Goal: Task Accomplishment & Management: Complete application form

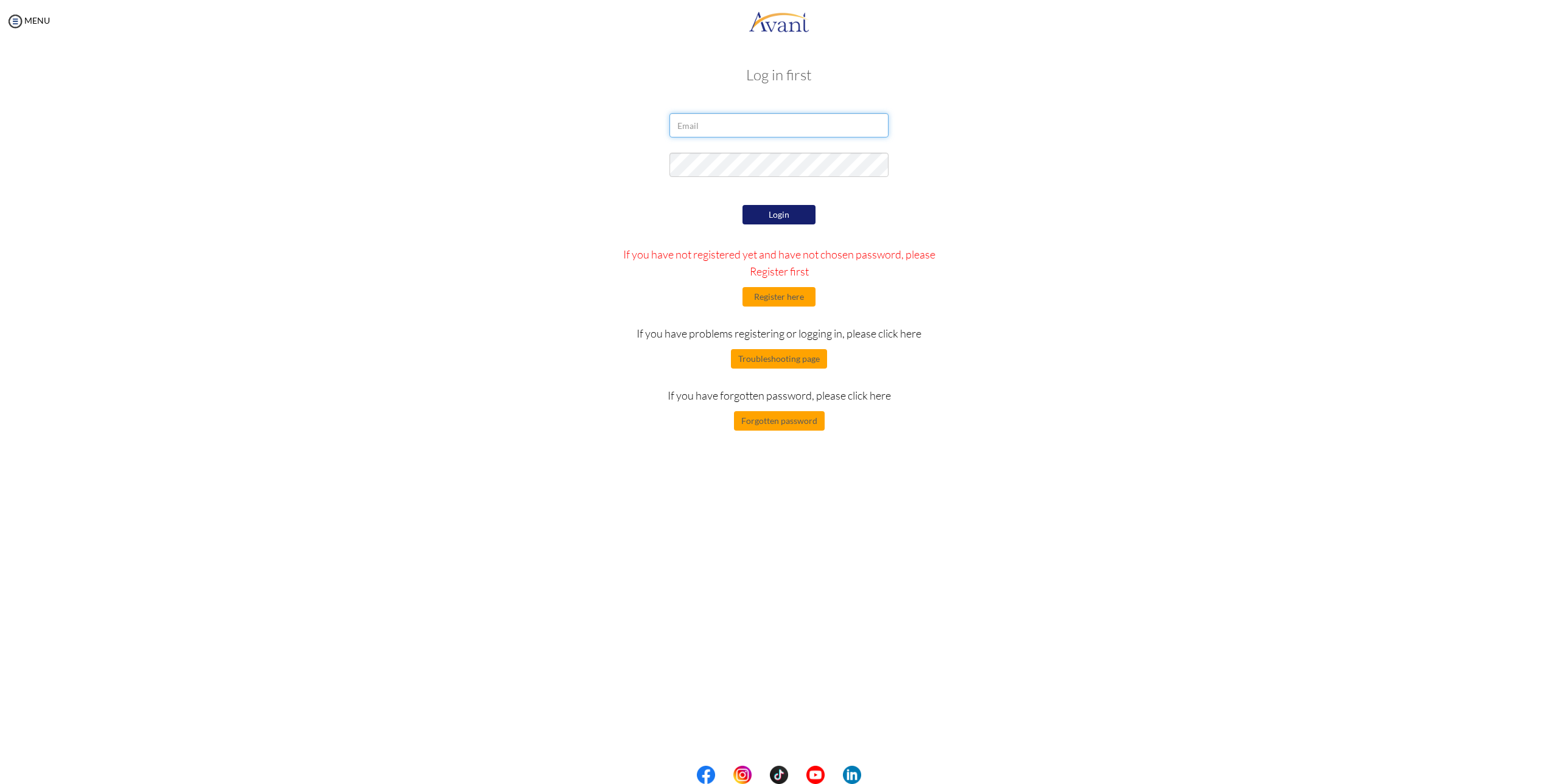
type input "[EMAIL_ADDRESS][DOMAIN_NAME]"
click at [769, 211] on button "Login" at bounding box center [778, 214] width 73 height 19
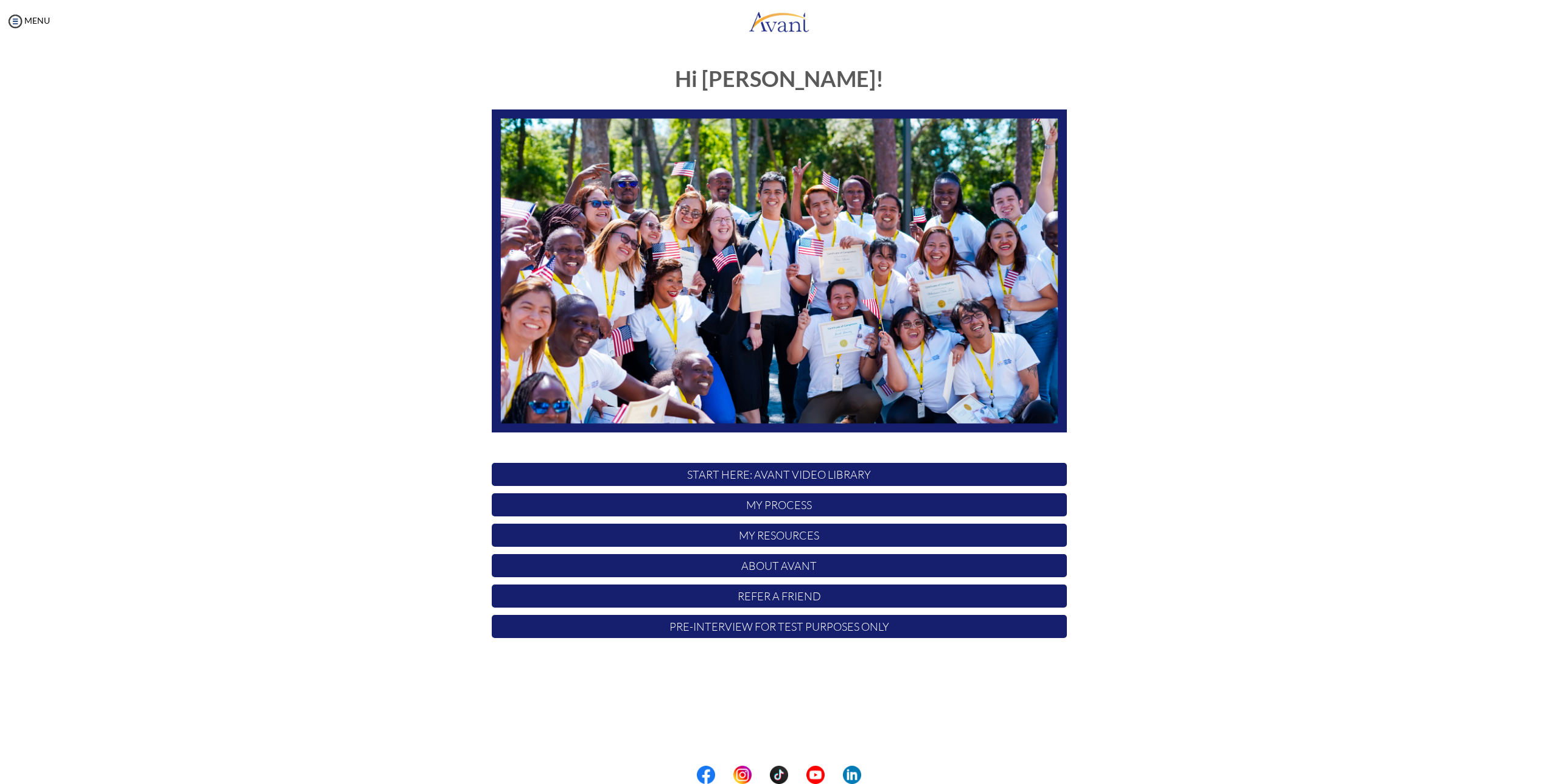
click at [794, 535] on p "My Resources" at bounding box center [779, 535] width 575 height 23
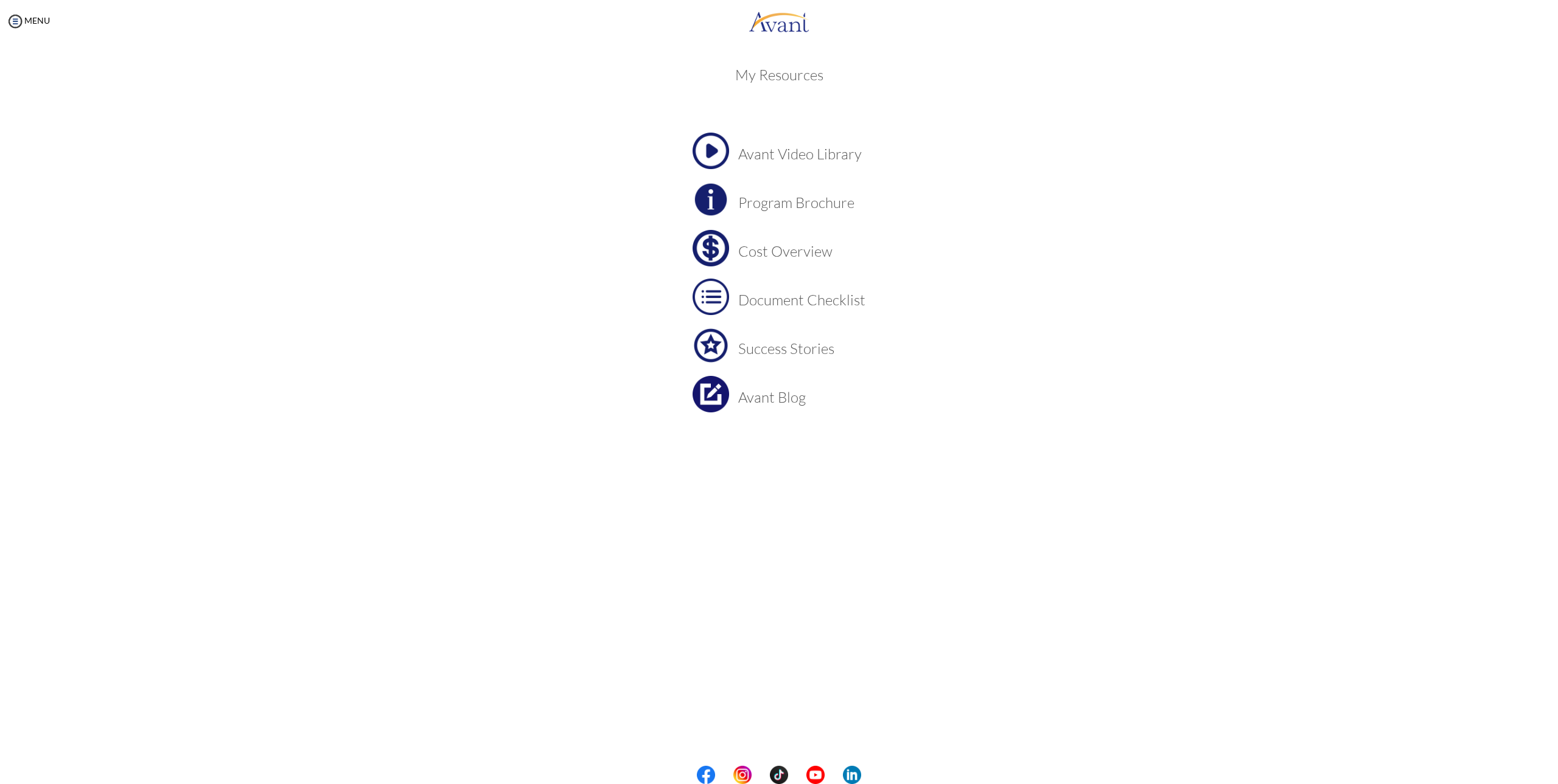
click at [26, 12] on div "MENU" at bounding box center [25, 392] width 50 height 784
click at [18, 19] on img at bounding box center [15, 21] width 18 height 18
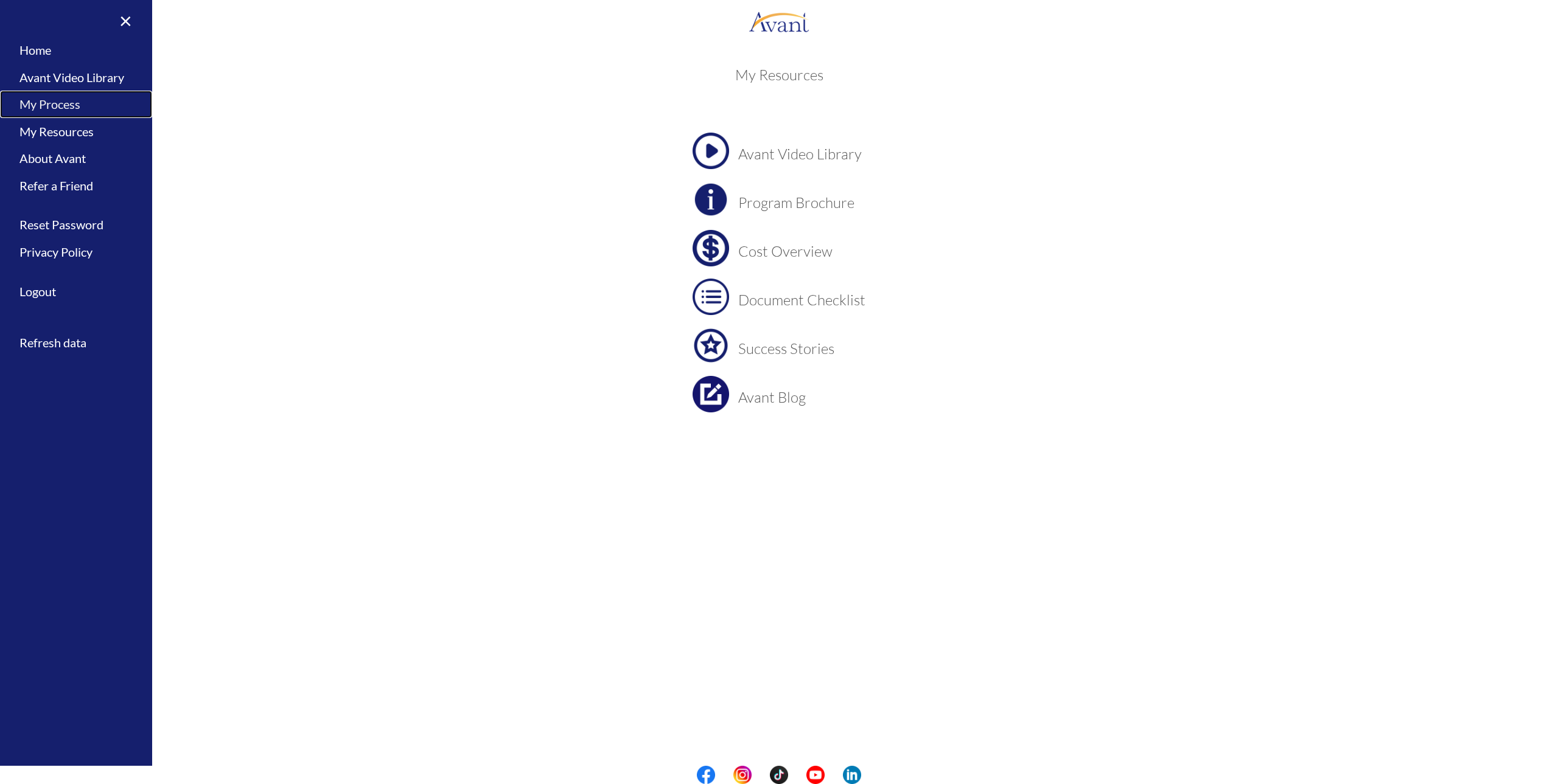
click at [70, 103] on link "My Process" at bounding box center [76, 104] width 152 height 27
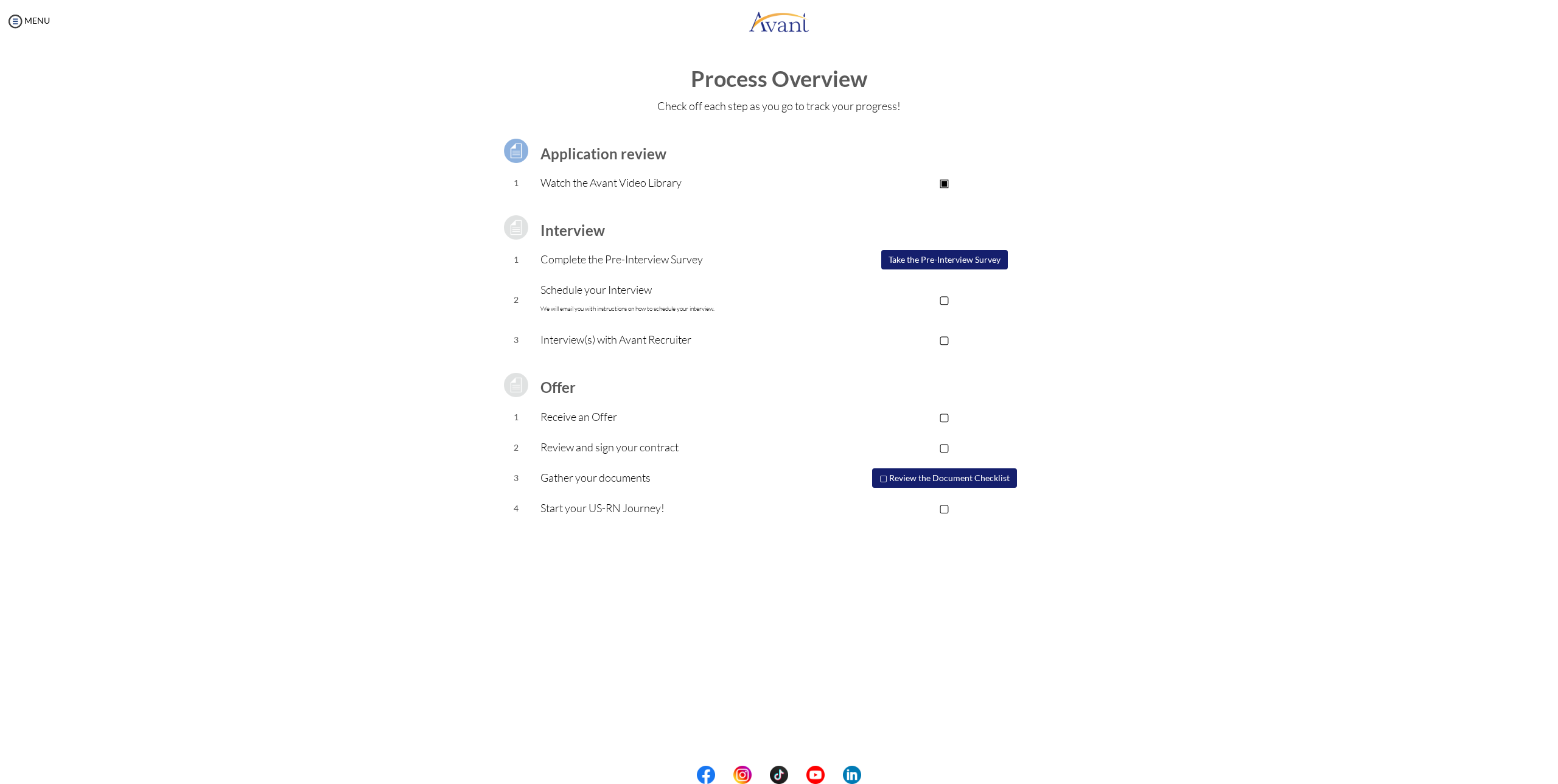
click at [892, 258] on button "Take the Pre-Interview Survey" at bounding box center [944, 260] width 127 height 19
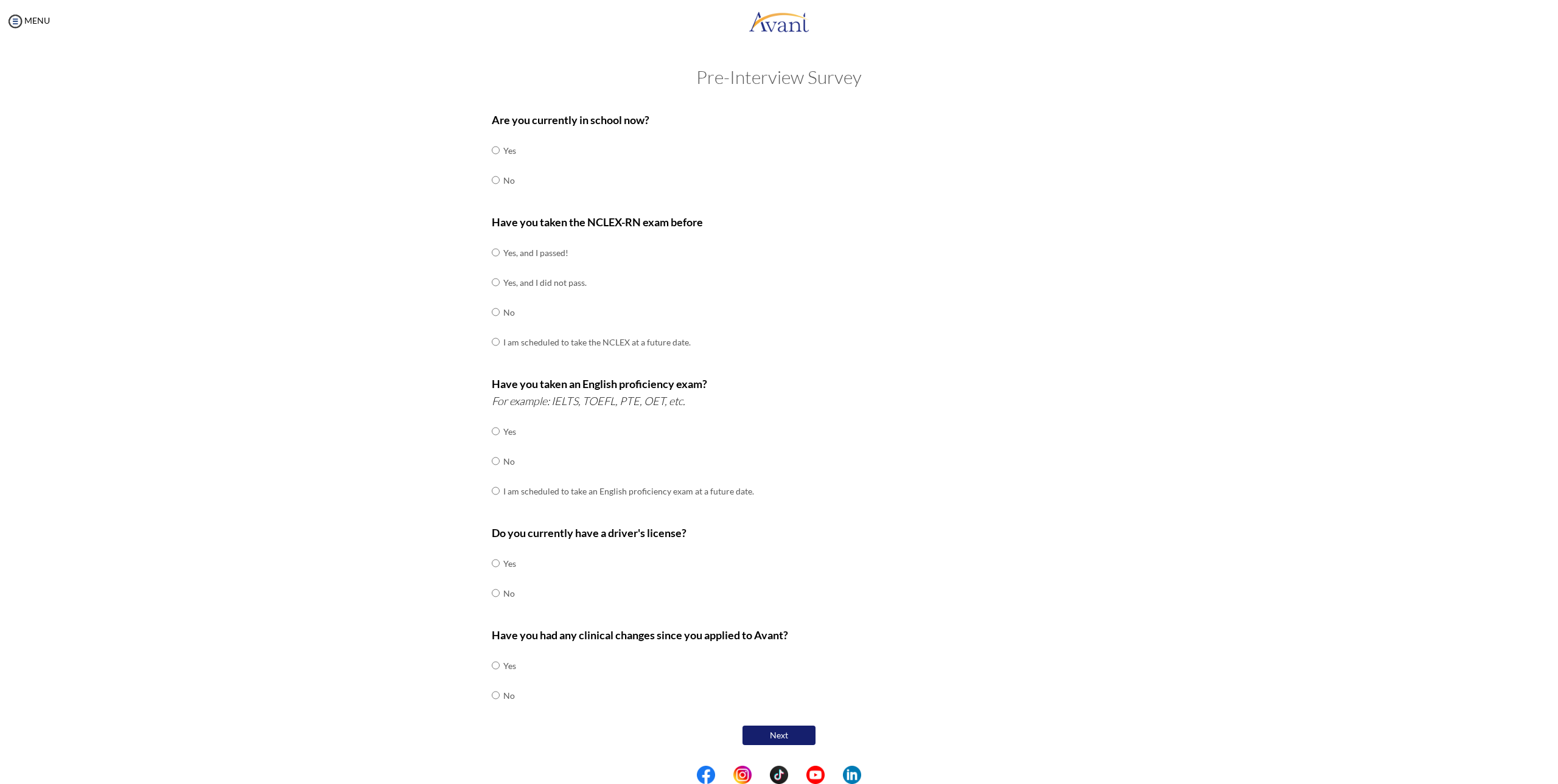
click at [510, 183] on td "No" at bounding box center [510, 180] width 13 height 30
click at [497, 163] on input "radio" at bounding box center [495, 150] width 8 height 25
radio input "true"
click at [495, 250] on input "radio" at bounding box center [495, 253] width 8 height 25
radio input "true"
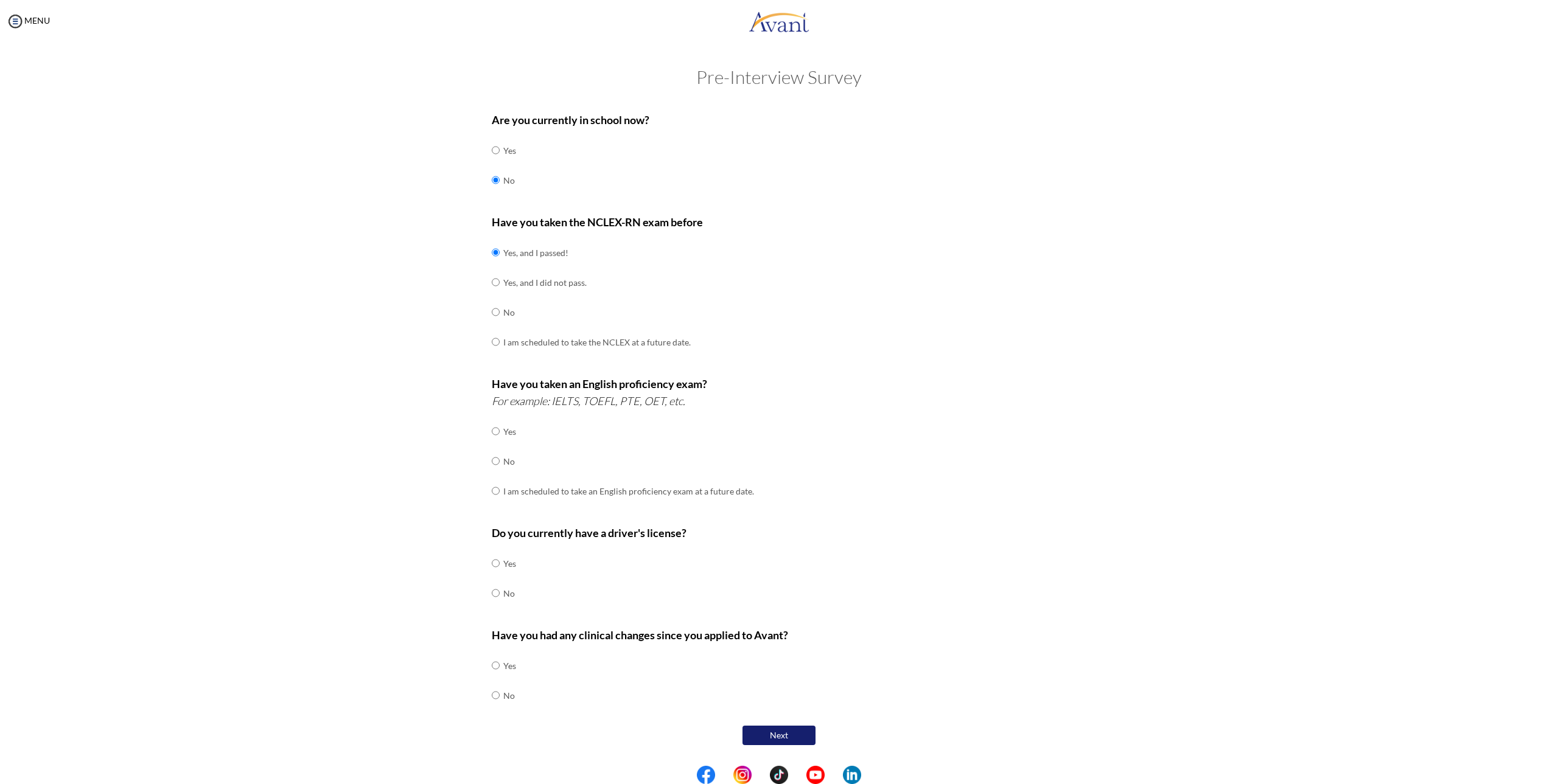
click at [503, 464] on td "No" at bounding box center [628, 461] width 251 height 30
click at [494, 444] on input "radio" at bounding box center [495, 431] width 8 height 25
radio input "true"
click at [494, 444] on input "radio" at bounding box center [495, 431] width 8 height 25
radio input "true"
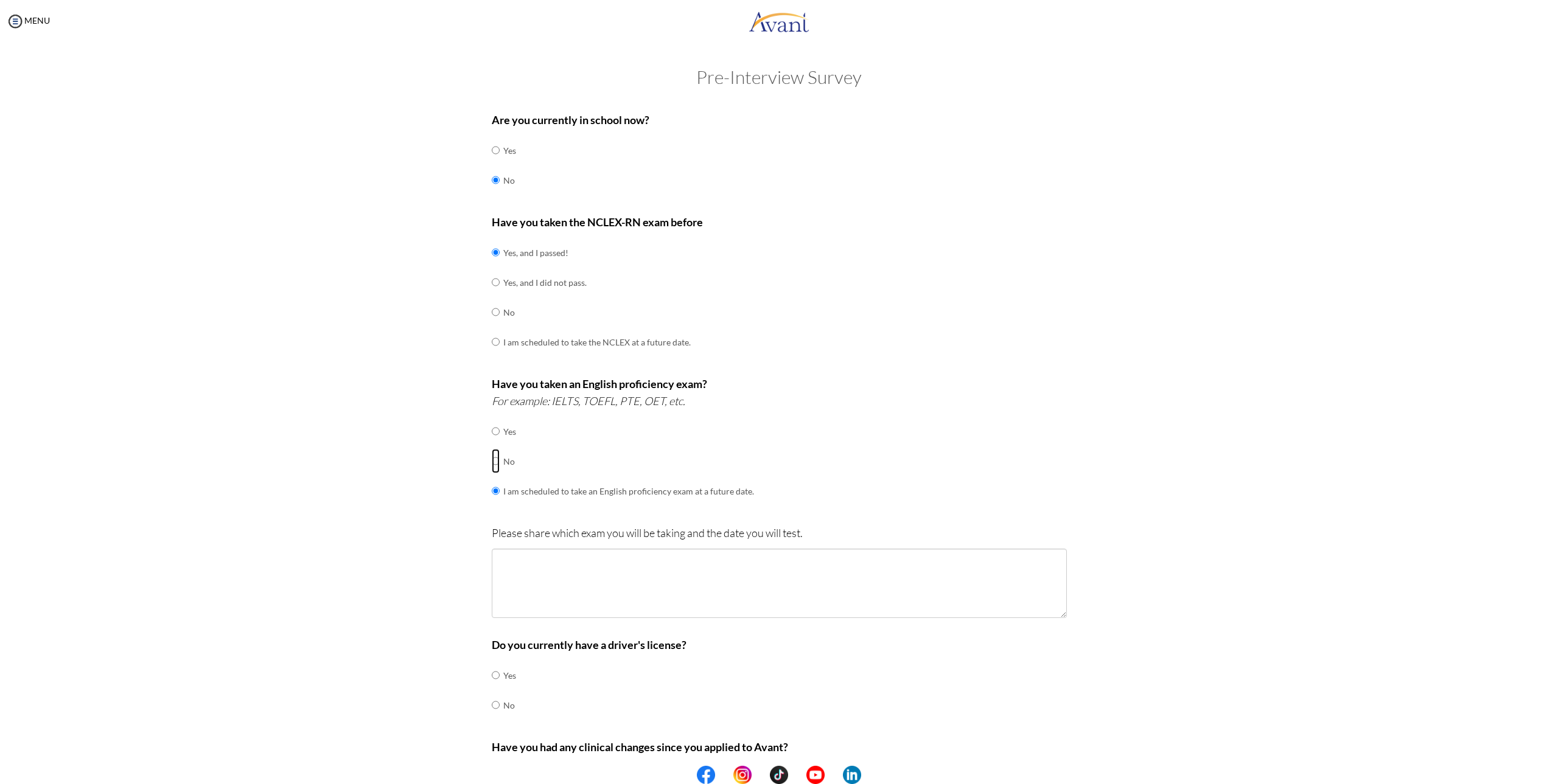
click at [493, 444] on input "radio" at bounding box center [495, 431] width 8 height 25
radio input "true"
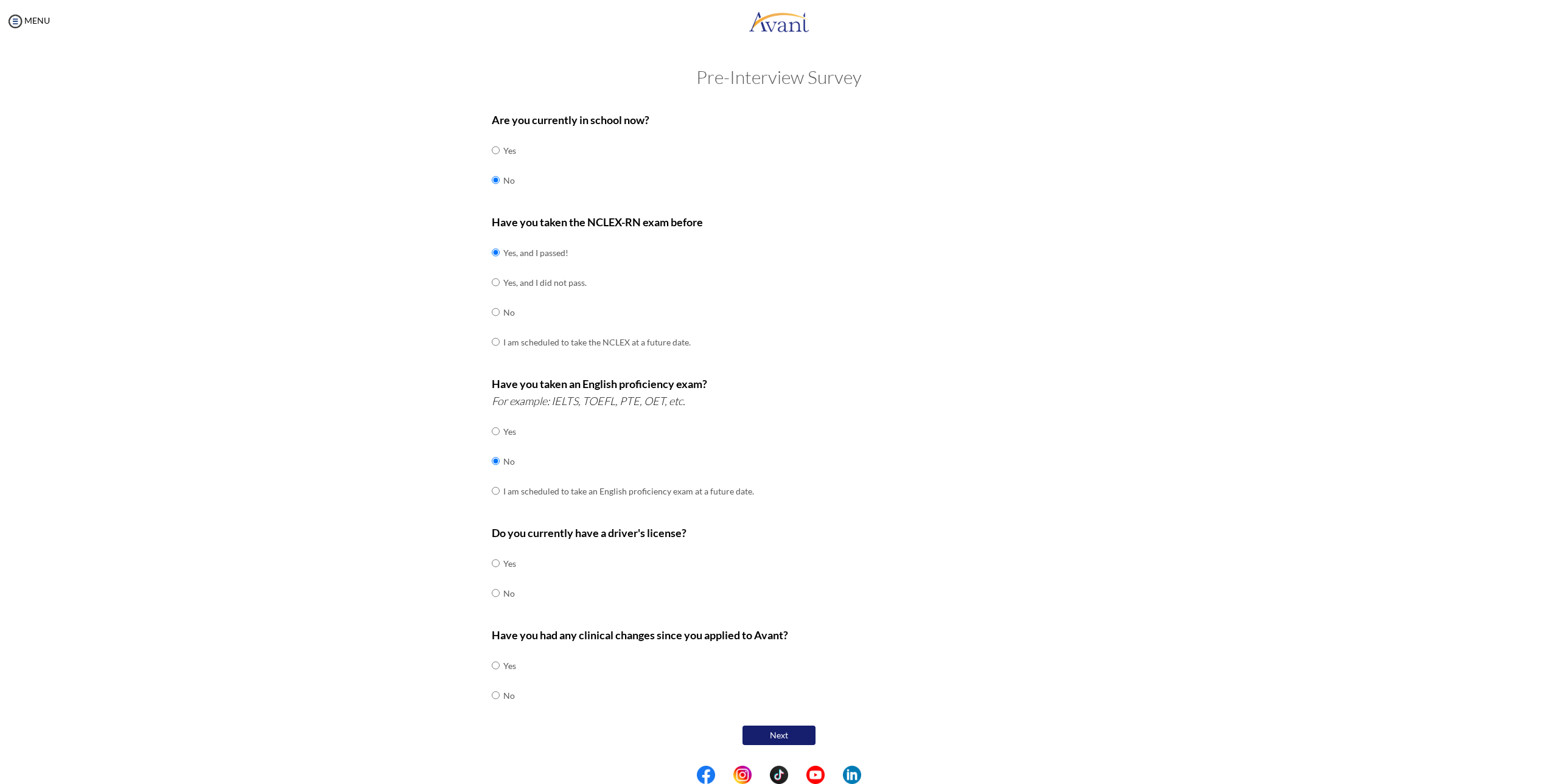
click at [490, 568] on div "Are you currently in school now? Yes No Have you taken the NCLEX-RN exam before…" at bounding box center [779, 427] width 593 height 643
click at [494, 566] on input "radio" at bounding box center [495, 563] width 8 height 25
radio input "true"
click at [495, 677] on input "radio" at bounding box center [495, 666] width 8 height 25
radio input "true"
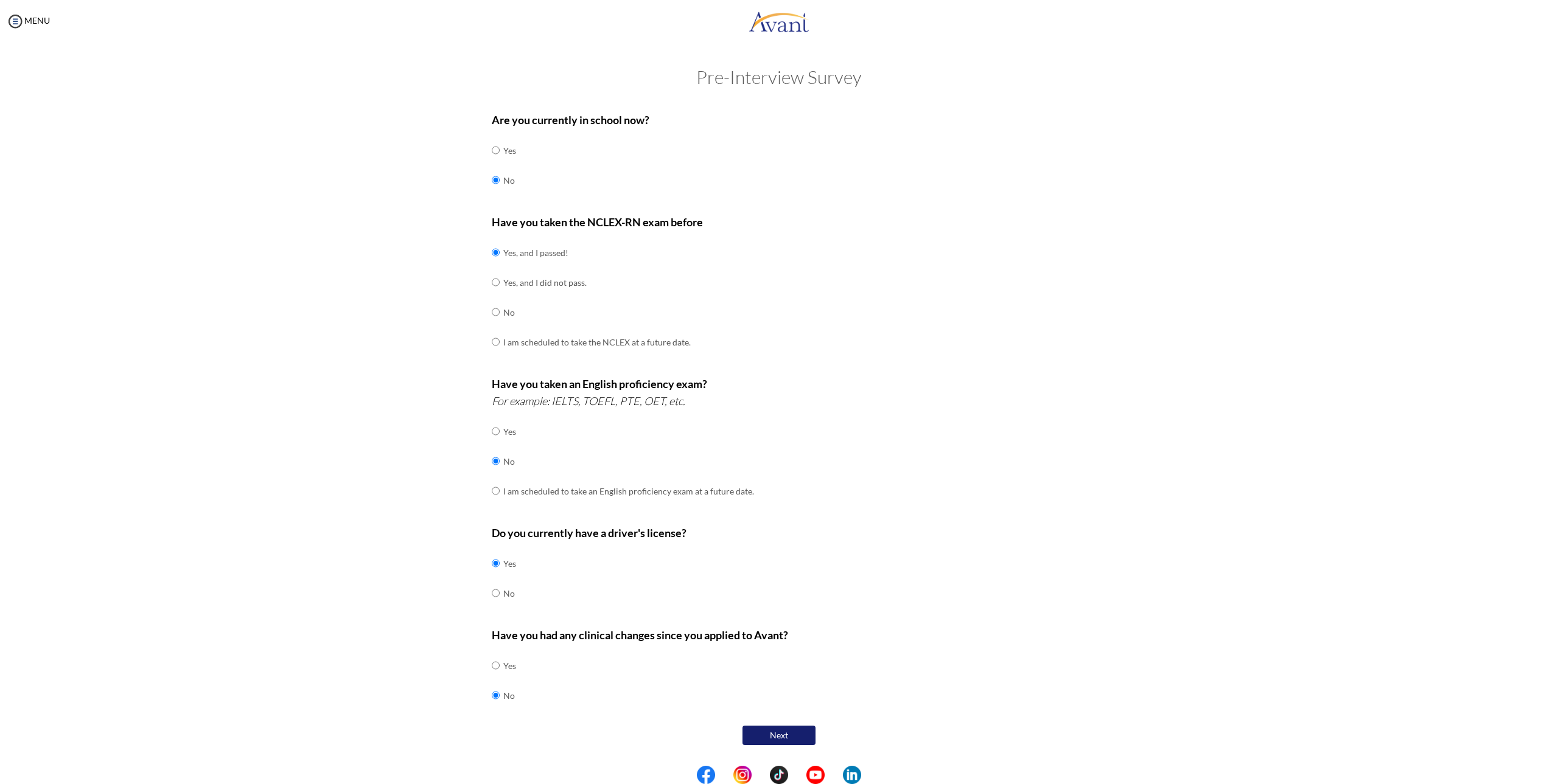
click at [764, 733] on button "Next" at bounding box center [778, 736] width 73 height 19
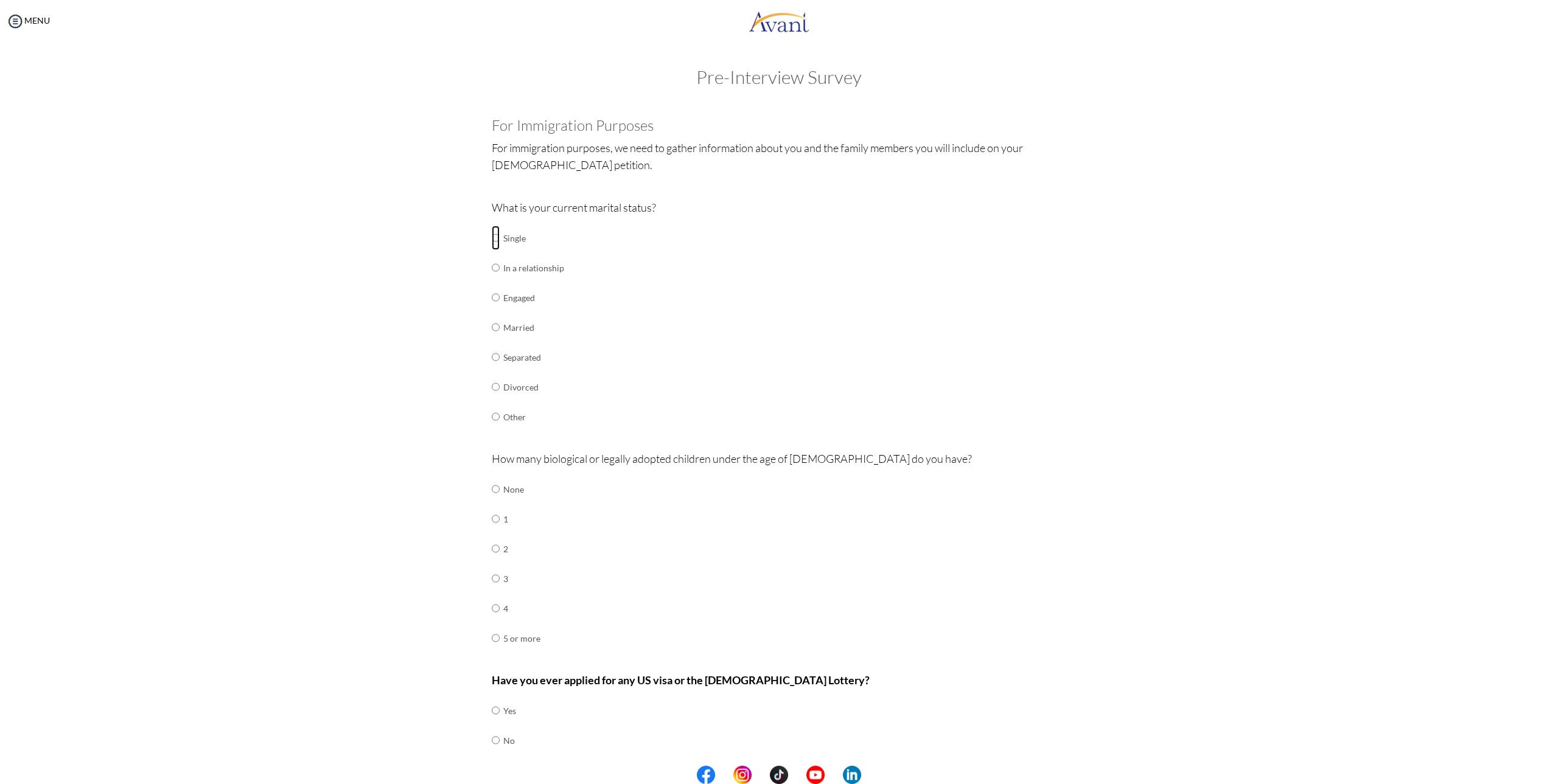
click at [494, 240] on input "radio" at bounding box center [495, 238] width 8 height 25
radio input "true"
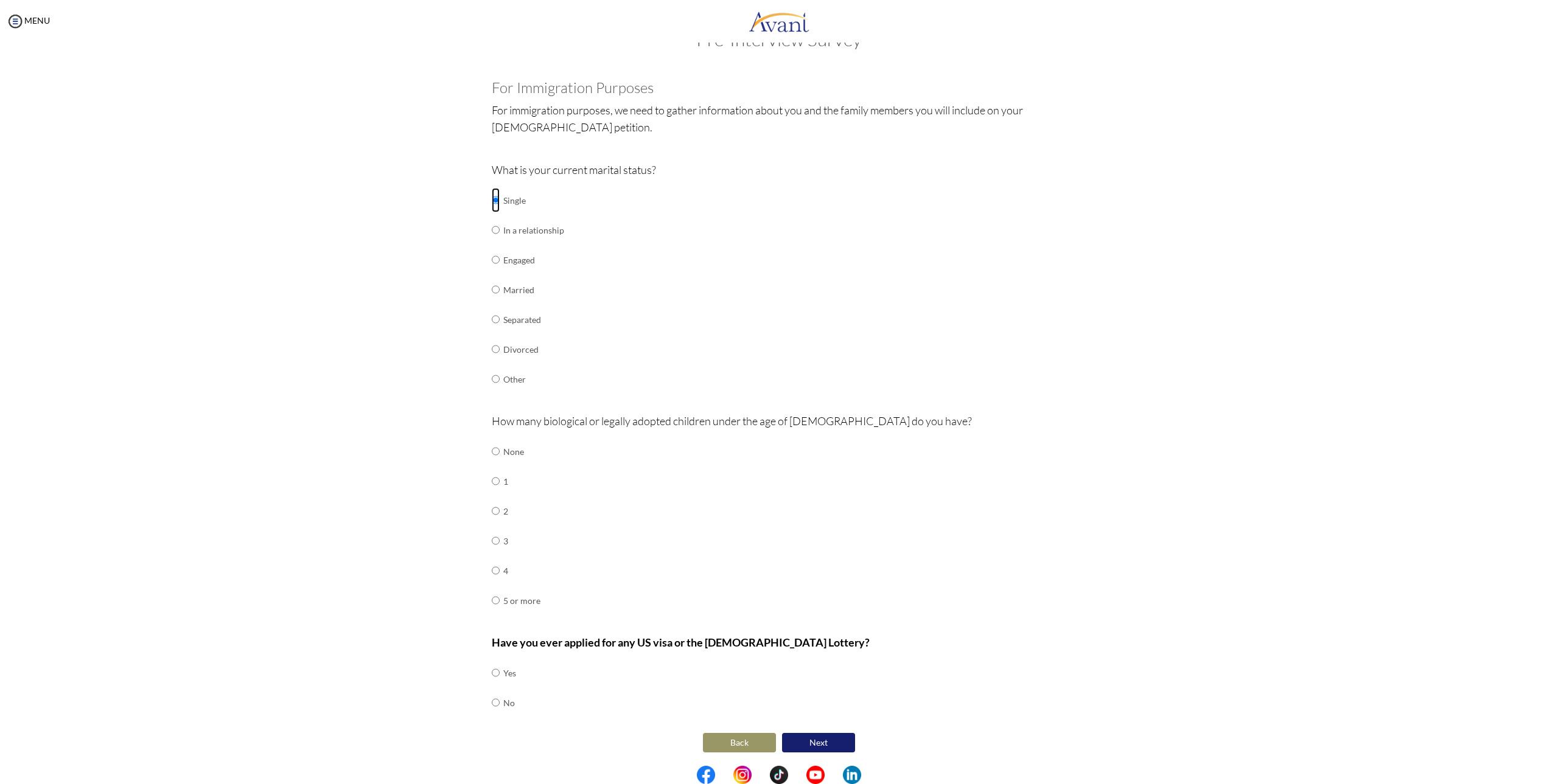
scroll to position [39, 0]
click at [510, 451] on td "None" at bounding box center [521, 450] width 37 height 30
click at [492, 450] on input "radio" at bounding box center [495, 449] width 8 height 25
radio input "true"
click at [503, 701] on td "No" at bounding box center [510, 701] width 13 height 30
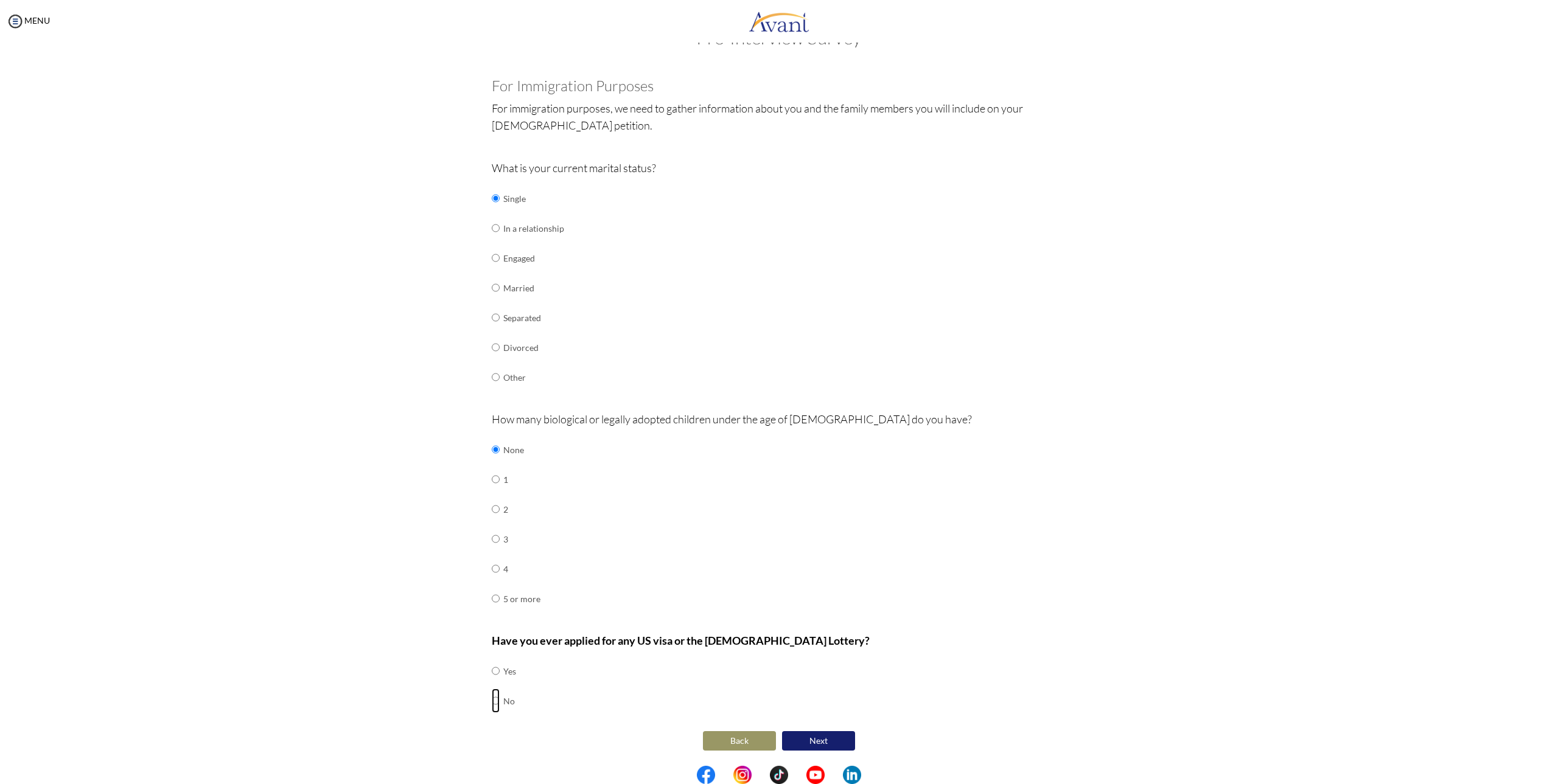
click at [494, 683] on input "radio" at bounding box center [495, 671] width 8 height 25
radio input "true"
click at [820, 734] on button "Next" at bounding box center [818, 741] width 73 height 19
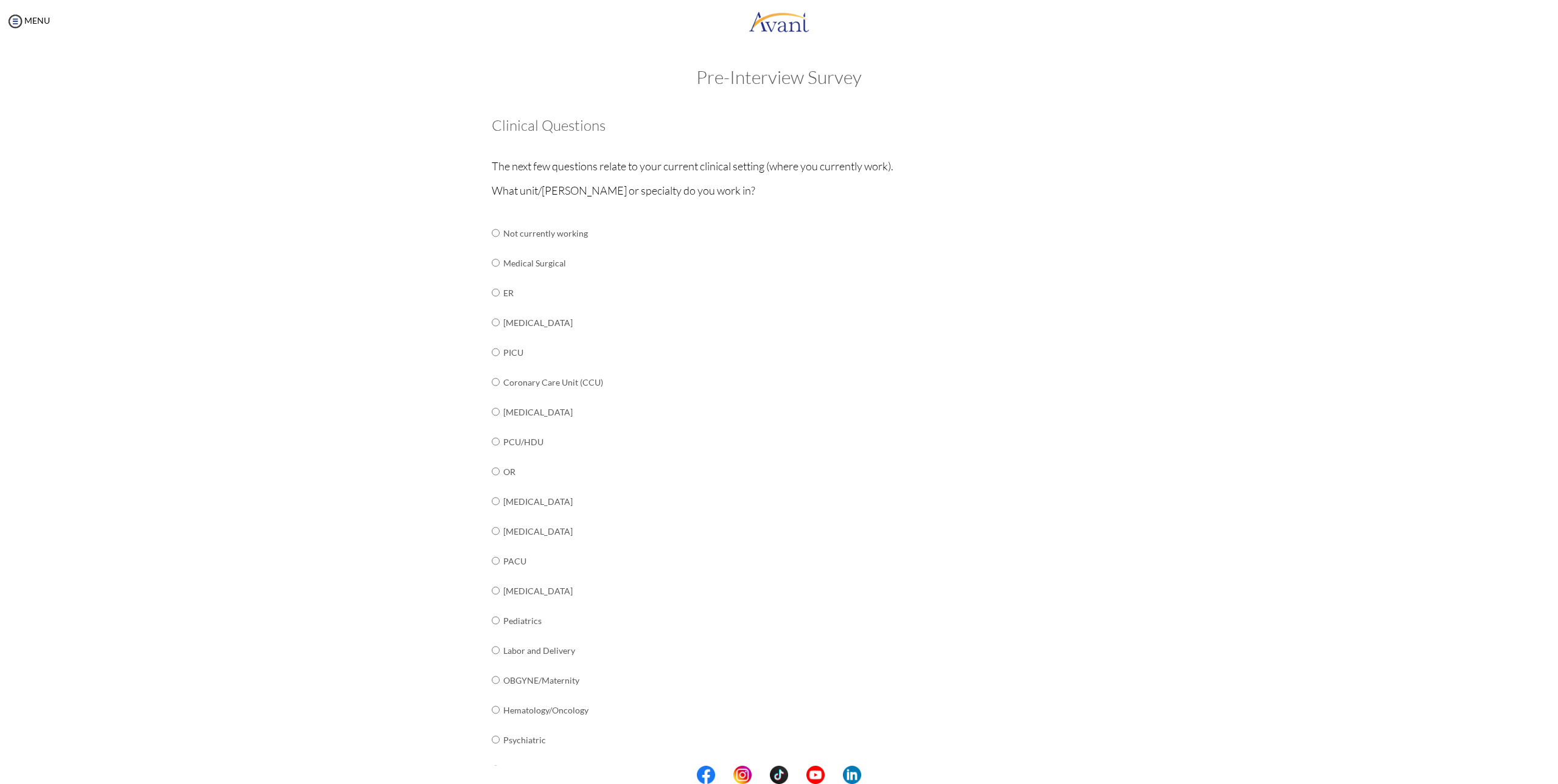
scroll to position [61, 0]
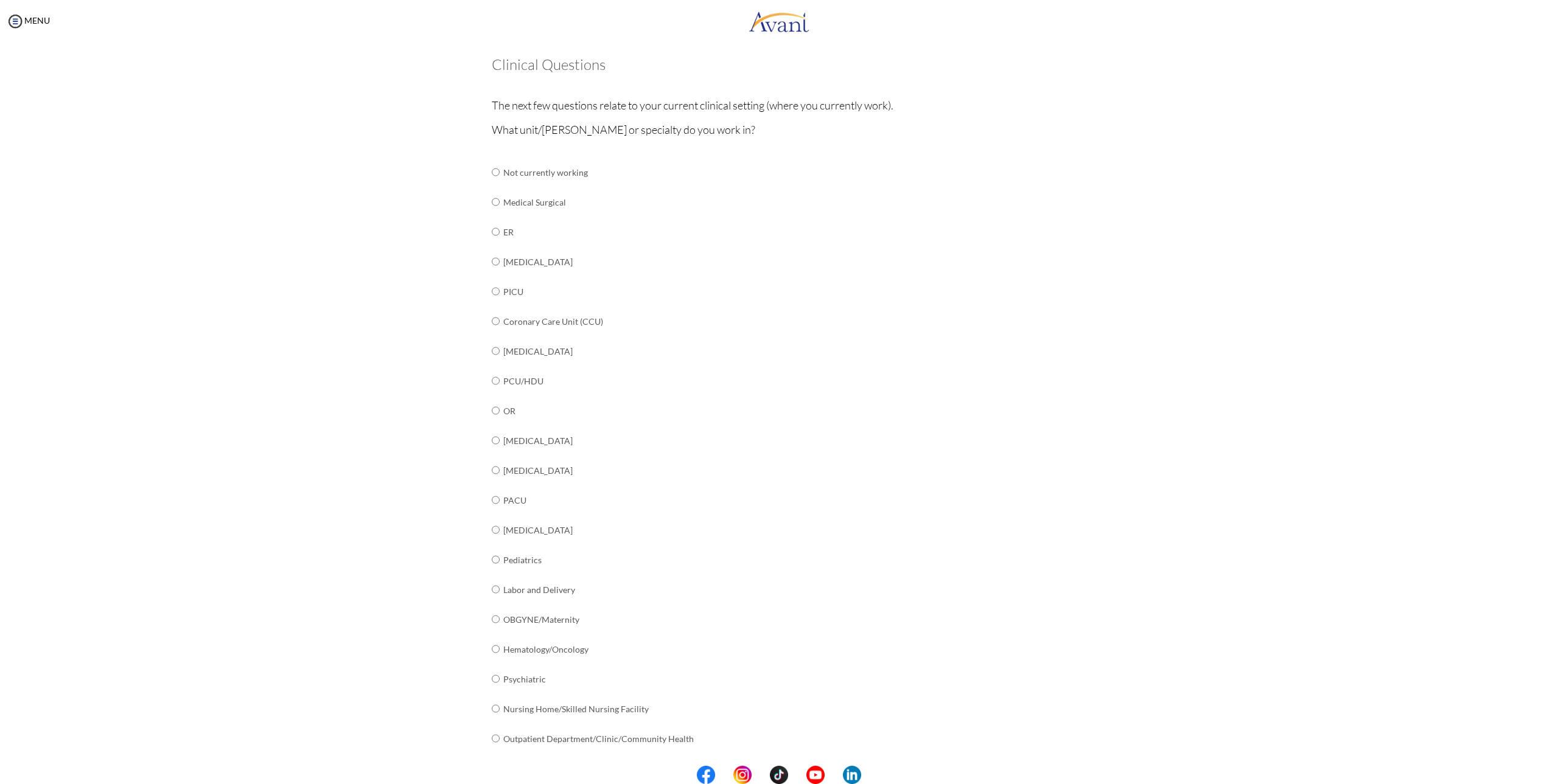
click at [499, 233] on td at bounding box center [501, 232] width 4 height 30
click at [492, 184] on input "radio" at bounding box center [495, 172] width 8 height 25
radio input "true"
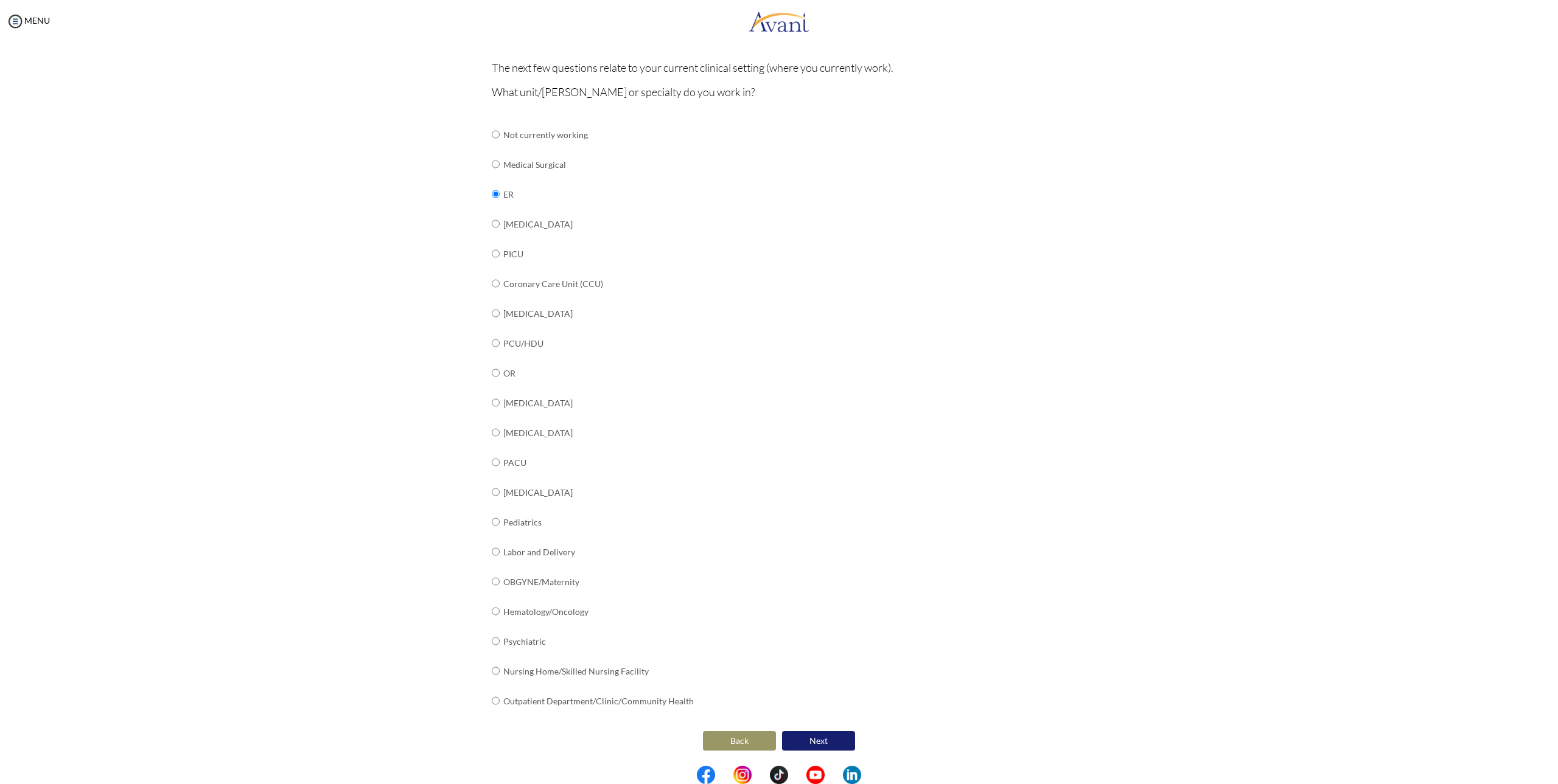
click at [835, 738] on button "Next" at bounding box center [818, 741] width 73 height 19
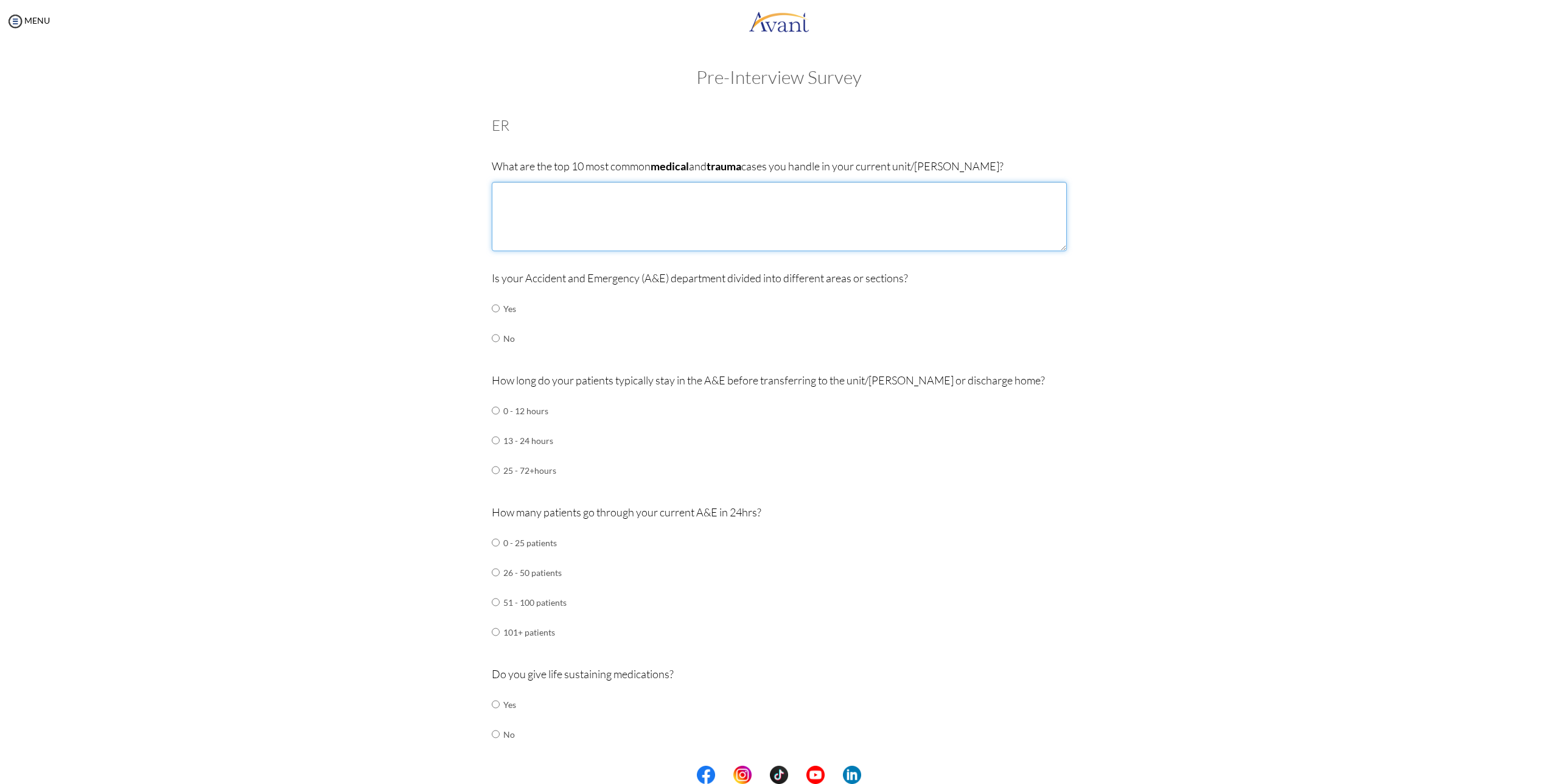
click at [678, 226] on textarea at bounding box center [779, 216] width 575 height 69
click at [614, 191] on textarea "1. Stroke 2" at bounding box center [779, 216] width 575 height 69
click at [541, 208] on textarea "1. Stroke CVA/CVD 2" at bounding box center [779, 216] width 575 height 69
click at [643, 198] on textarea "1. Stroke CVA/CVD 2.[MEDICAL_DATA] 3." at bounding box center [779, 216] width 575 height 69
click at [652, 201] on textarea "1. Stroke CVA/CVD 2.[MEDICAL_DATA] 3." at bounding box center [779, 216] width 575 height 69
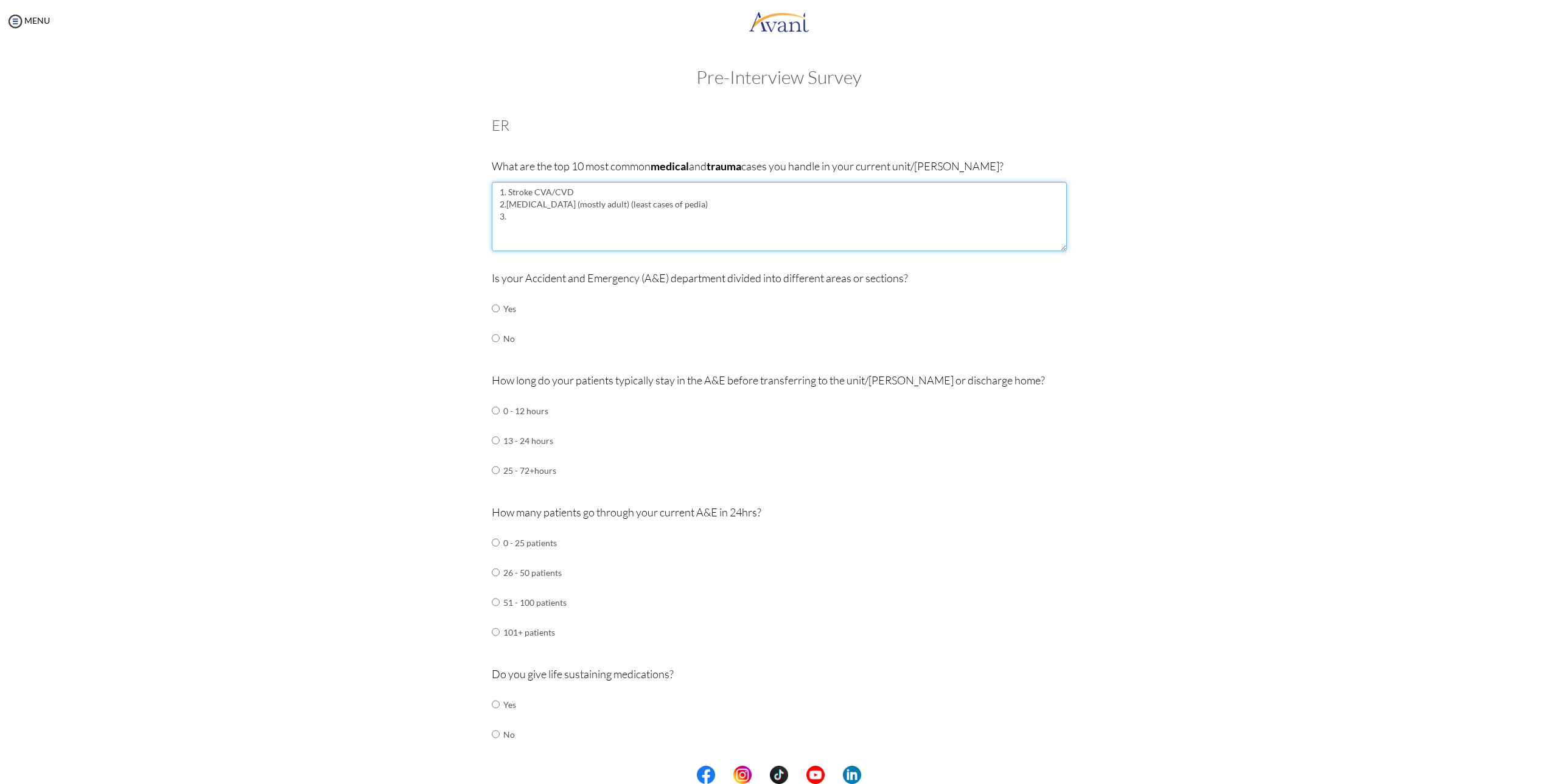
click at [744, 205] on textarea "1. Stroke CVA/CVD 2.[MEDICAL_DATA] (mostly adult) (least cases of pedia) 3." at bounding box center [779, 216] width 575 height 69
click at [748, 205] on textarea "1. Stroke CVA/CVD 2.[MEDICAL_DATA] (mostly adult) (least cases of pedia) 3." at bounding box center [779, 216] width 575 height 69
click at [603, 212] on textarea "1. Stroke CVA/CVD 2.[MEDICAL_DATA] (mostly adult) (least pedia) 3." at bounding box center [779, 216] width 575 height 69
click at [624, 234] on textarea "1. Stroke CVA/CVD 2.[MEDICAL_DATA] (mostly adult) (least pedia) 3. [MEDICAL_DAT…" at bounding box center [779, 216] width 575 height 69
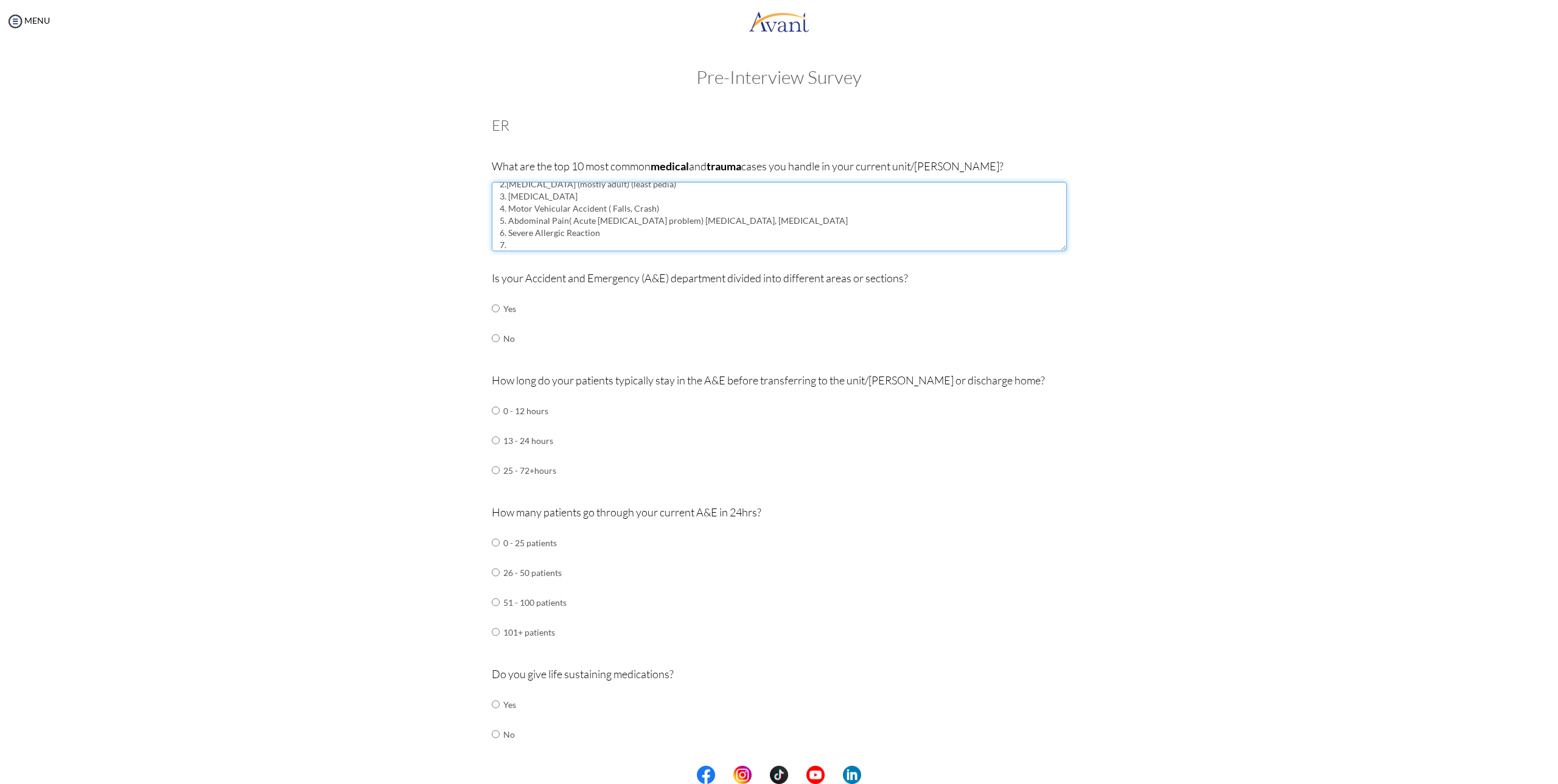
type textarea "1. Stroke CVA/CVD 2.[MEDICAL_DATA] (mostly adult) (least pedia) 3. [MEDICAL_DAT…"
click at [506, 601] on td "51 - 100 patients" at bounding box center [535, 603] width 63 height 30
click at [493, 555] on input "radio" at bounding box center [495, 542] width 8 height 25
radio input "true"
click at [503, 701] on td "Yes" at bounding box center [510, 705] width 13 height 30
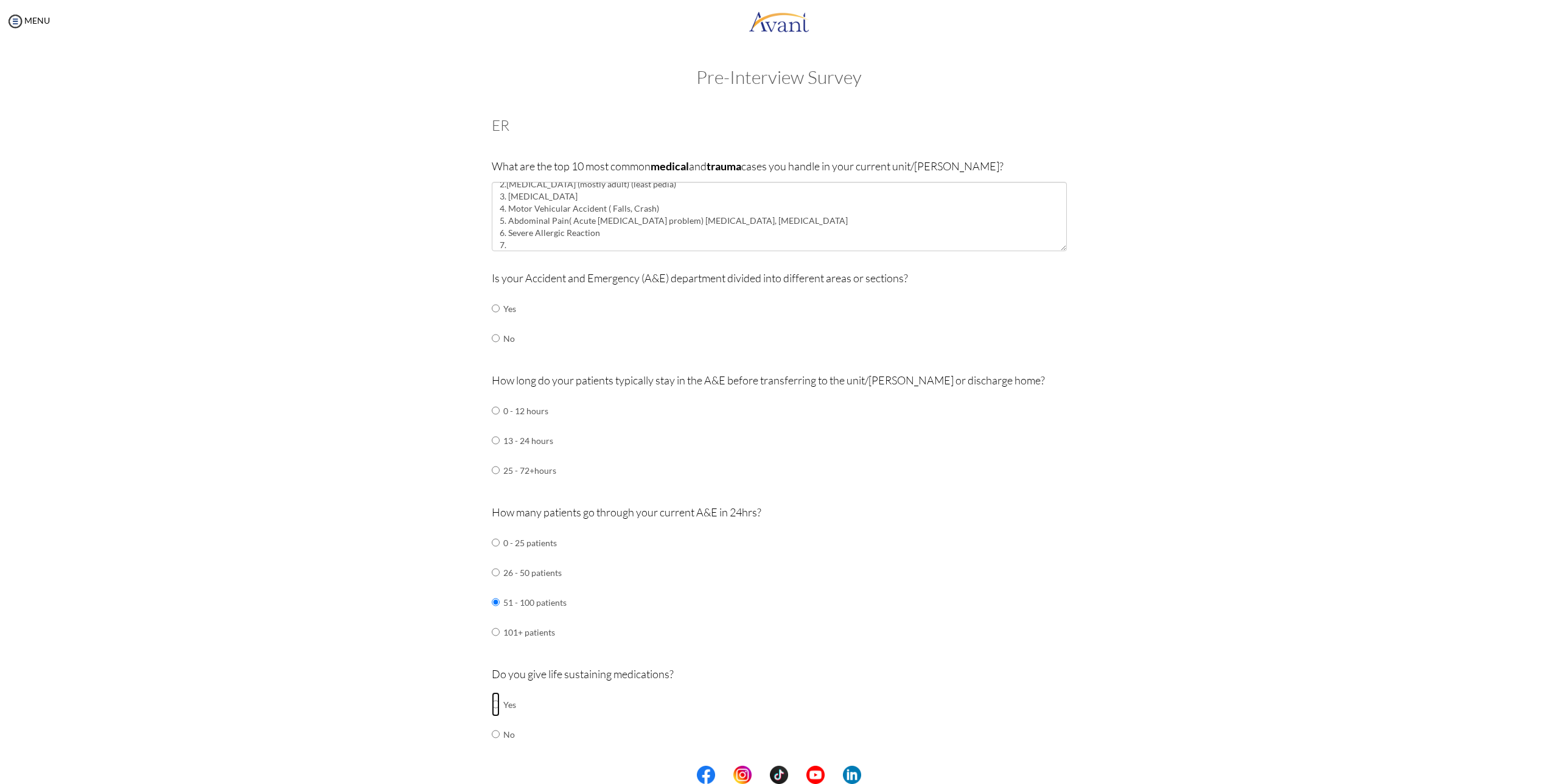
click at [492, 701] on input "radio" at bounding box center [495, 705] width 8 height 25
radio input "true"
click at [566, 216] on textarea "1. Stroke CVA/CVD 2.[MEDICAL_DATA] (mostly adult) (least pedia) 3. [MEDICAL_DAT…" at bounding box center [779, 216] width 575 height 69
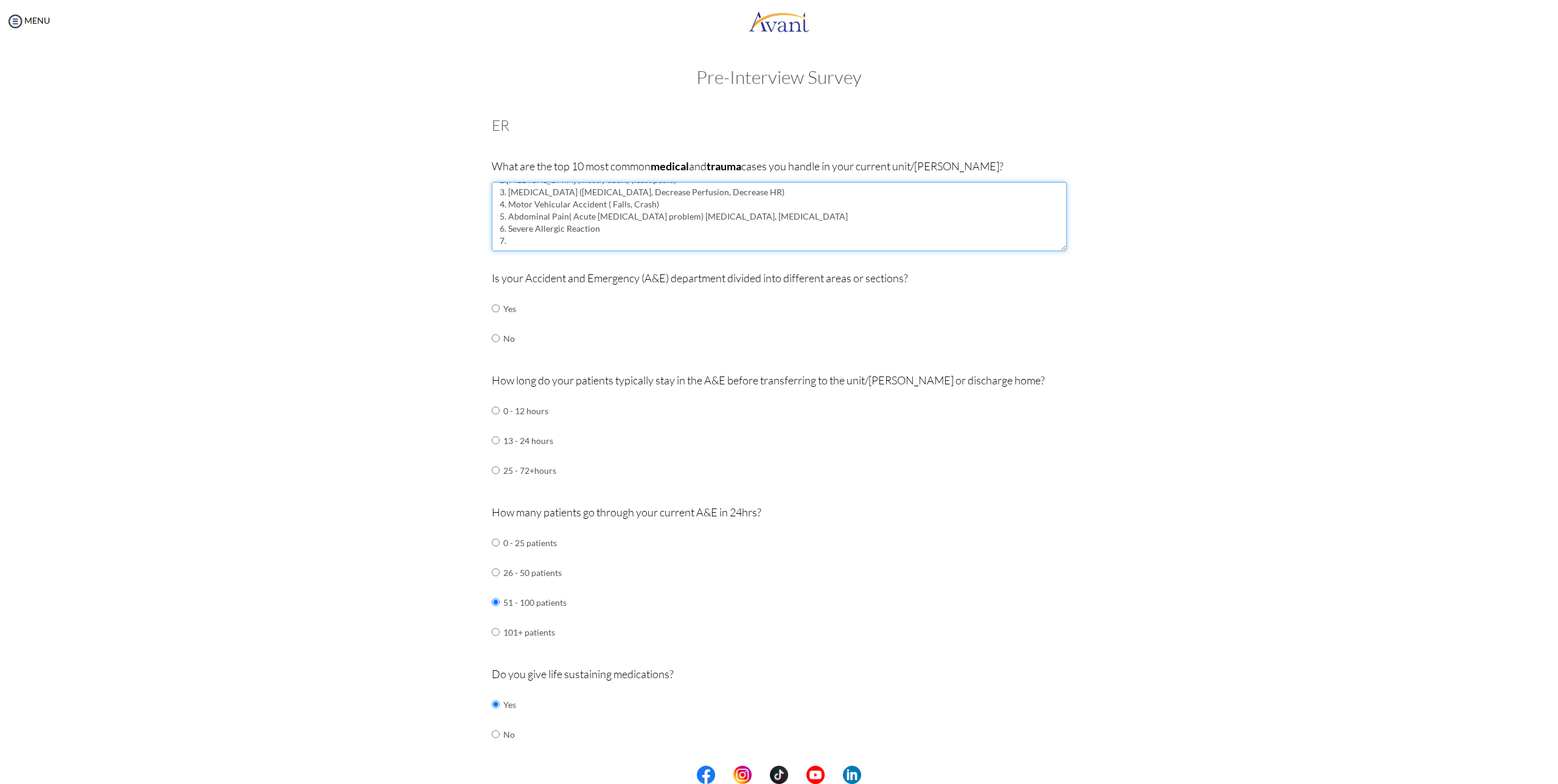
click at [581, 240] on textarea "1. Stroke CVA/CVD 2.[MEDICAL_DATA] (mostly adult) (least pedia) 3. [MEDICAL_DAT…" at bounding box center [779, 216] width 575 height 69
click at [607, 231] on textarea "1. Stroke CVA/CVD 2.[MEDICAL_DATA] (mostly adult) (least pedia) 3. [MEDICAL_DAT…" at bounding box center [779, 216] width 575 height 69
click at [501, 229] on textarea "1. Stroke CVA/CVD 2.[MEDICAL_DATA] (mostly adult) (least pedia) 3. [MEDICAL_DAT…" at bounding box center [779, 216] width 575 height 69
click at [592, 232] on textarea "1. Stroke CVA/CVD 2.[MEDICAL_DATA] (mostly adult) (least pedia) 3. [MEDICAL_DAT…" at bounding box center [779, 216] width 575 height 69
drag, startPoint x: 608, startPoint y: 228, endPoint x: 501, endPoint y: 231, distance: 107.0
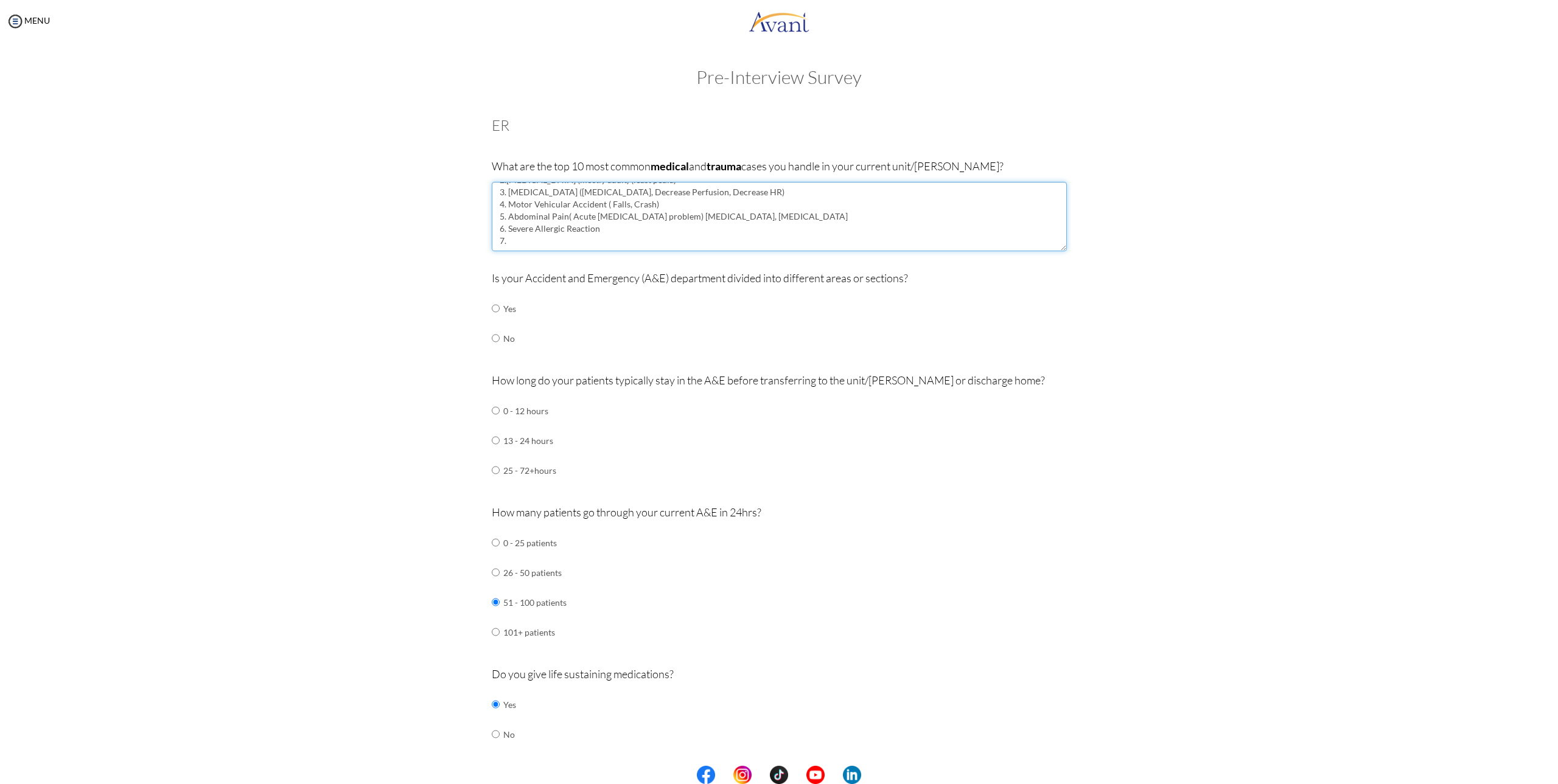
click at [501, 231] on textarea "1. Stroke CVA/CVD 2.[MEDICAL_DATA] (mostly adult) (least pedia) 3. [MEDICAL_DAT…" at bounding box center [779, 216] width 575 height 69
click at [546, 245] on textarea "1. Stroke CVA/CVD 2.[MEDICAL_DATA] (mostly adult) (least pedia) 3. [MEDICAL_DAT…" at bounding box center [779, 216] width 575 height 69
click at [664, 205] on textarea "1. Stroke CVA/CVD 2.[MEDICAL_DATA] (mostly adult) (least pedia) 3. [MEDICAL_DAT…" at bounding box center [779, 216] width 575 height 69
drag, startPoint x: 660, startPoint y: 207, endPoint x: 506, endPoint y: 209, distance: 154.0
click at [506, 209] on textarea "1. Stroke CVA/CVD 2.[MEDICAL_DATA] (mostly adult) (least pedia) 3. [MEDICAL_DAT…" at bounding box center [779, 216] width 575 height 69
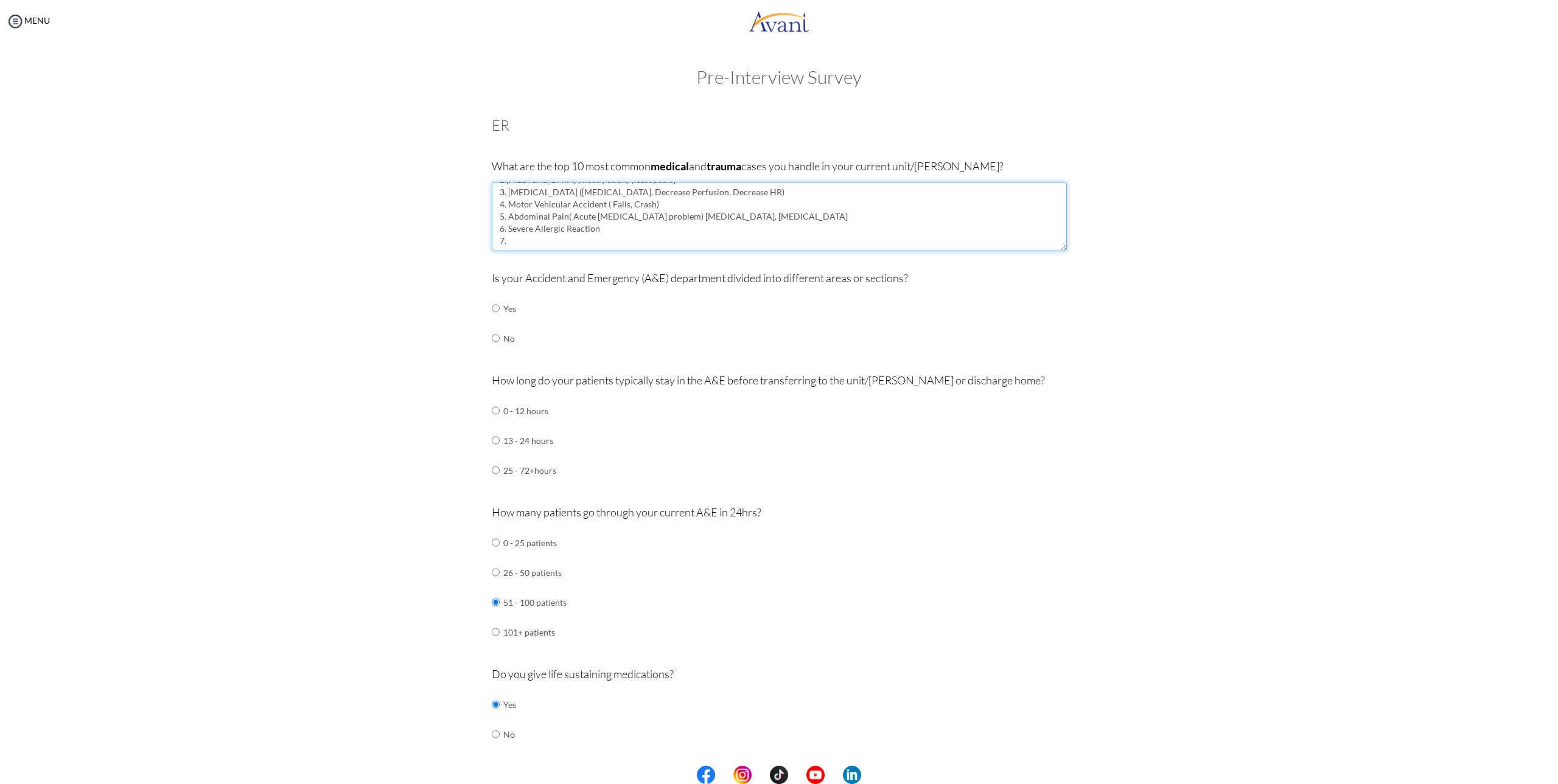
click at [534, 245] on textarea "1. Stroke CVA/CVD 2.[MEDICAL_DATA] (mostly adult) (least pedia) 3. [MEDICAL_DAT…" at bounding box center [779, 216] width 575 height 69
paste textarea "Motor Vehicular Accident ( Falls, Crash)"
drag, startPoint x: 677, startPoint y: 203, endPoint x: 504, endPoint y: 209, distance: 173.1
click at [504, 209] on textarea "1. Stroke CVA/CVD 2.[MEDICAL_DATA] (mostly adult) (least pedia) 3. [MEDICAL_DAT…" at bounding box center [779, 216] width 575 height 69
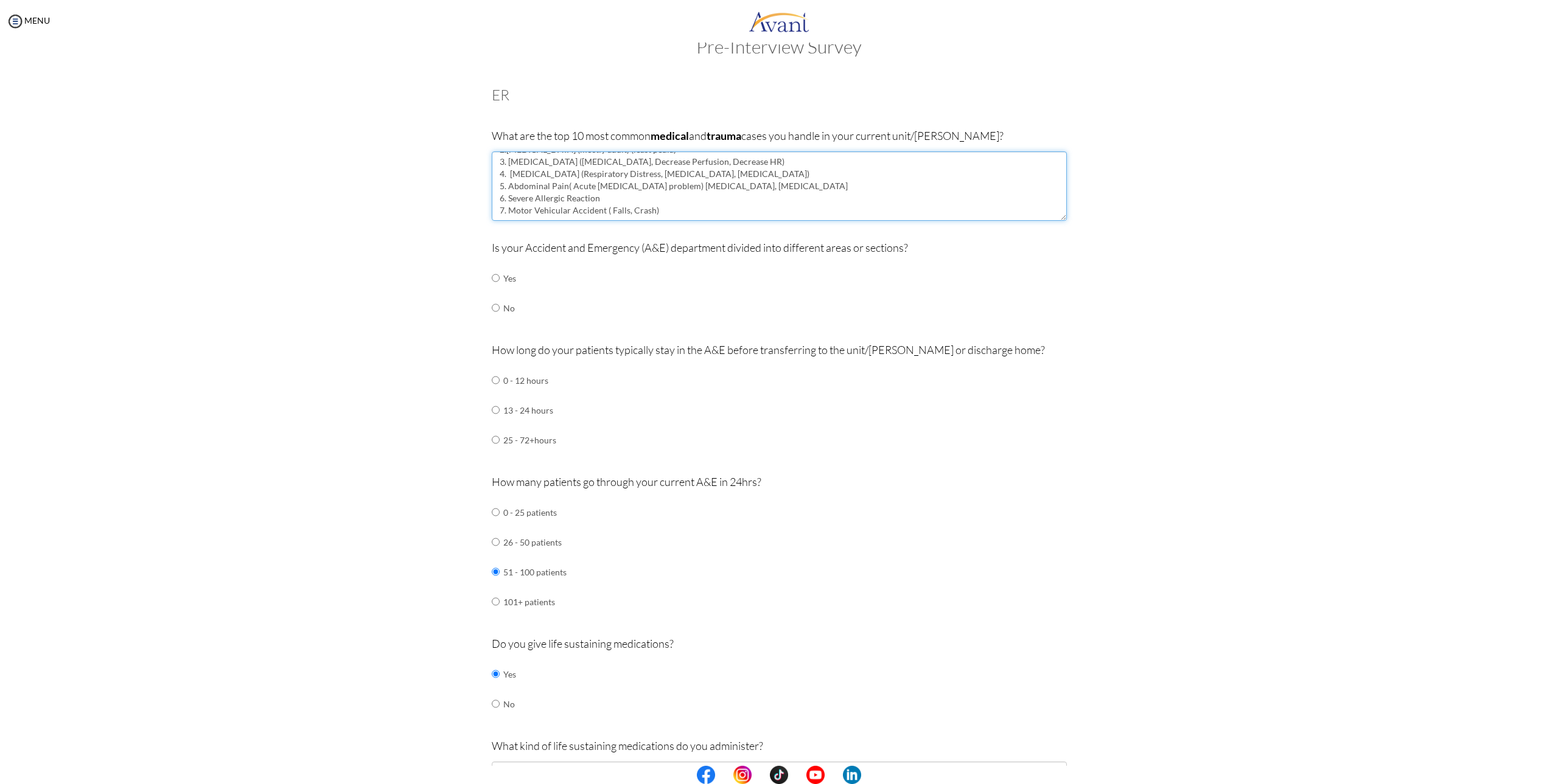
scroll to position [61, 0]
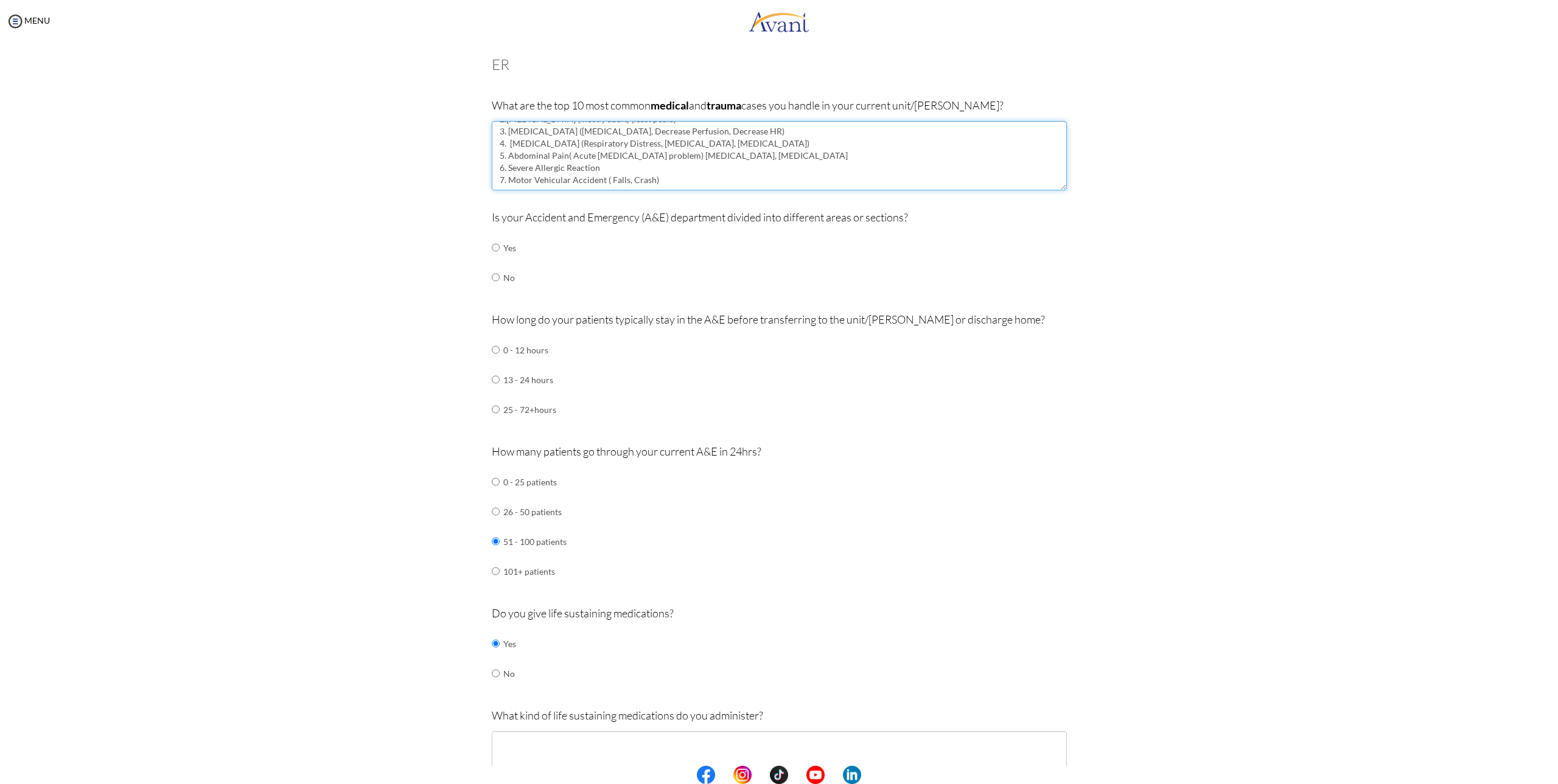
click at [656, 178] on textarea "1. Stroke CVA/CVD 2.[MEDICAL_DATA] (mostly adult) (least pedia) 3. [MEDICAL_DAT…" at bounding box center [779, 155] width 575 height 69
click at [745, 165] on textarea "1. Stroke CVA/CVD 2.[MEDICAL_DATA] (mostly adult) (least pedia) 3. [MEDICAL_DAT…" at bounding box center [779, 155] width 575 height 69
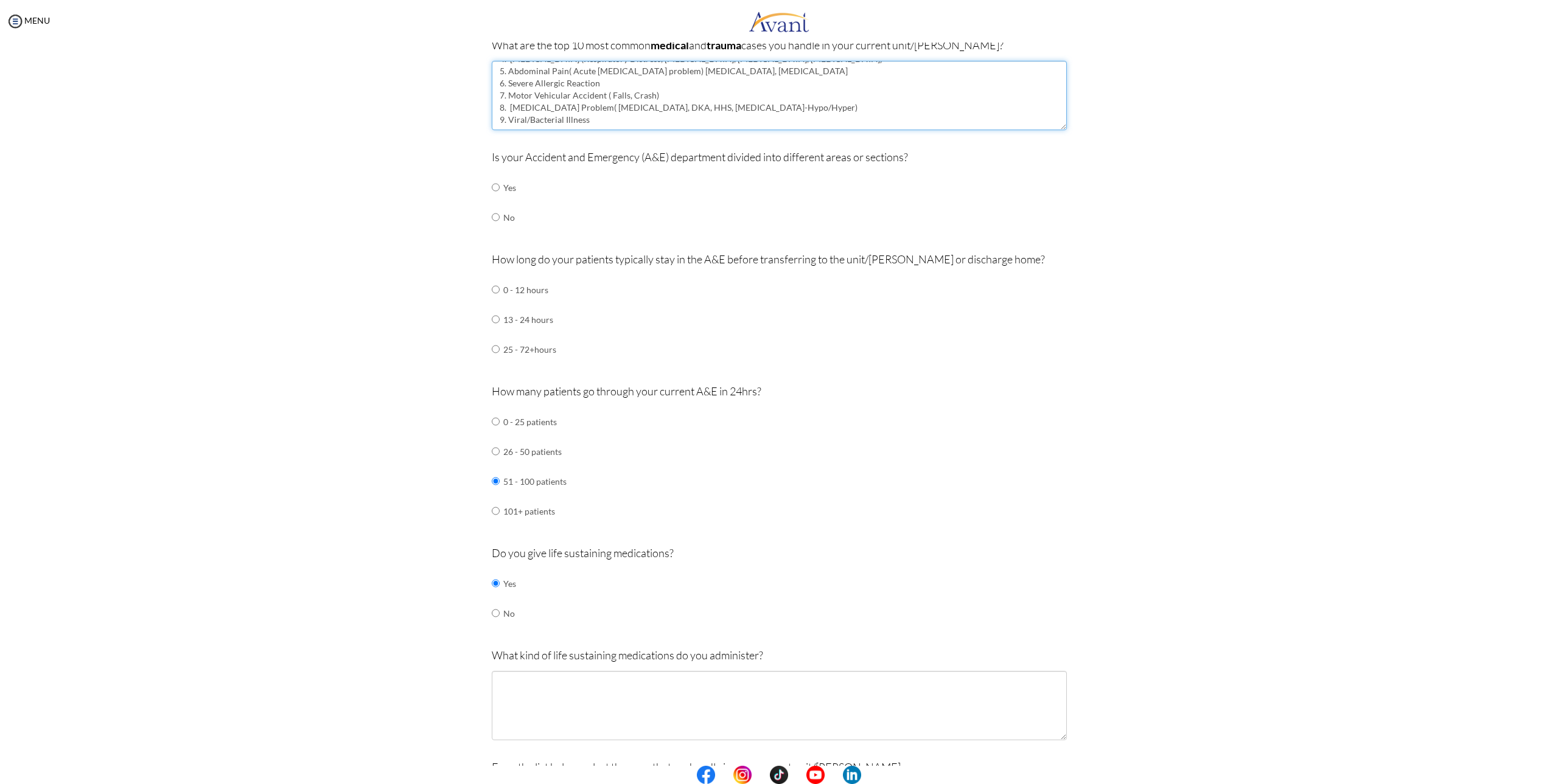
scroll to position [121, 0]
click at [614, 127] on textarea "1. Stroke CVA/CVD 2.[MEDICAL_DATA] (mostly adult) (least pedia) 3. [MEDICAL_DAT…" at bounding box center [779, 94] width 575 height 69
click at [805, 118] on textarea "1. Stroke CVA/CVD 2.[MEDICAL_DATA] (mostly adult) (least pedia) 3. [MEDICAL_DAT…" at bounding box center [779, 94] width 575 height 69
click at [816, 123] on textarea "1. Stroke CVA/CVD 2.[MEDICAL_DATA] (mostly adult) (least pedia) 3. [MEDICAL_DAT…" at bounding box center [779, 94] width 575 height 69
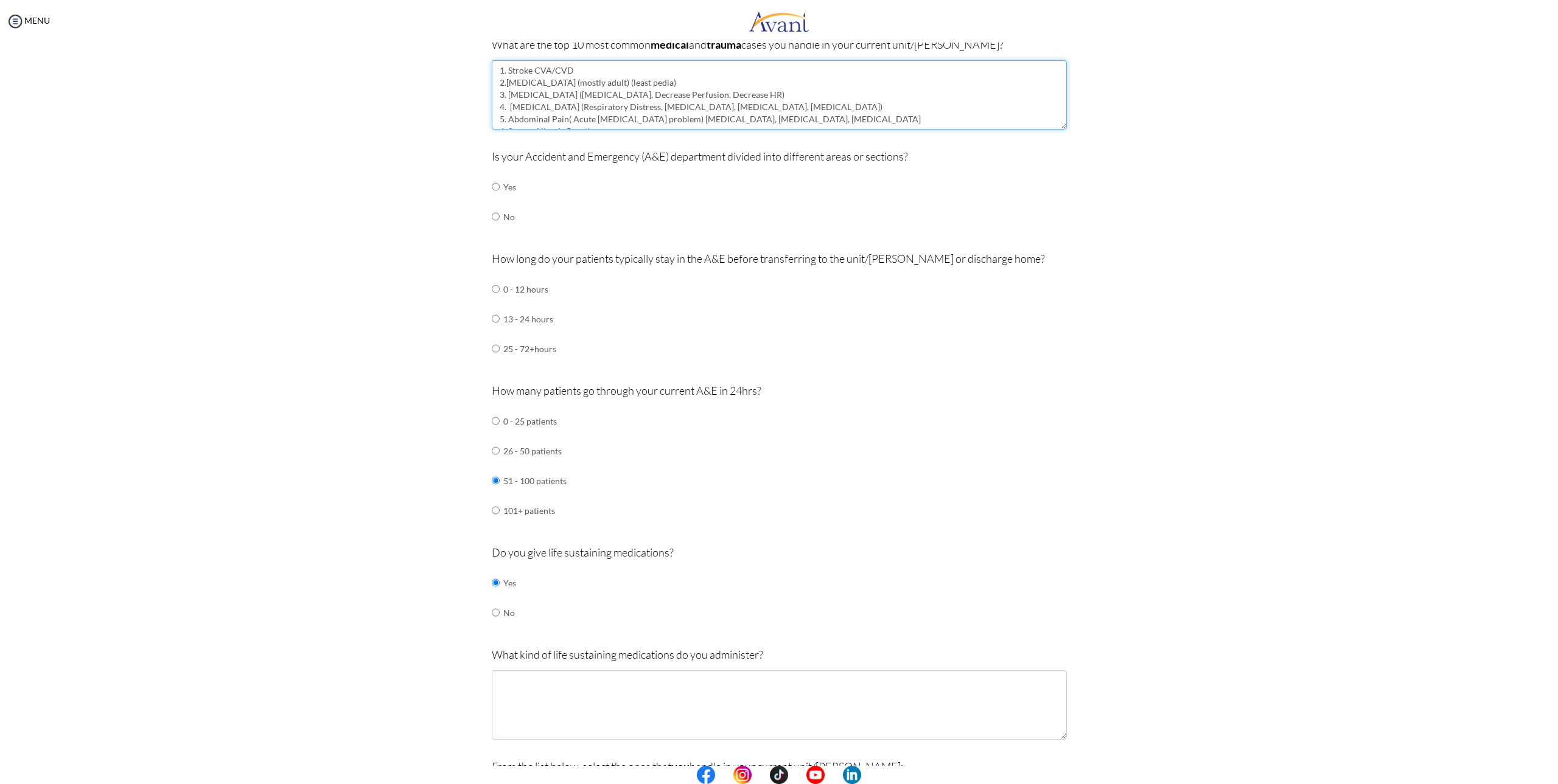
click at [892, 112] on textarea "1. Stroke CVA/CVD 2.[MEDICAL_DATA] (mostly adult) (least pedia) 3. [MEDICAL_DAT…" at bounding box center [779, 94] width 575 height 69
click at [892, 116] on textarea "1. Stroke CVA/CVD 2.[MEDICAL_DATA] (mostly adult) (least pedia) 3. [MEDICAL_DAT…" at bounding box center [779, 94] width 575 height 69
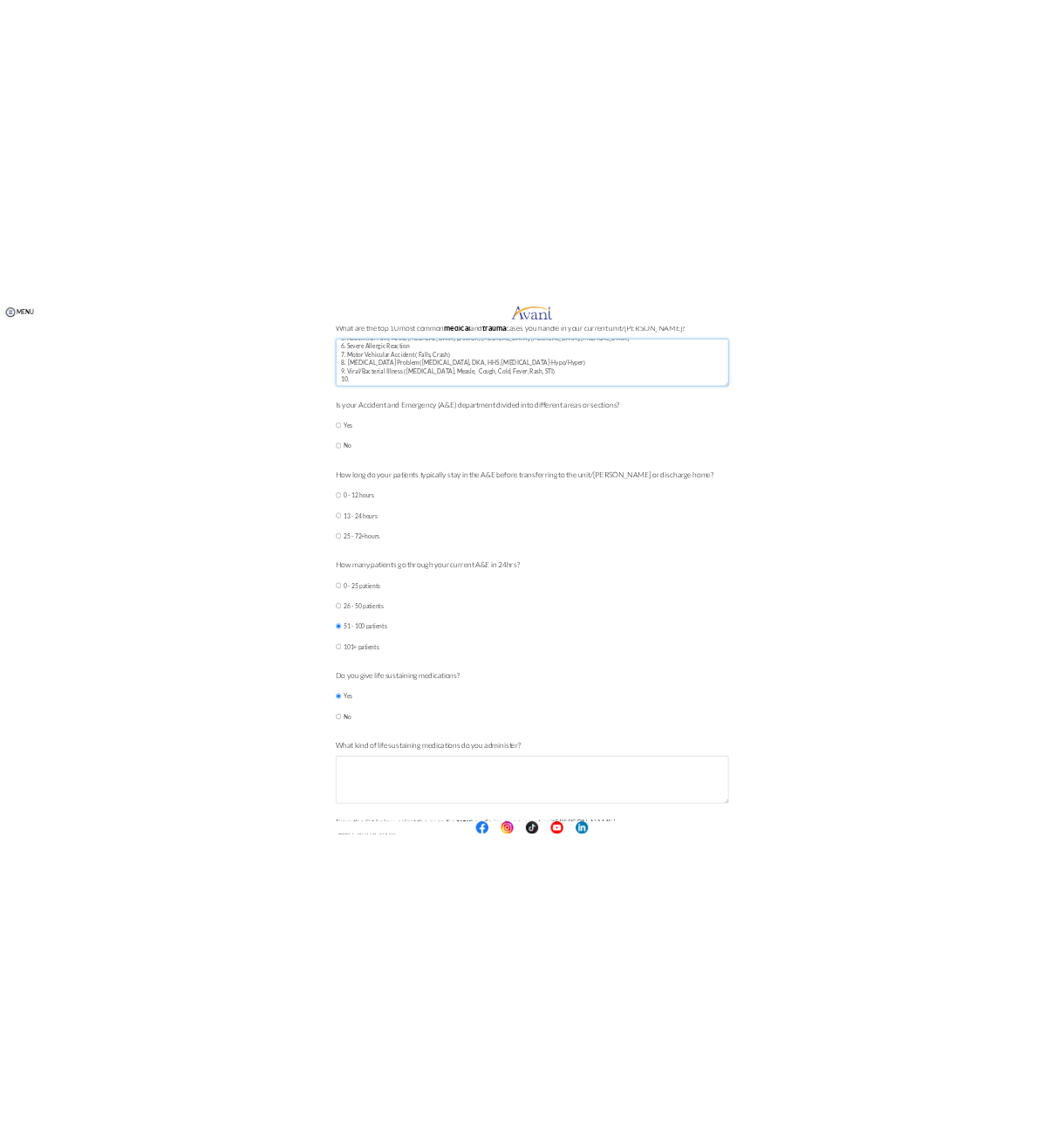
scroll to position [87, 0]
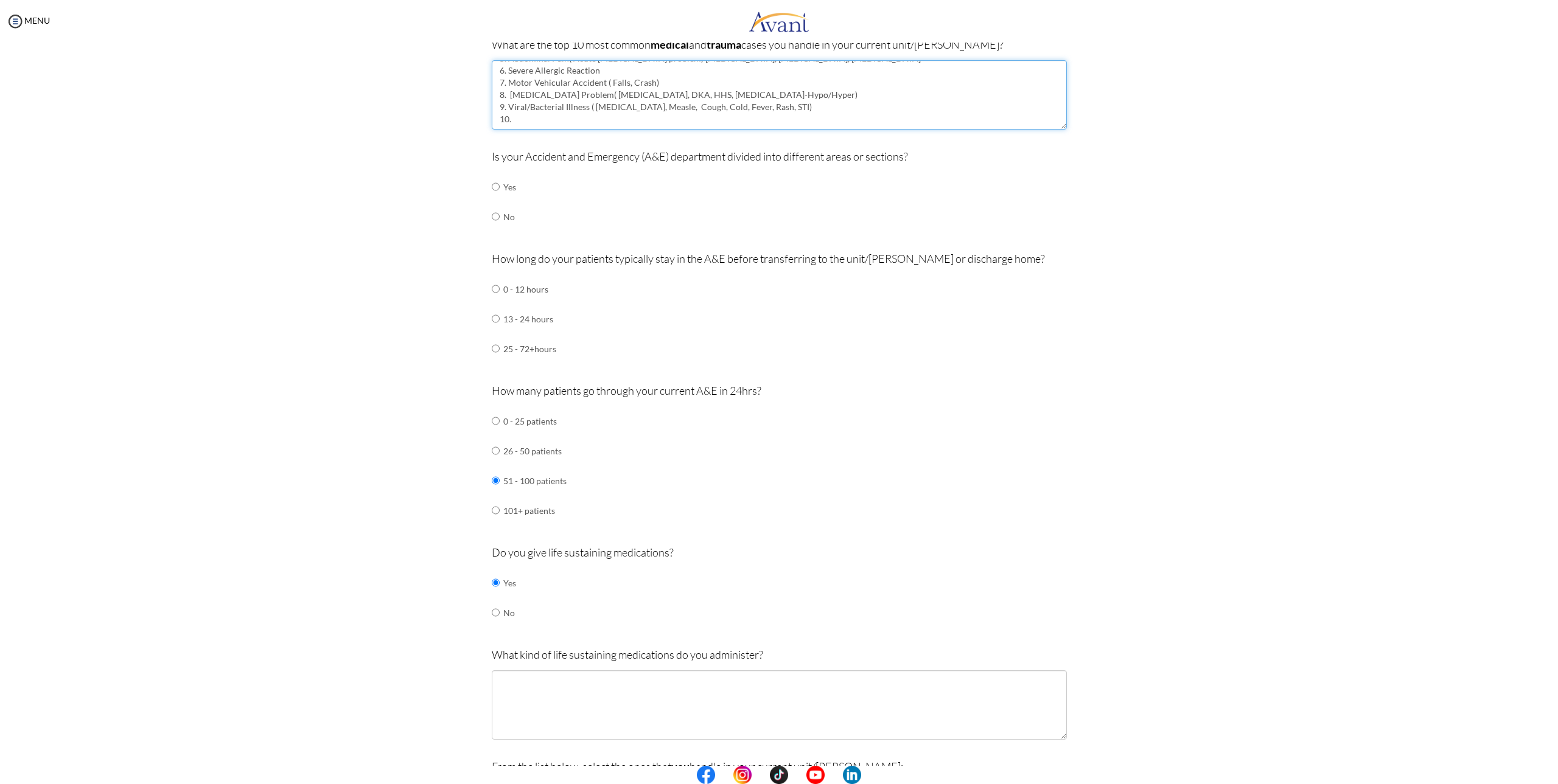
click at [552, 119] on textarea "1. Stroke CVA/CVD 2.[MEDICAL_DATA] (mostly adult) (least pedia) 3. [MEDICAL_DAT…" at bounding box center [779, 94] width 575 height 69
click at [718, 119] on textarea "1. Stroke CVA/CVD 2.[MEDICAL_DATA] (mostly adult) (least pedia) 3. [MEDICAL_DAT…" at bounding box center [779, 94] width 575 height 69
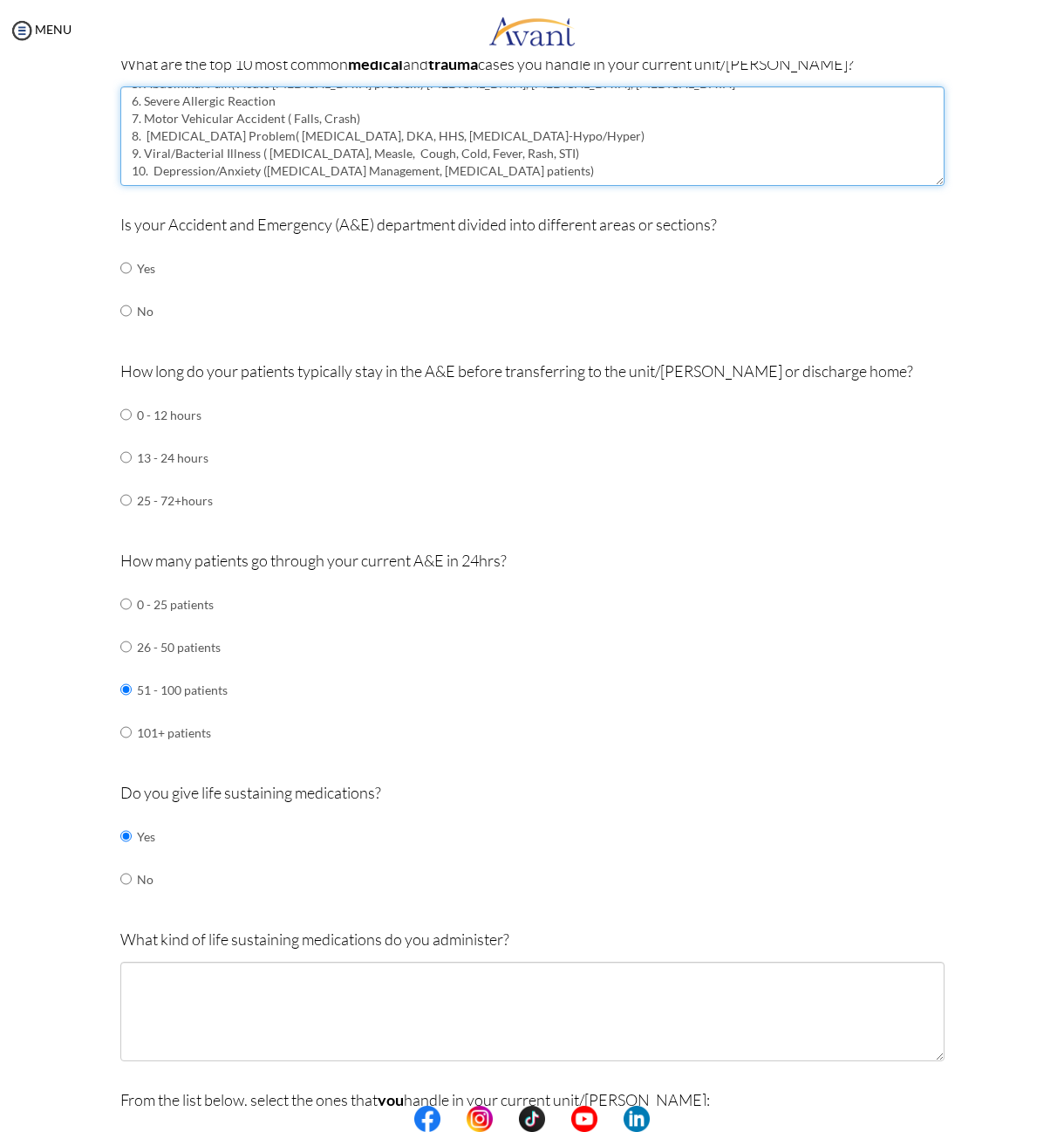
type textarea "1. Stroke CVA/CVD 2.[MEDICAL_DATA] (mostly adult) (least pedia) 3. [MEDICAL_DAT…"
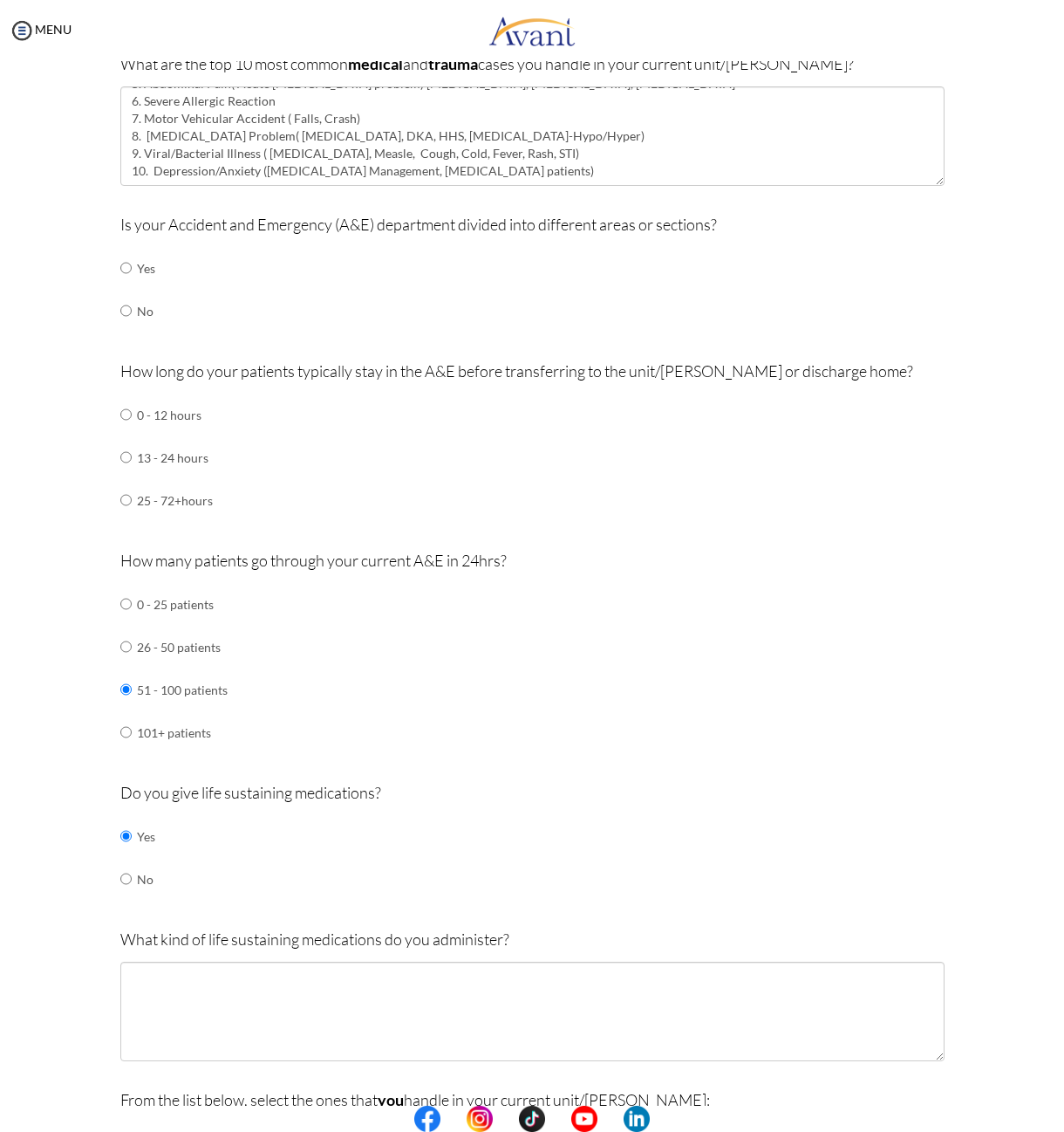
click at [0, 0] on div at bounding box center [0, 0] width 0 height 0
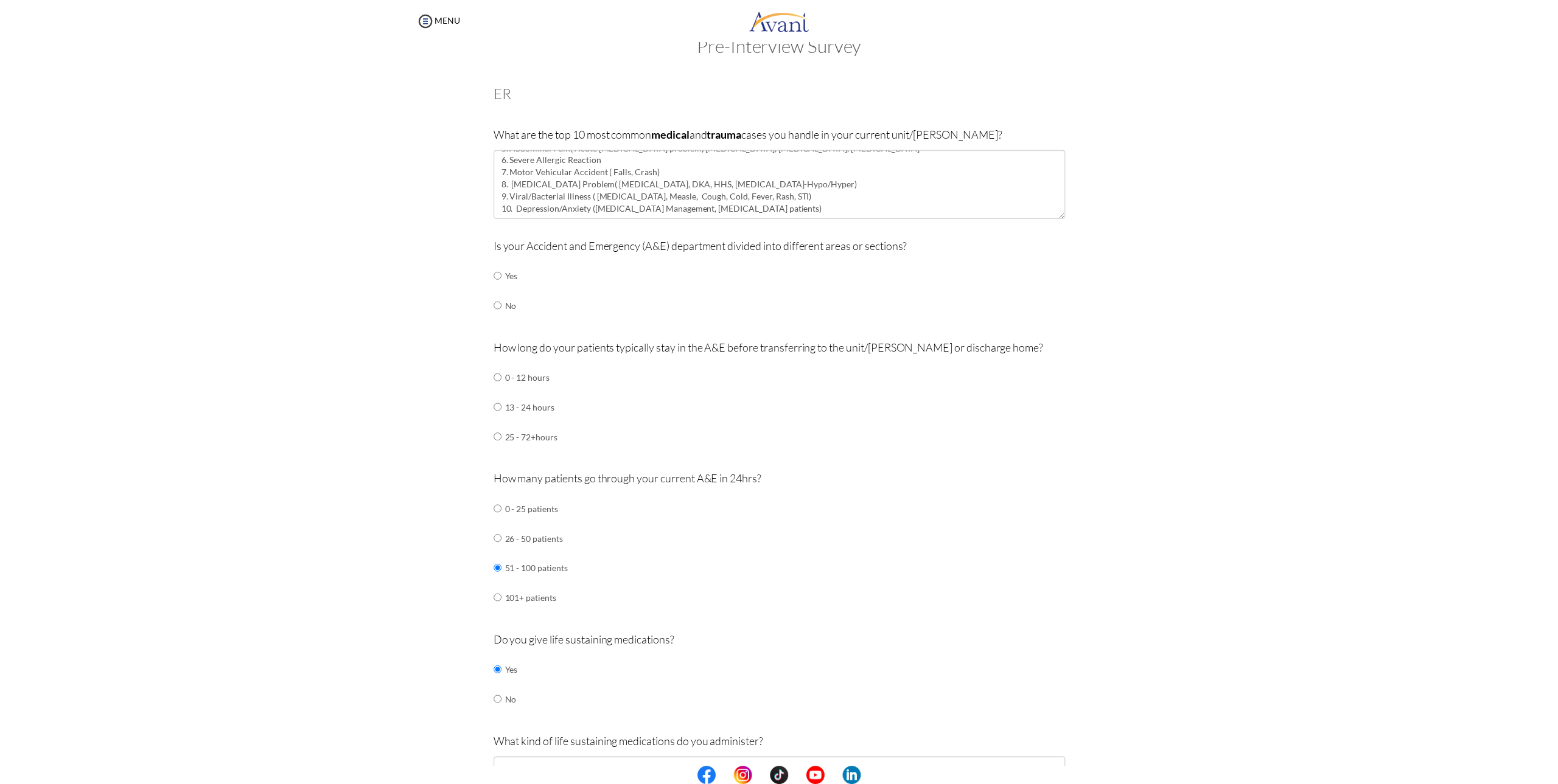
scroll to position [0, 0]
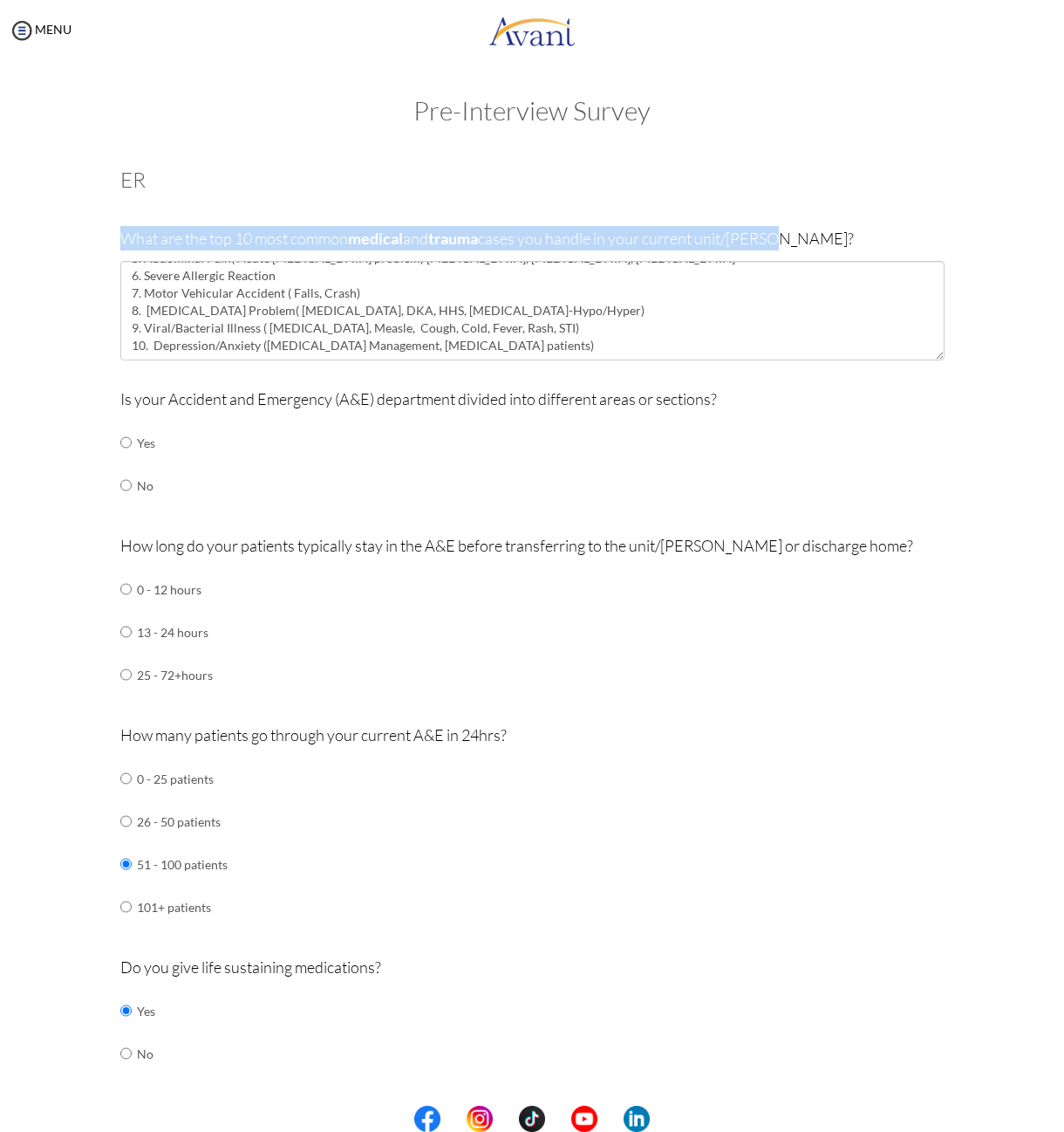
drag, startPoint x: 118, startPoint y: 239, endPoint x: 788, endPoint y: 239, distance: 670.0
click at [788, 239] on p "What are the top 10 most common medical and trauma cases you handle in your cur…" at bounding box center [532, 238] width 824 height 24
copy p "What are the top 10 most common medical and trauma cases you handle in your cur…"
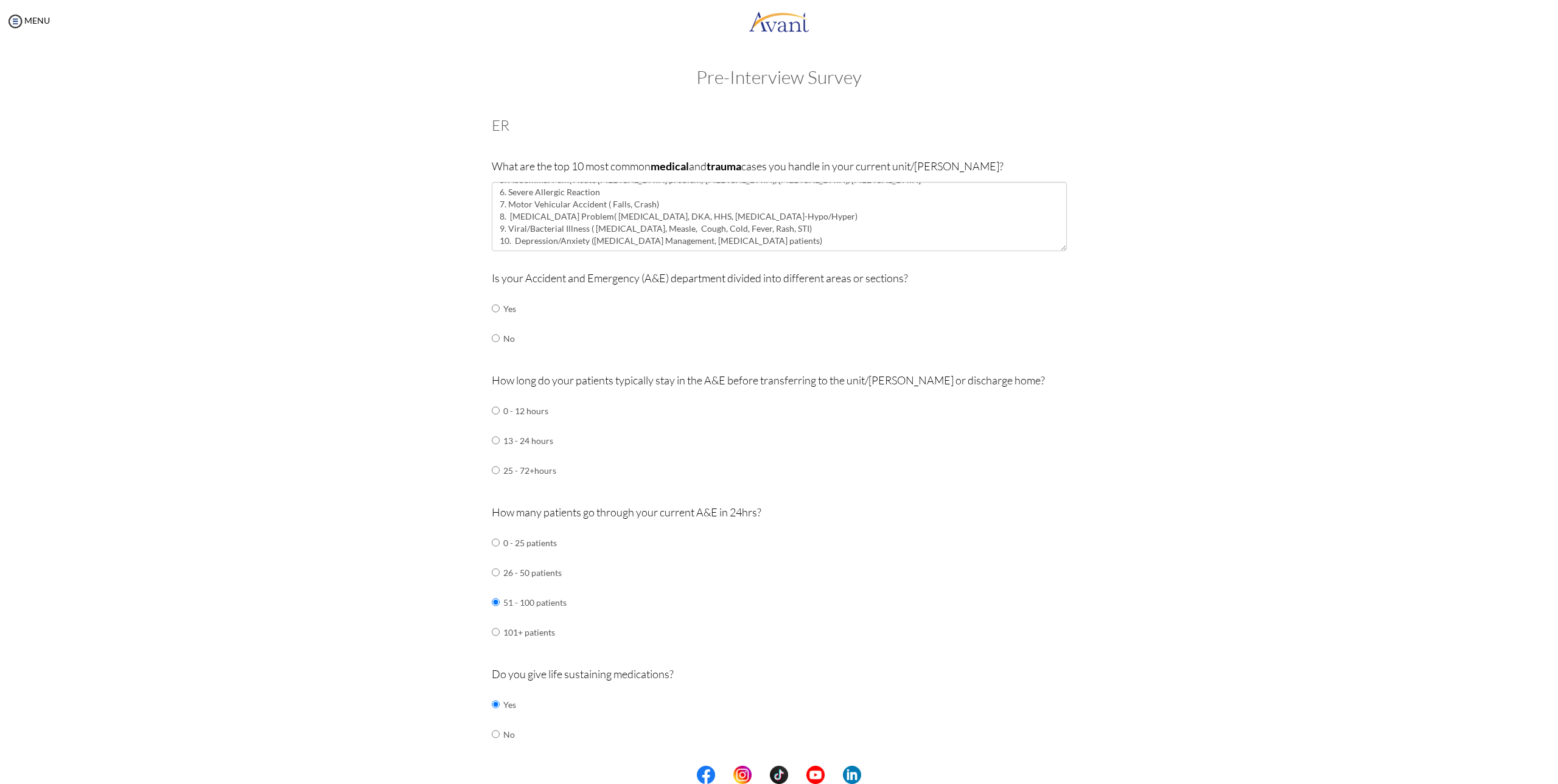
click at [503, 312] on td "Yes" at bounding box center [510, 309] width 13 height 30
click at [492, 308] on input "radio" at bounding box center [495, 309] width 8 height 25
radio input "true"
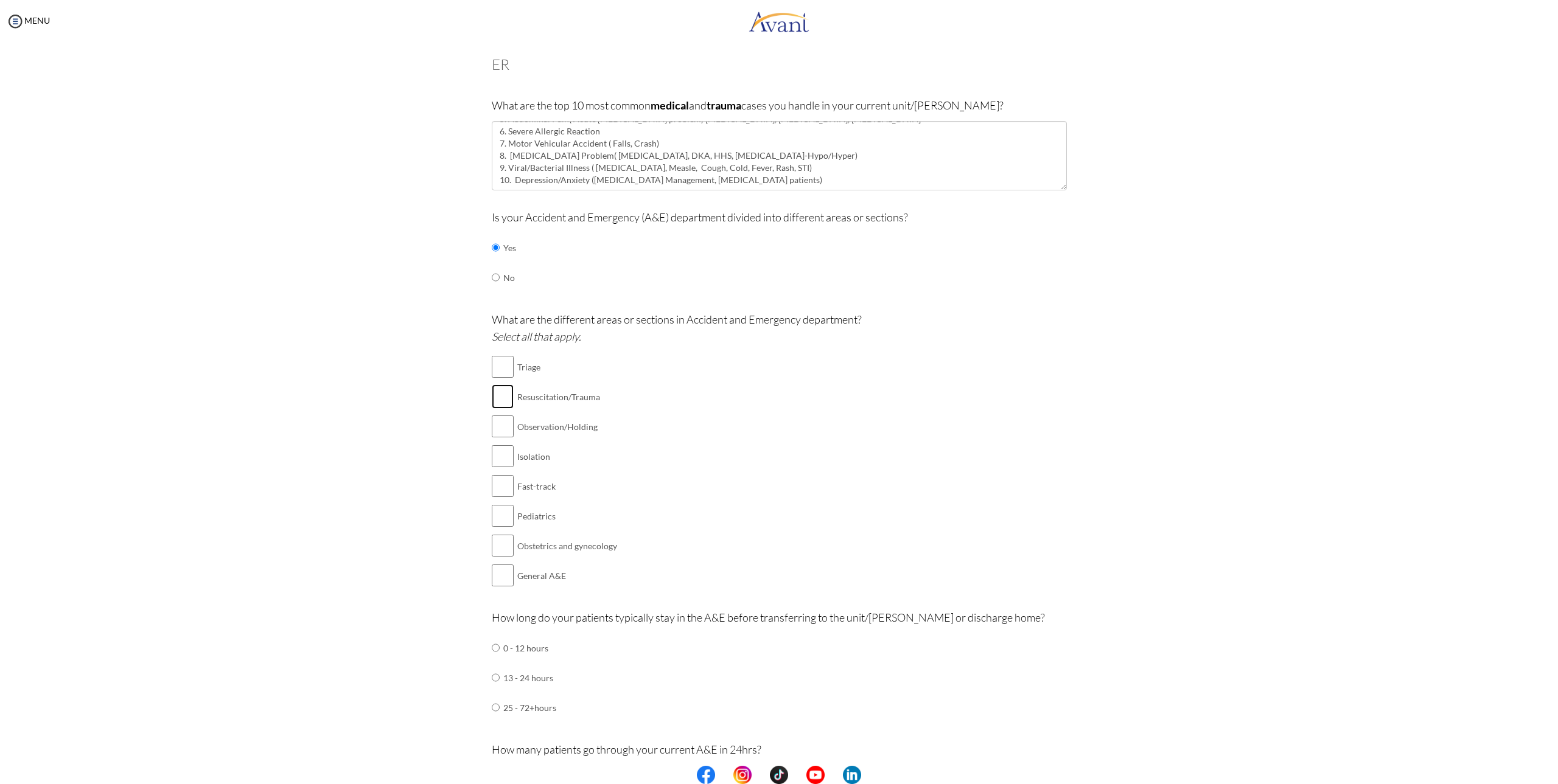
click at [495, 400] on input "checkbox" at bounding box center [503, 397] width 22 height 25
checkbox input "true"
click at [499, 457] on input "checkbox" at bounding box center [503, 457] width 22 height 25
checkbox input "true"
click at [501, 488] on input "checkbox" at bounding box center [503, 486] width 22 height 25
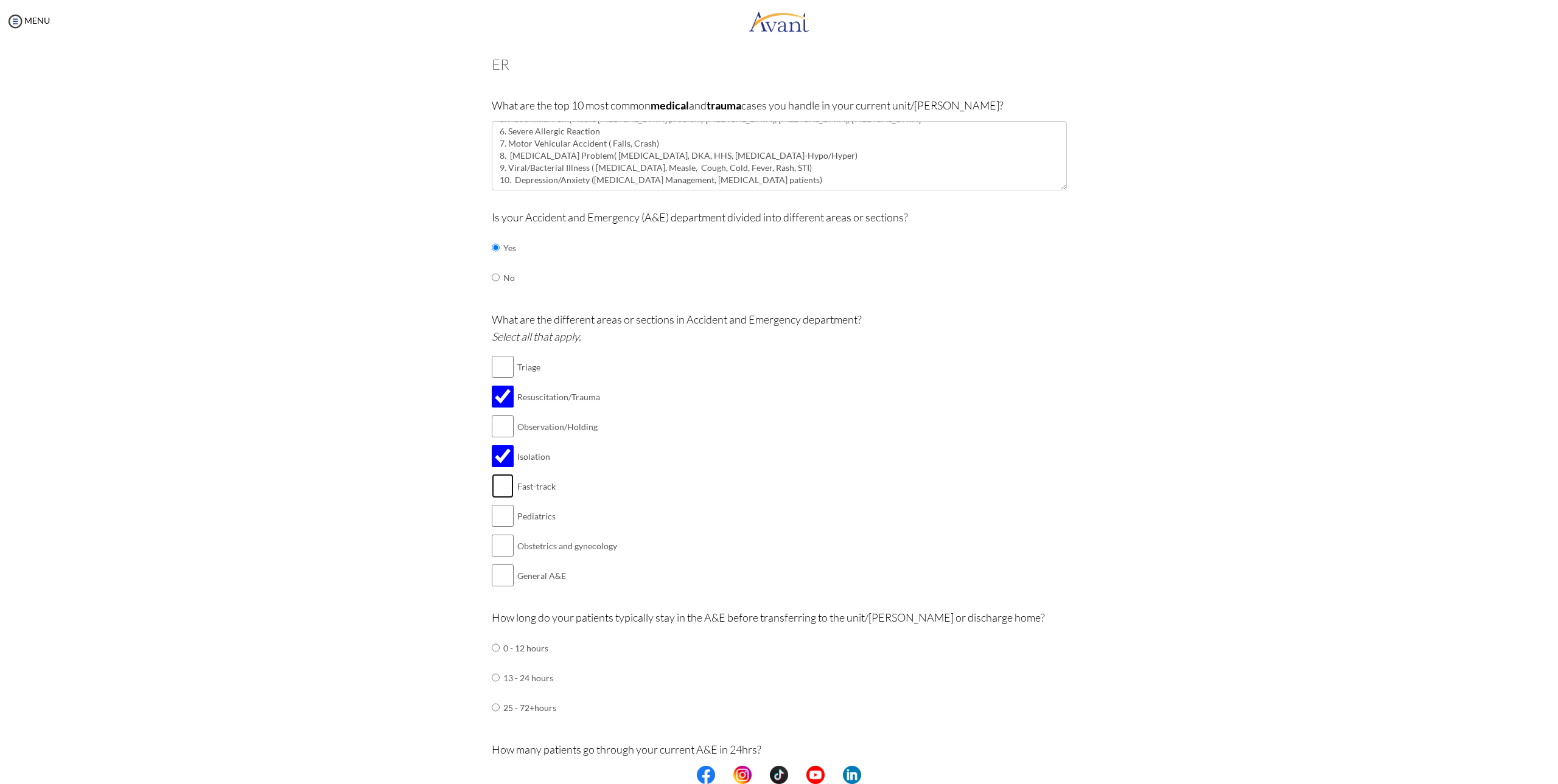
checkbox input "true"
click at [504, 510] on input "checkbox" at bounding box center [503, 516] width 22 height 25
checkbox input "true"
click at [499, 575] on input "checkbox" at bounding box center [503, 575] width 22 height 25
checkbox input "true"
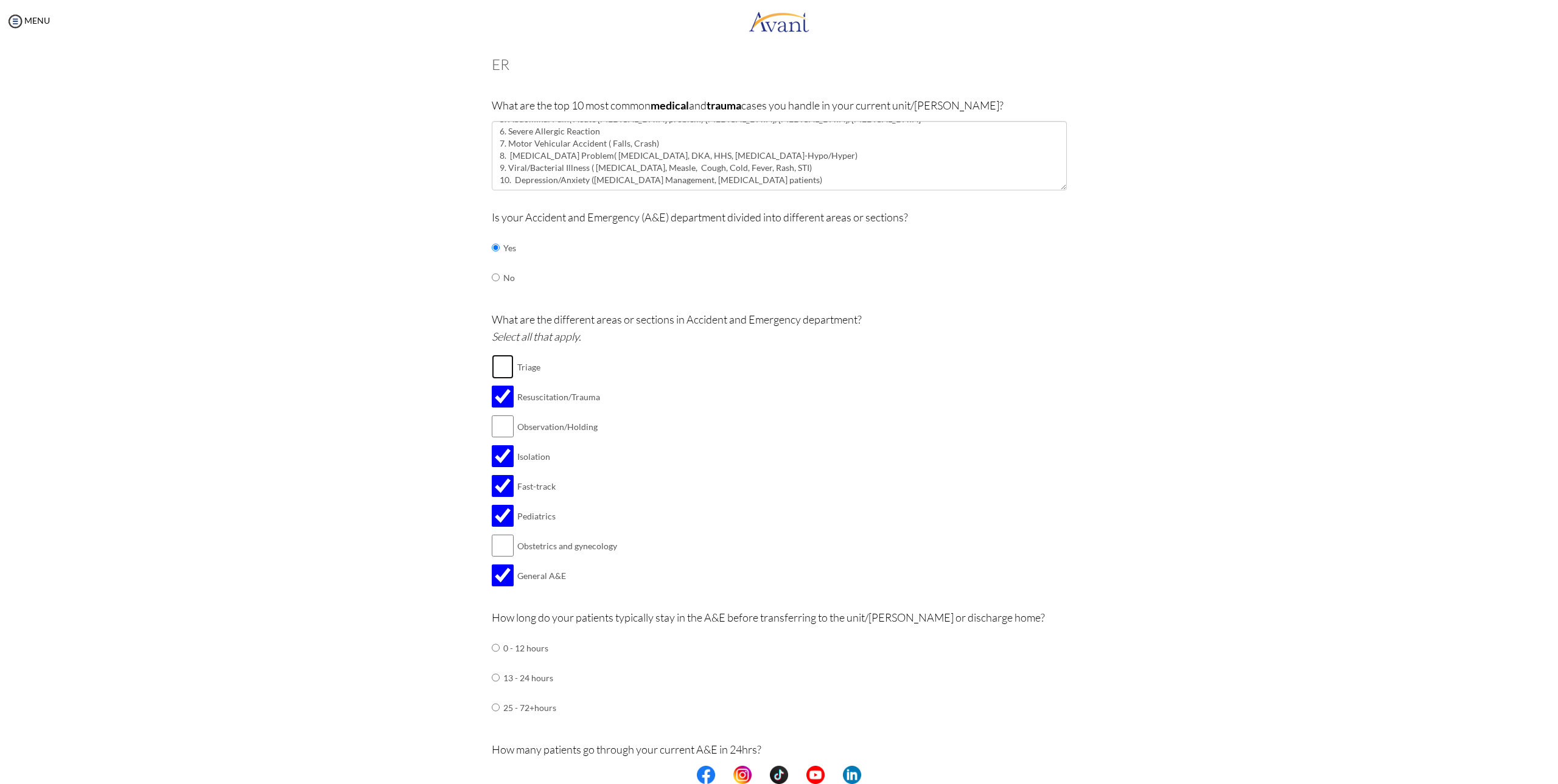
click at [507, 366] on input "checkbox" at bounding box center [503, 367] width 22 height 25
checkbox input "true"
click at [514, 420] on td at bounding box center [515, 427] width 4 height 30
click at [497, 424] on input "checkbox" at bounding box center [503, 427] width 22 height 25
checkbox input "true"
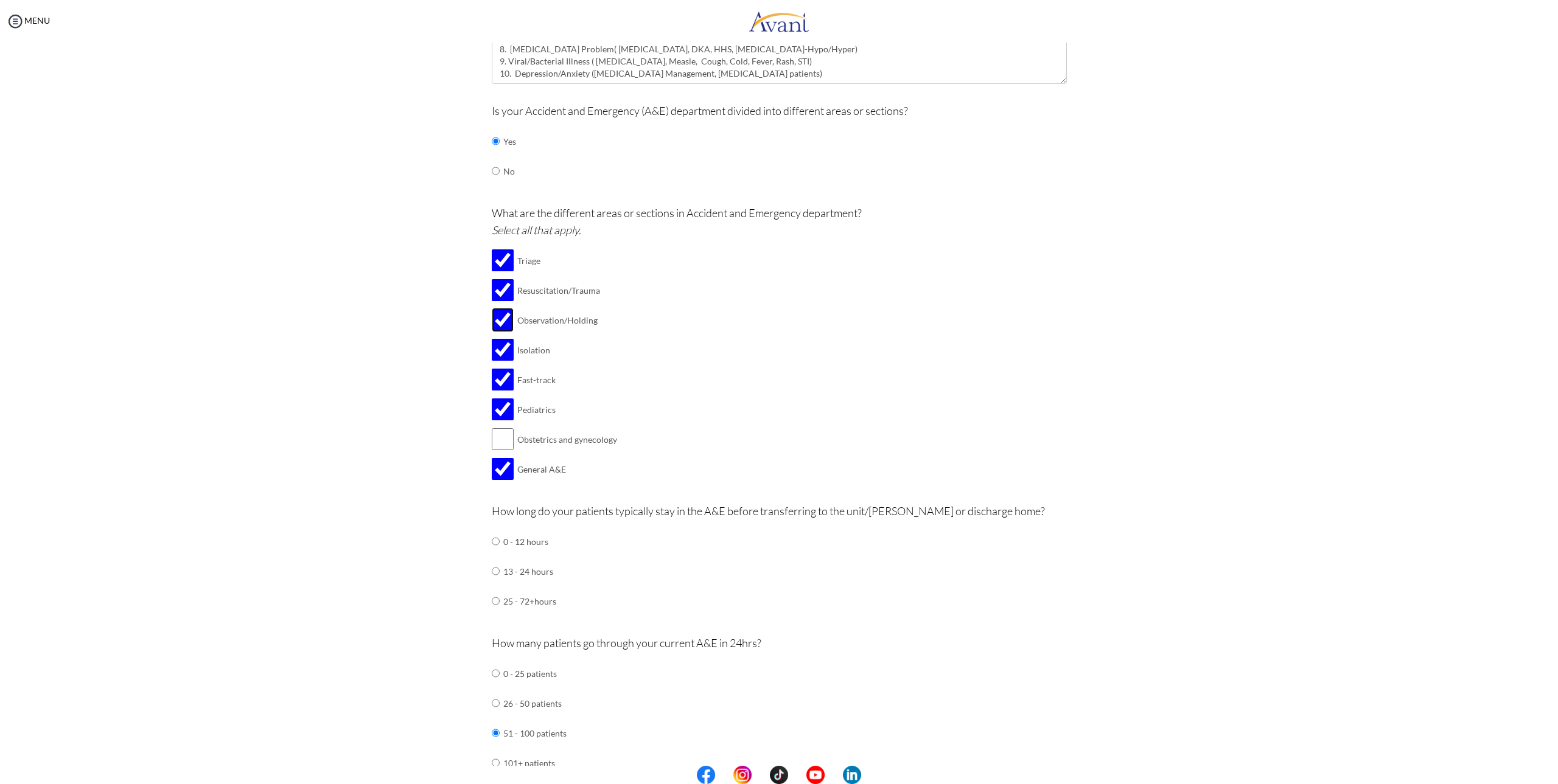
scroll to position [183, 0]
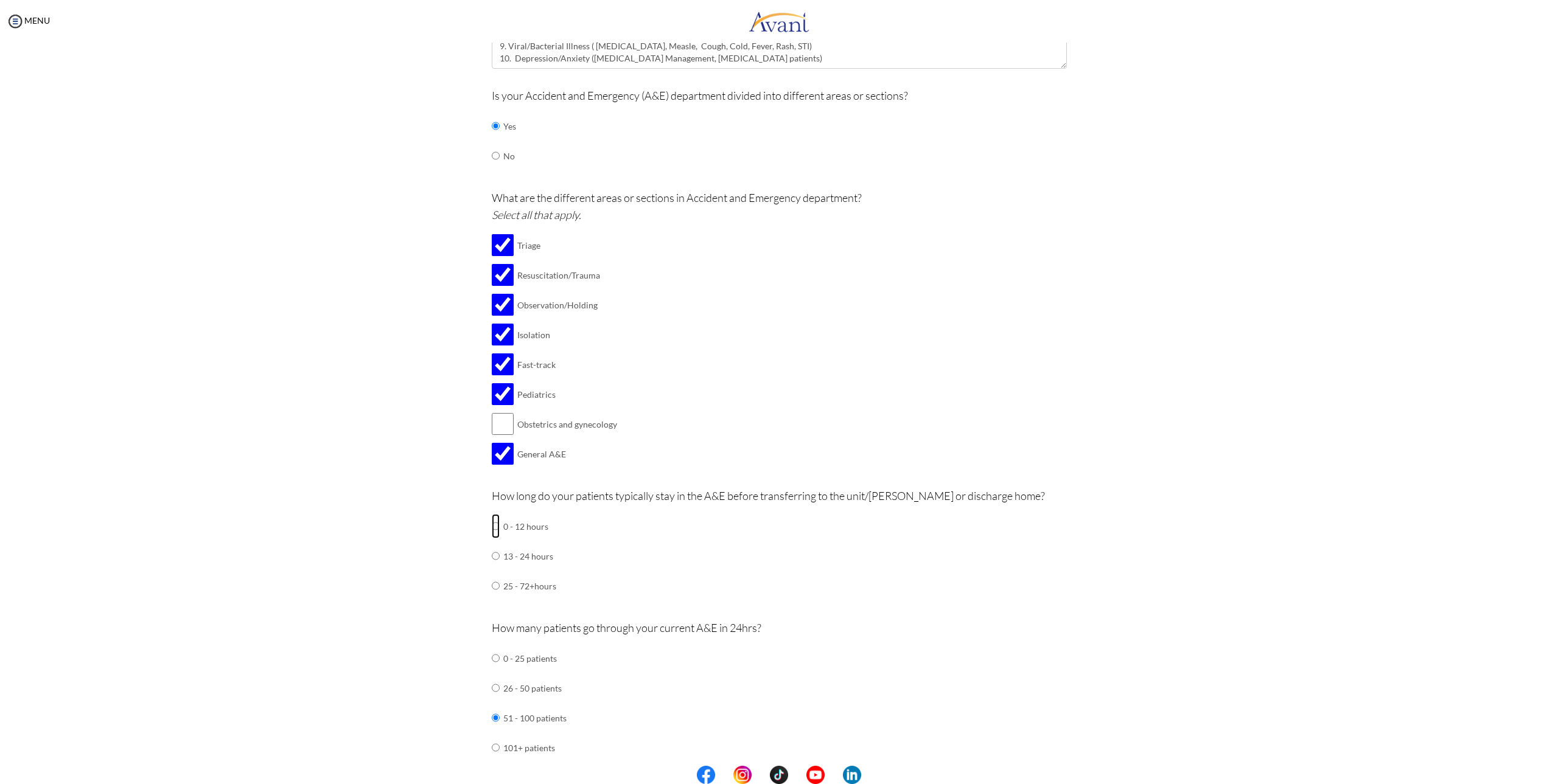
click at [492, 528] on input "radio" at bounding box center [495, 526] width 8 height 25
radio input "true"
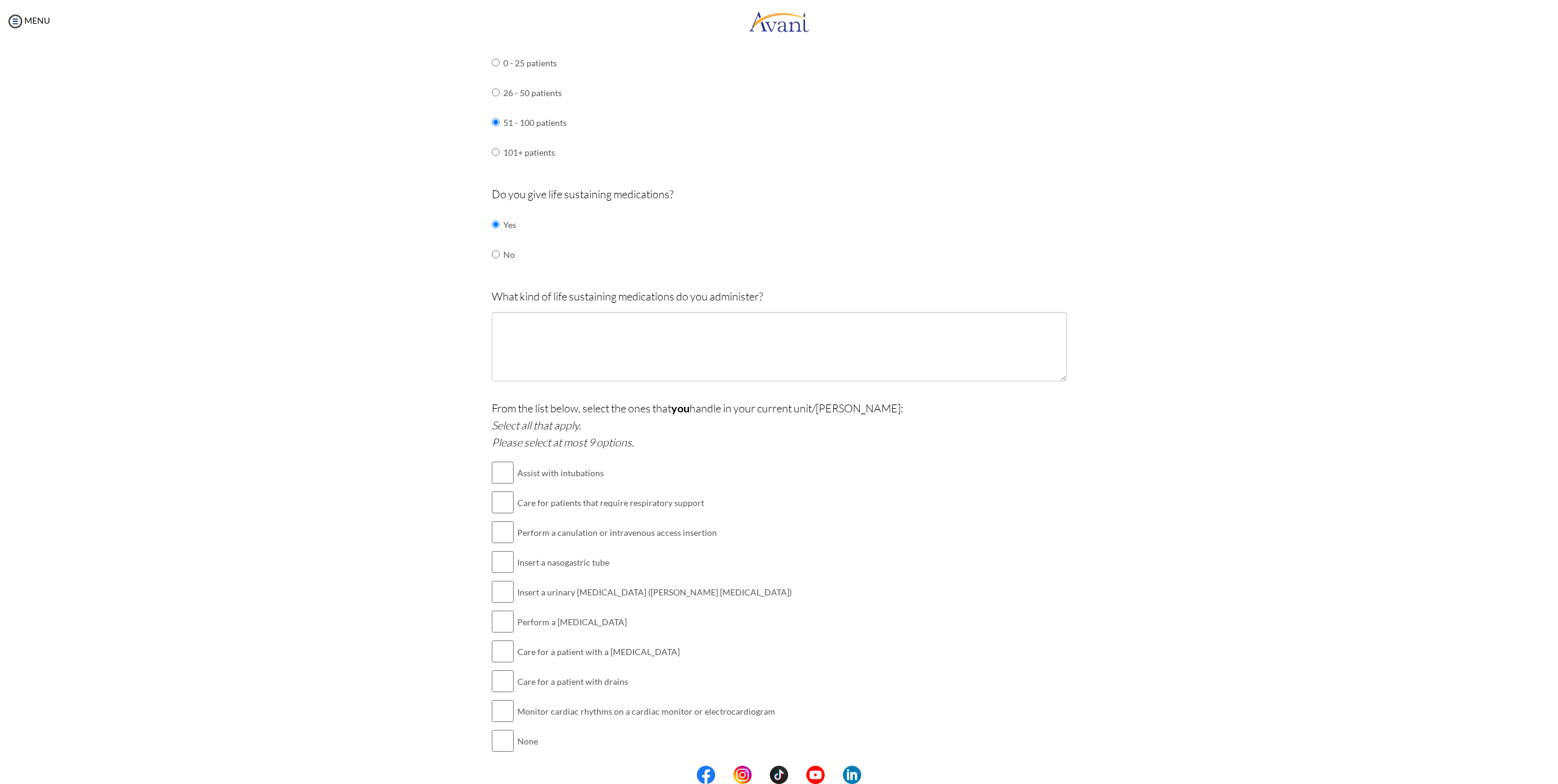
scroll to position [791, 0]
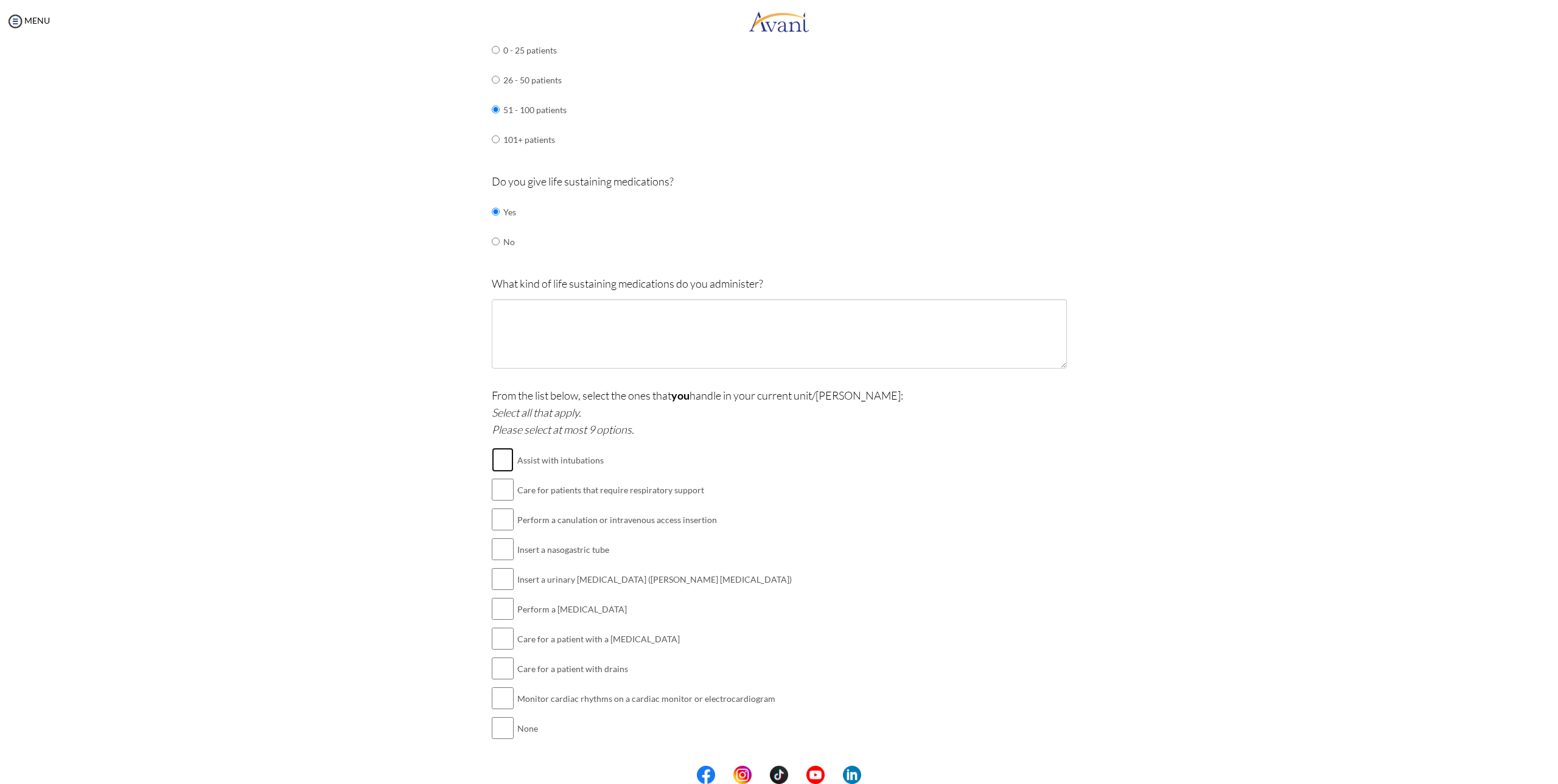
click at [499, 460] on input "checkbox" at bounding box center [503, 460] width 22 height 25
checkbox input "true"
click at [502, 493] on input "checkbox" at bounding box center [503, 490] width 22 height 25
checkbox input "true"
click at [503, 518] on input "checkbox" at bounding box center [503, 520] width 22 height 25
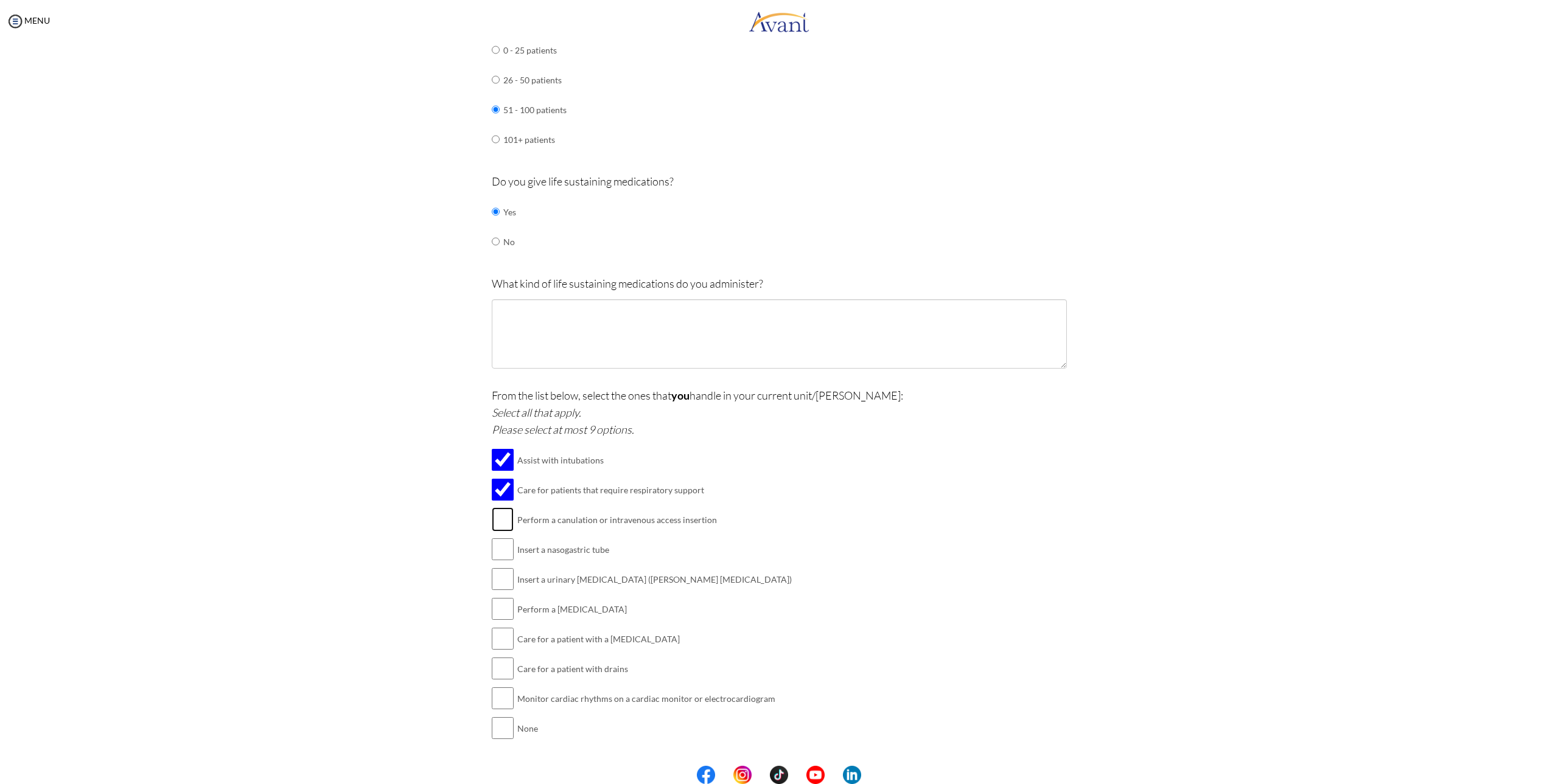
checkbox input "true"
click at [499, 551] on input "checkbox" at bounding box center [503, 550] width 22 height 25
checkbox input "true"
click at [496, 580] on input "checkbox" at bounding box center [503, 579] width 22 height 25
checkbox input "true"
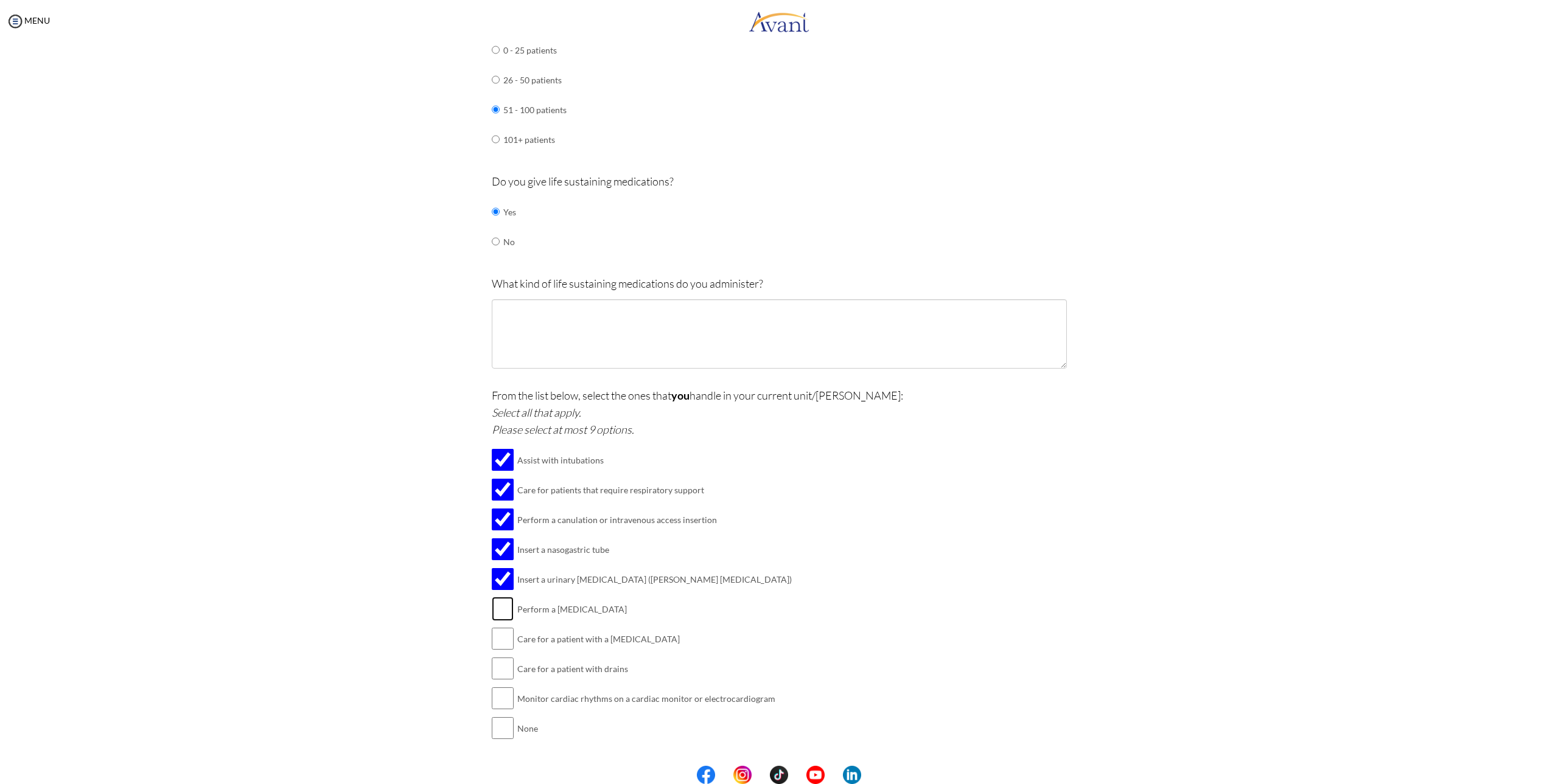
click at [500, 612] on input "checkbox" at bounding box center [503, 609] width 22 height 25
checkbox input "true"
click at [498, 641] on input "checkbox" at bounding box center [503, 639] width 22 height 25
checkbox input "true"
click at [493, 673] on input "checkbox" at bounding box center [503, 668] width 22 height 25
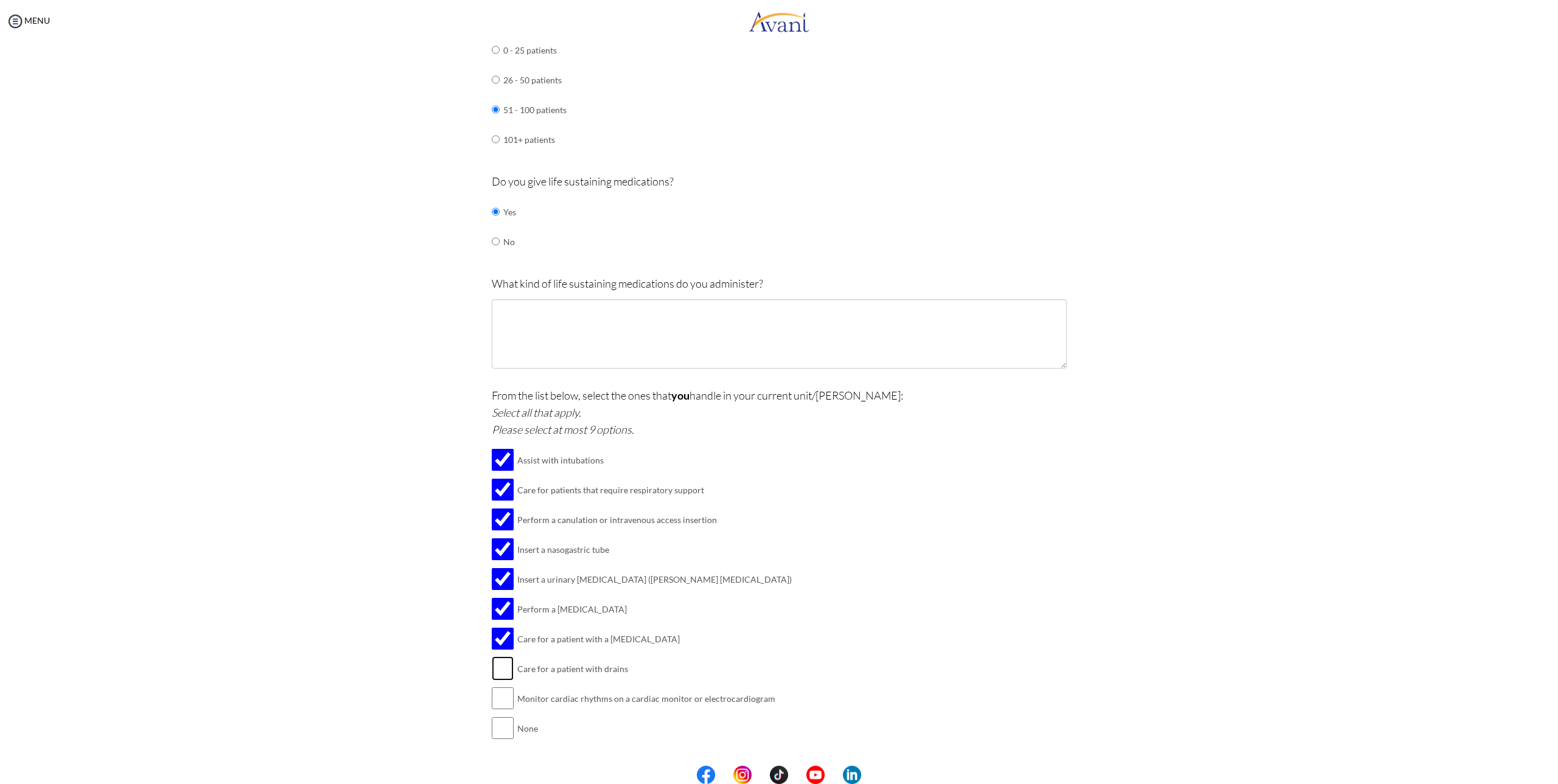
checkbox input "true"
click at [497, 702] on input "checkbox" at bounding box center [503, 699] width 22 height 25
checkbox input "true"
click at [559, 333] on textarea at bounding box center [779, 333] width 575 height 69
type textarea "V"
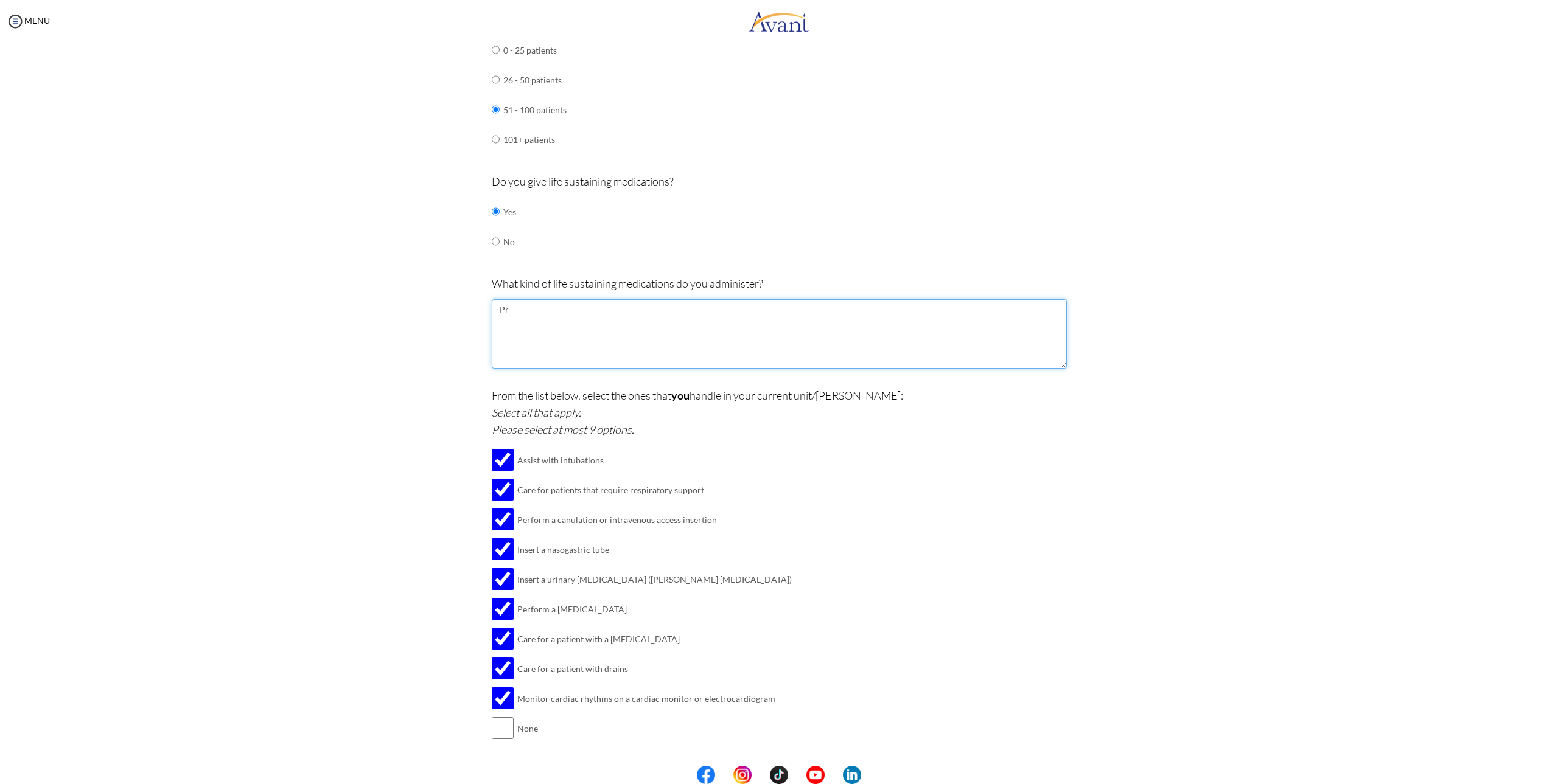
type textarea "P"
click at [566, 316] on textarea at bounding box center [779, 333] width 575 height 69
click at [672, 313] on textarea "Vasopressors ( Epi, [MEDICAL_DATA], [MEDICAL_DATA]) Inotropes" at bounding box center [779, 333] width 575 height 69
click at [677, 334] on textarea "Vasopressors ( Epi, [MEDICAL_DATA], [MEDICAL_DATA], [MEDICAL_DATA]) Inotropes" at bounding box center [779, 333] width 575 height 69
click at [502, 343] on textarea "Vasopressors ( Epi, [MEDICAL_DATA], [MEDICAL_DATA], [MEDICAL_DATA]) Inotropes -…" at bounding box center [779, 333] width 575 height 69
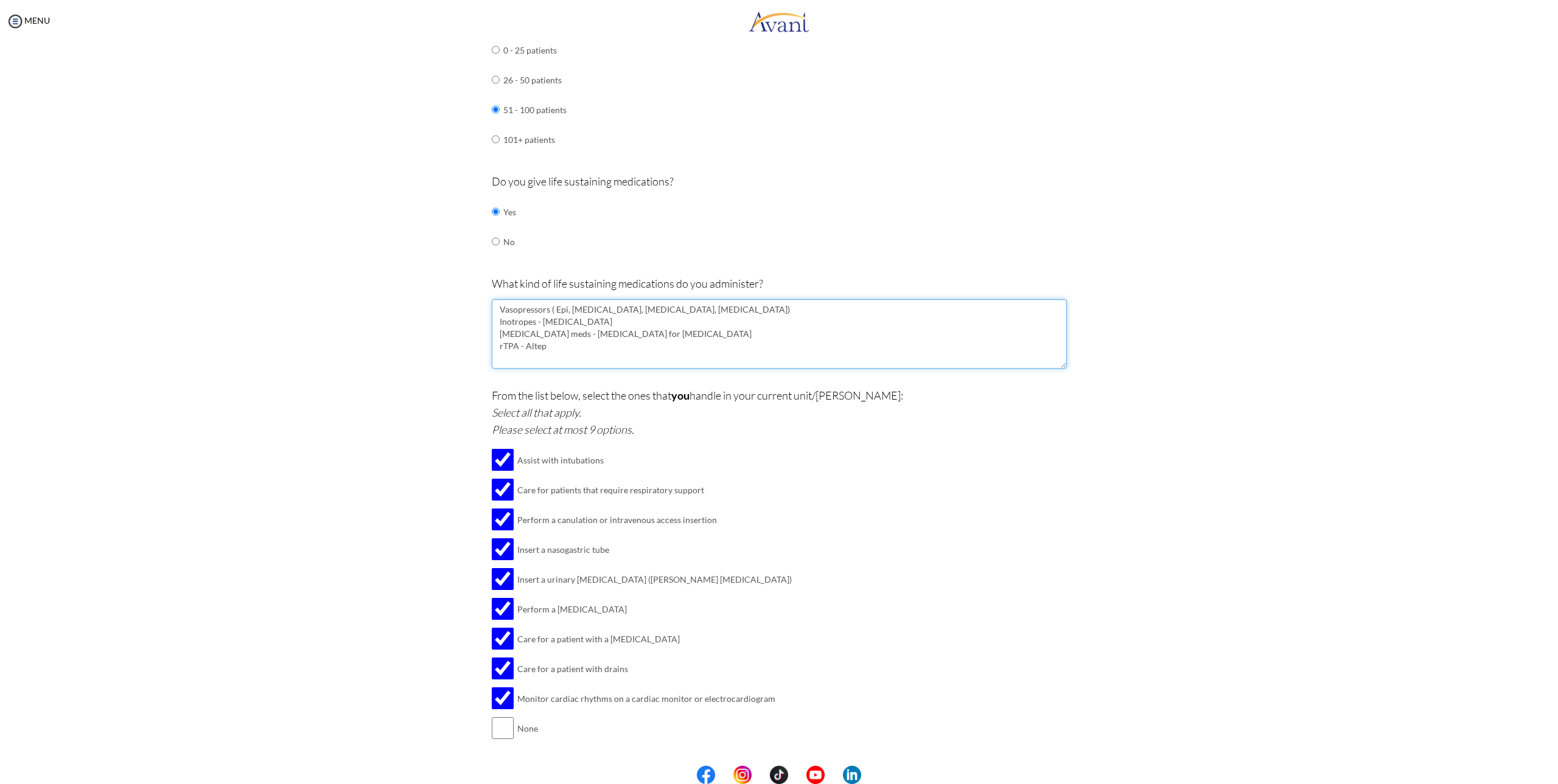
click at [516, 347] on textarea "Vasopressors ( Epi, [MEDICAL_DATA], [MEDICAL_DATA], [MEDICAL_DATA]) Inotropes -…" at bounding box center [779, 333] width 575 height 69
click at [506, 347] on textarea "Vasopressors ( Epi, [MEDICAL_DATA], [MEDICAL_DATA], [MEDICAL_DATA]) Inotropes -…" at bounding box center [779, 333] width 575 height 69
click at [561, 342] on textarea "Vasopressors ( Epi, [MEDICAL_DATA], [MEDICAL_DATA], [MEDICAL_DATA]) Inotropes -…" at bounding box center [779, 333] width 575 height 69
drag, startPoint x: 547, startPoint y: 284, endPoint x: 768, endPoint y: 277, distance: 221.1
click at [768, 277] on p "What kind of life sustaining medications do you administer?" at bounding box center [779, 284] width 575 height 17
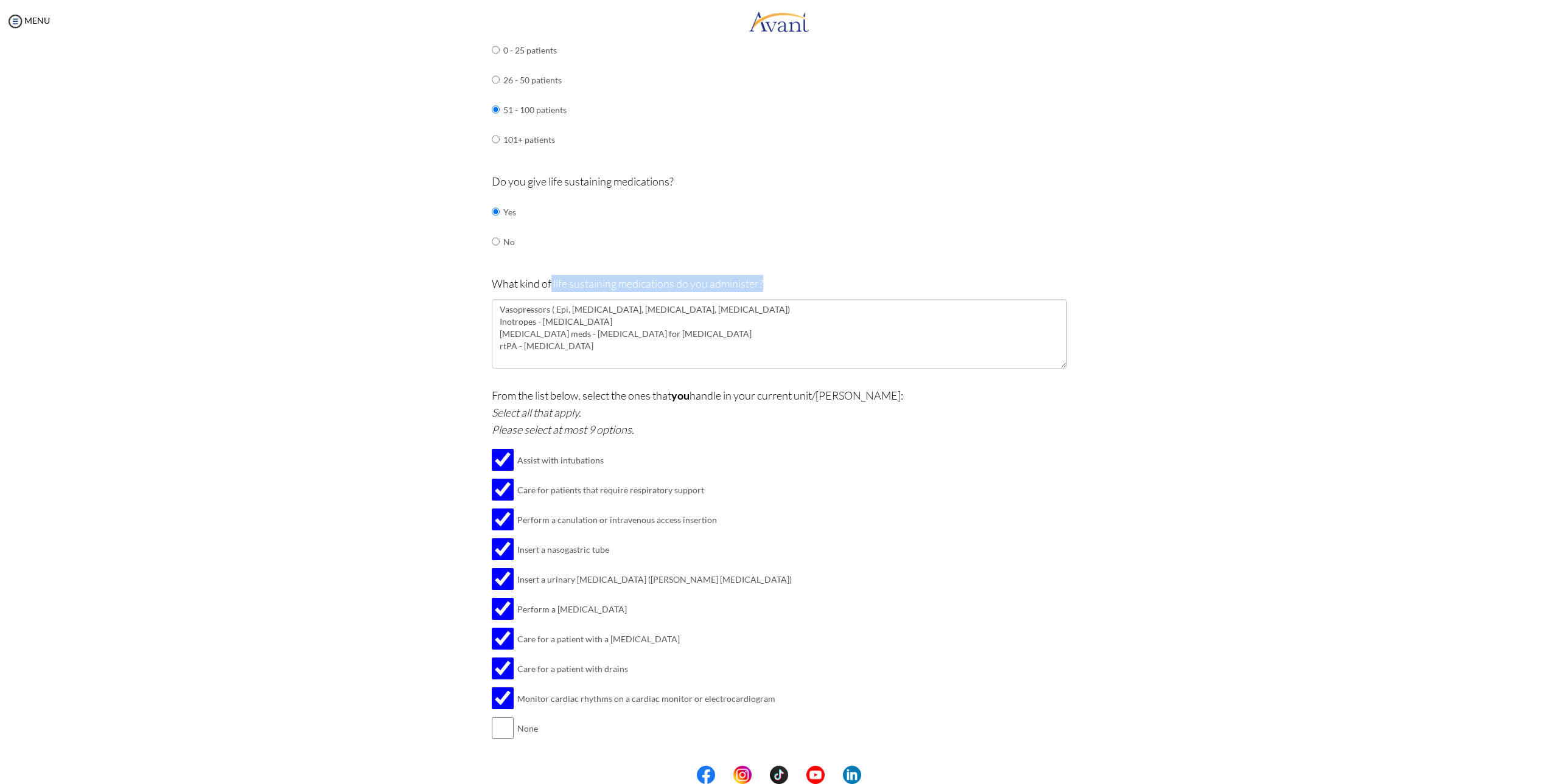
copy p "life sustaining medications do you administer?"
drag, startPoint x: 569, startPoint y: 351, endPoint x: 491, endPoint y: 349, distance: 78.0
click at [492, 349] on textarea "Vasopressors ( Epi, [MEDICAL_DATA], [MEDICAL_DATA], [MEDICAL_DATA]) Inotropes -…" at bounding box center [779, 333] width 575 height 69
click at [596, 353] on textarea "Vasopressors ( Epi, [MEDICAL_DATA], [MEDICAL_DATA], [MEDICAL_DATA]) Inotropes -…" at bounding box center [779, 333] width 575 height 69
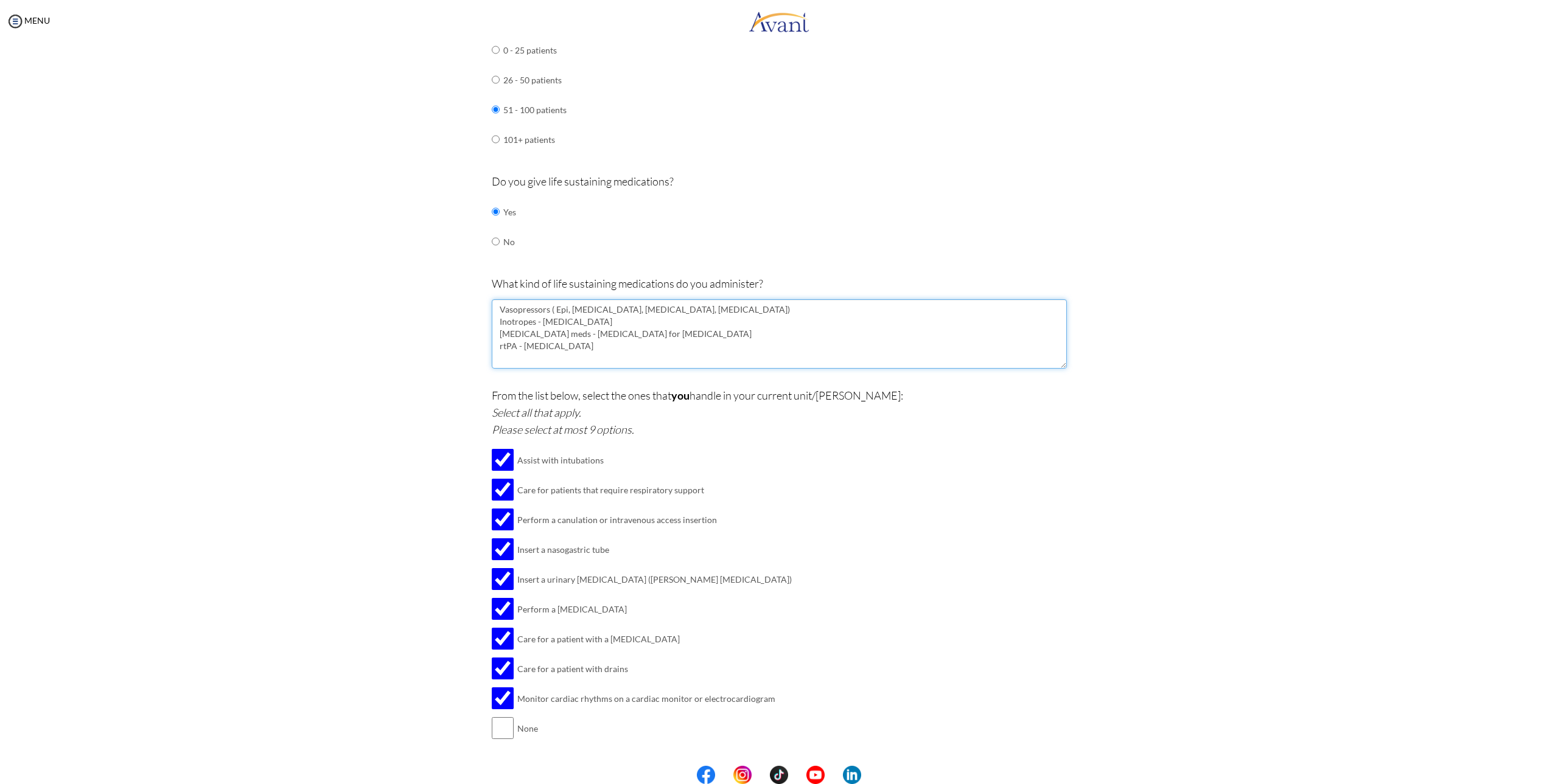
drag, startPoint x: 596, startPoint y: 353, endPoint x: 499, endPoint y: 335, distance: 98.7
click at [499, 335] on textarea "Vasopressors ( Epi, [MEDICAL_DATA], [MEDICAL_DATA], [MEDICAL_DATA]) Inotropes -…" at bounding box center [779, 333] width 575 height 69
click at [612, 347] on textarea "Vasopressors ( Epi, [MEDICAL_DATA], [MEDICAL_DATA], [MEDICAL_DATA]) Inotropes -…" at bounding box center [779, 333] width 575 height 69
drag, startPoint x: 559, startPoint y: 344, endPoint x: 497, endPoint y: 333, distance: 63.0
click at [497, 333] on textarea "Vasopressors ( Epi, [MEDICAL_DATA], [MEDICAL_DATA], [MEDICAL_DATA]) Inotropes -…" at bounding box center [779, 333] width 575 height 69
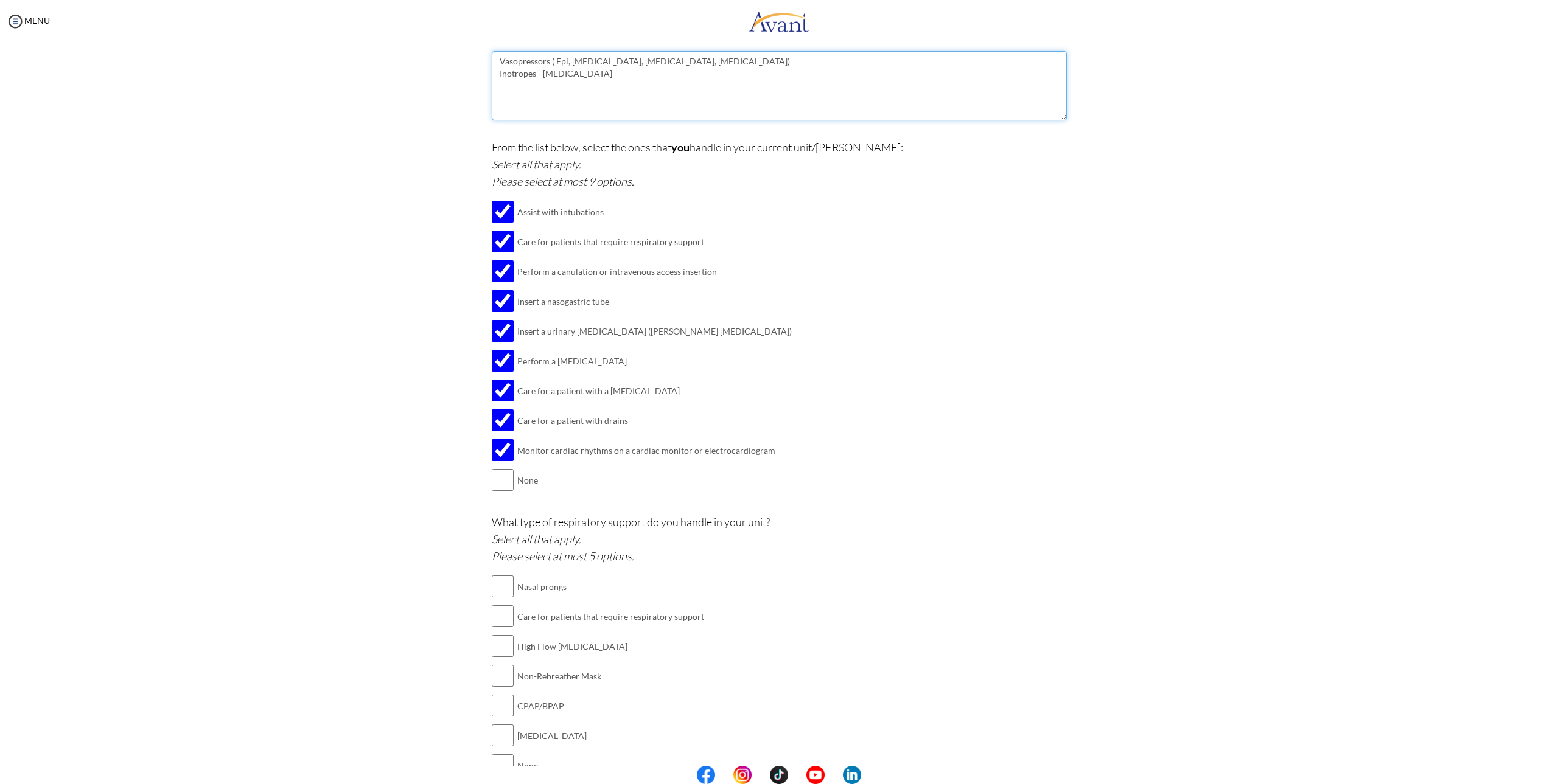
scroll to position [1104, 0]
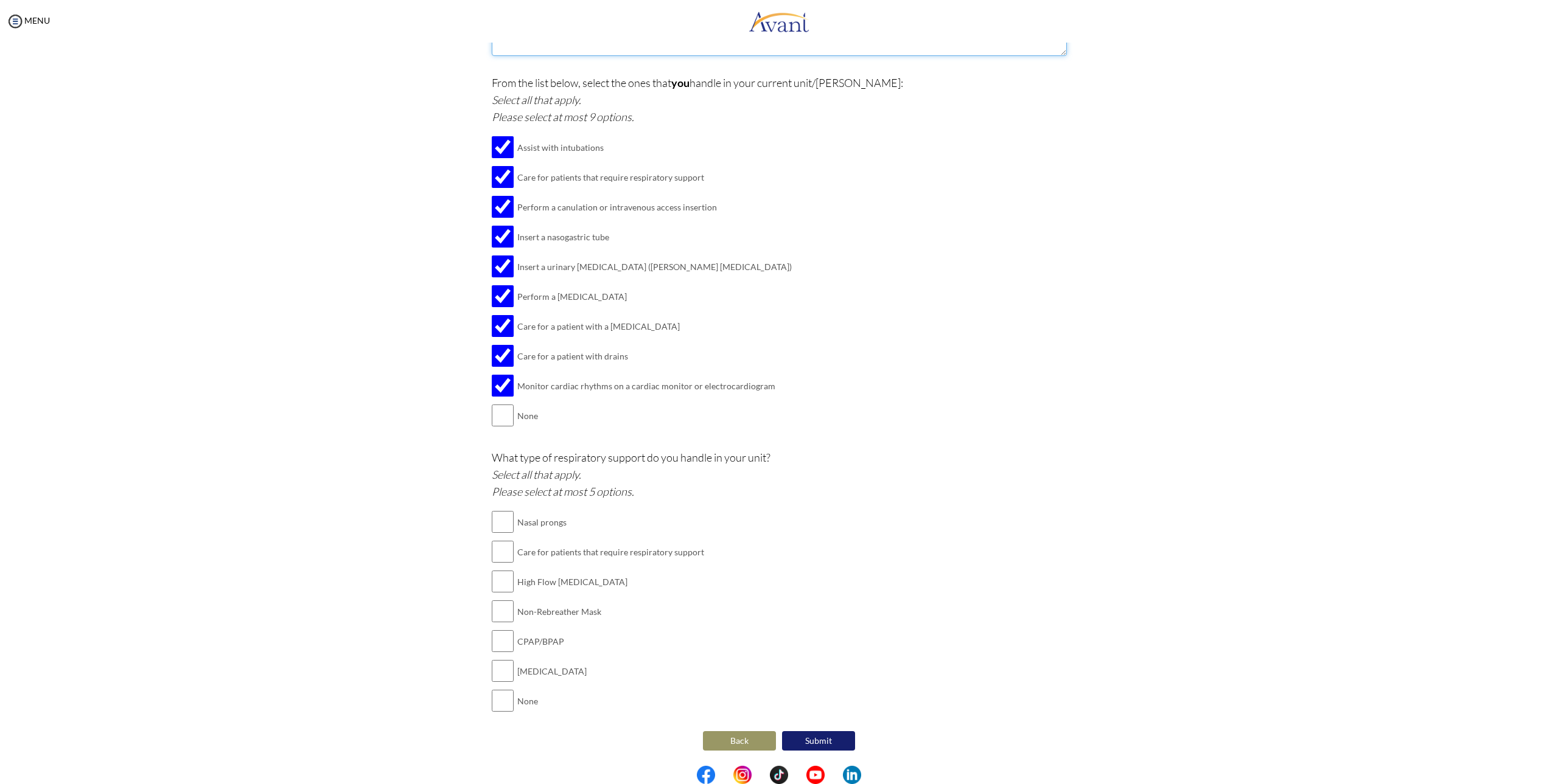
type textarea "Vasopressors ( Epi, [MEDICAL_DATA], [MEDICAL_DATA], [MEDICAL_DATA]) Inotropes -…"
click at [499, 593] on input "checkbox" at bounding box center [503, 582] width 22 height 25
checkbox input "true"
click at [499, 615] on input "checkbox" at bounding box center [503, 612] width 22 height 25
checkbox input "true"
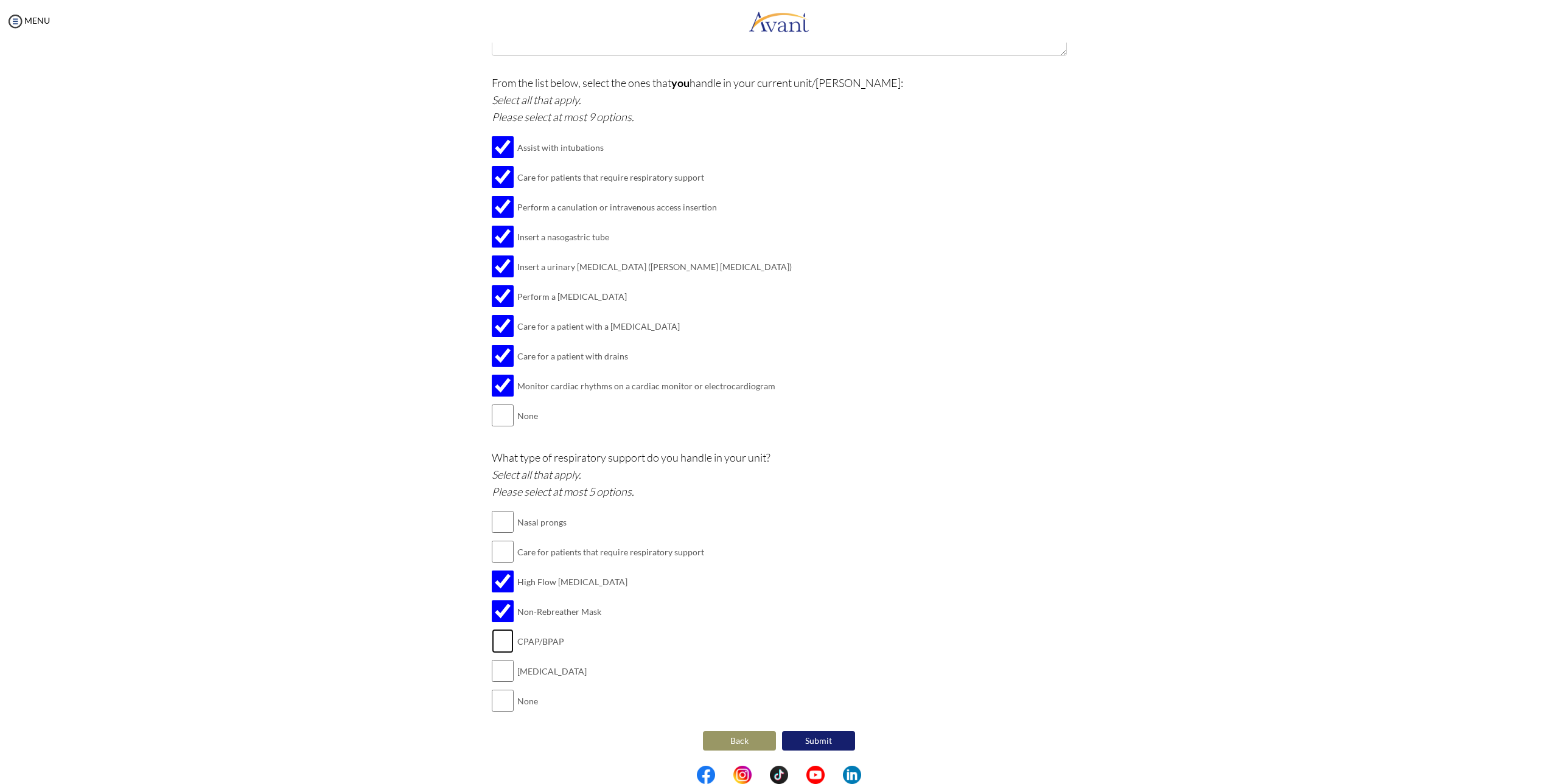
click at [502, 641] on input "checkbox" at bounding box center [503, 641] width 22 height 25
checkbox input "true"
click at [497, 674] on input "checkbox" at bounding box center [503, 671] width 22 height 25
checkbox input "true"
click at [500, 541] on input "checkbox" at bounding box center [503, 552] width 22 height 25
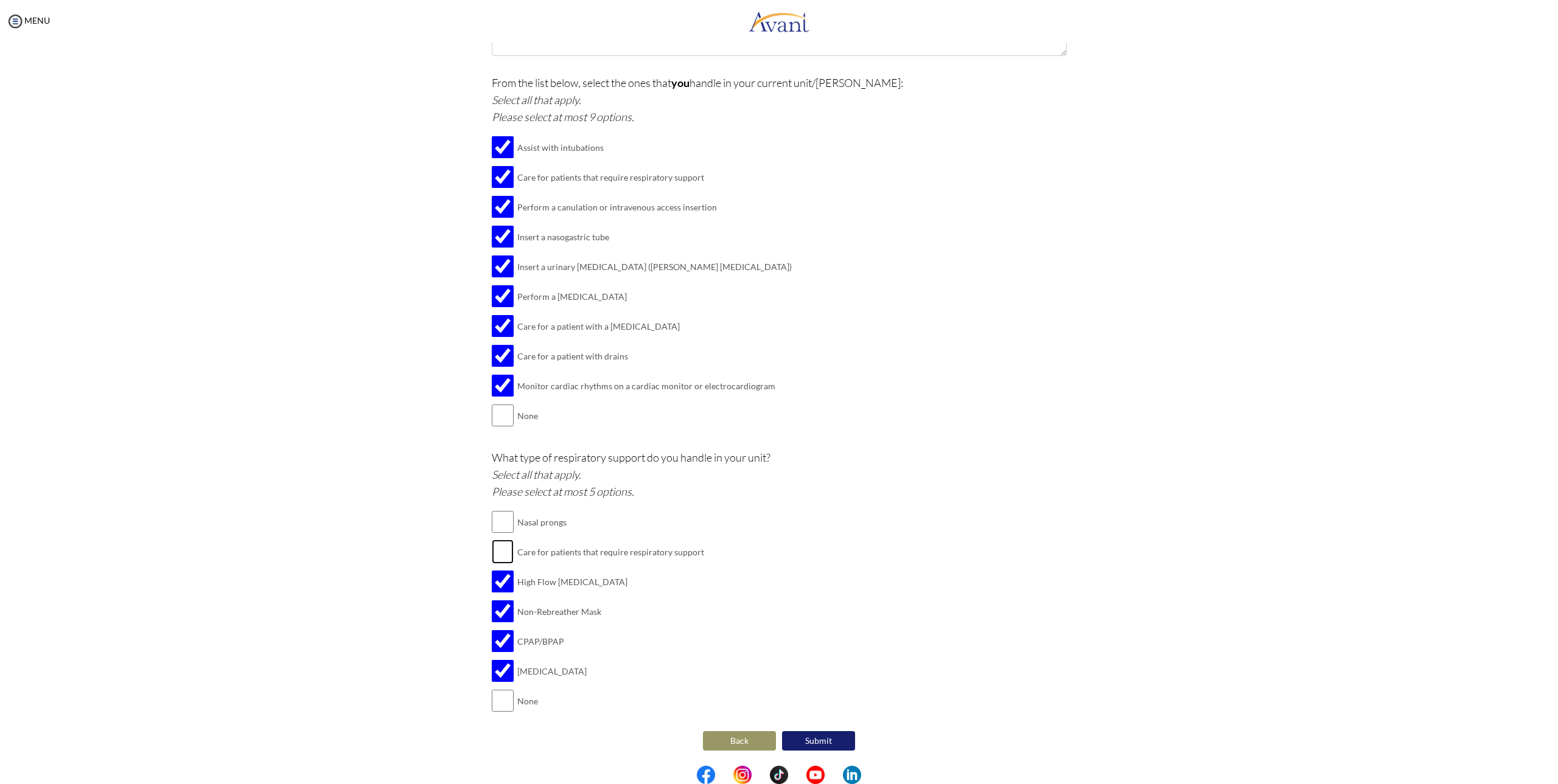
checkbox input "true"
click at [501, 526] on input "checkbox" at bounding box center [503, 522] width 22 height 25
checkbox input "true"
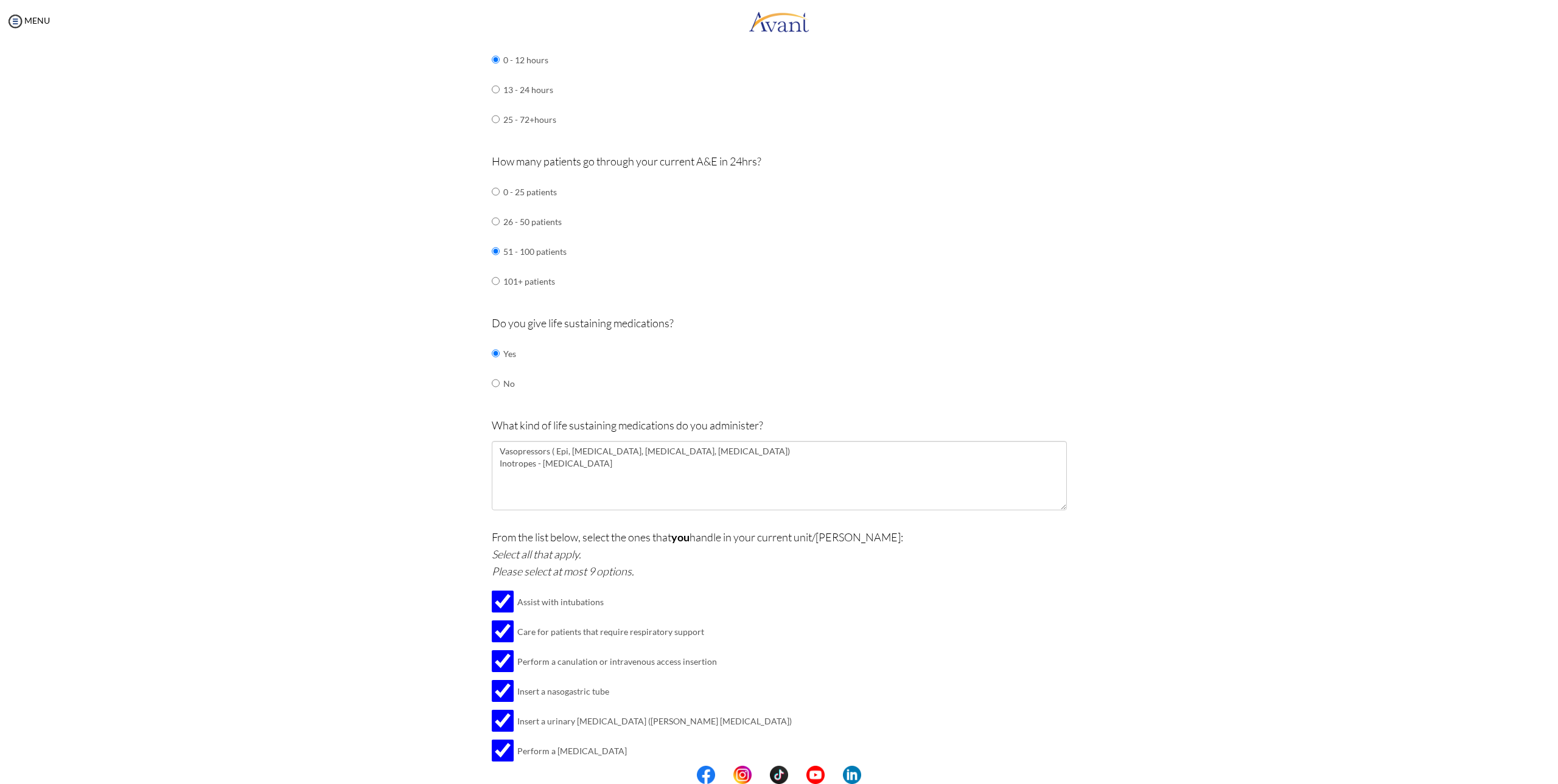
scroll to position [799, 0]
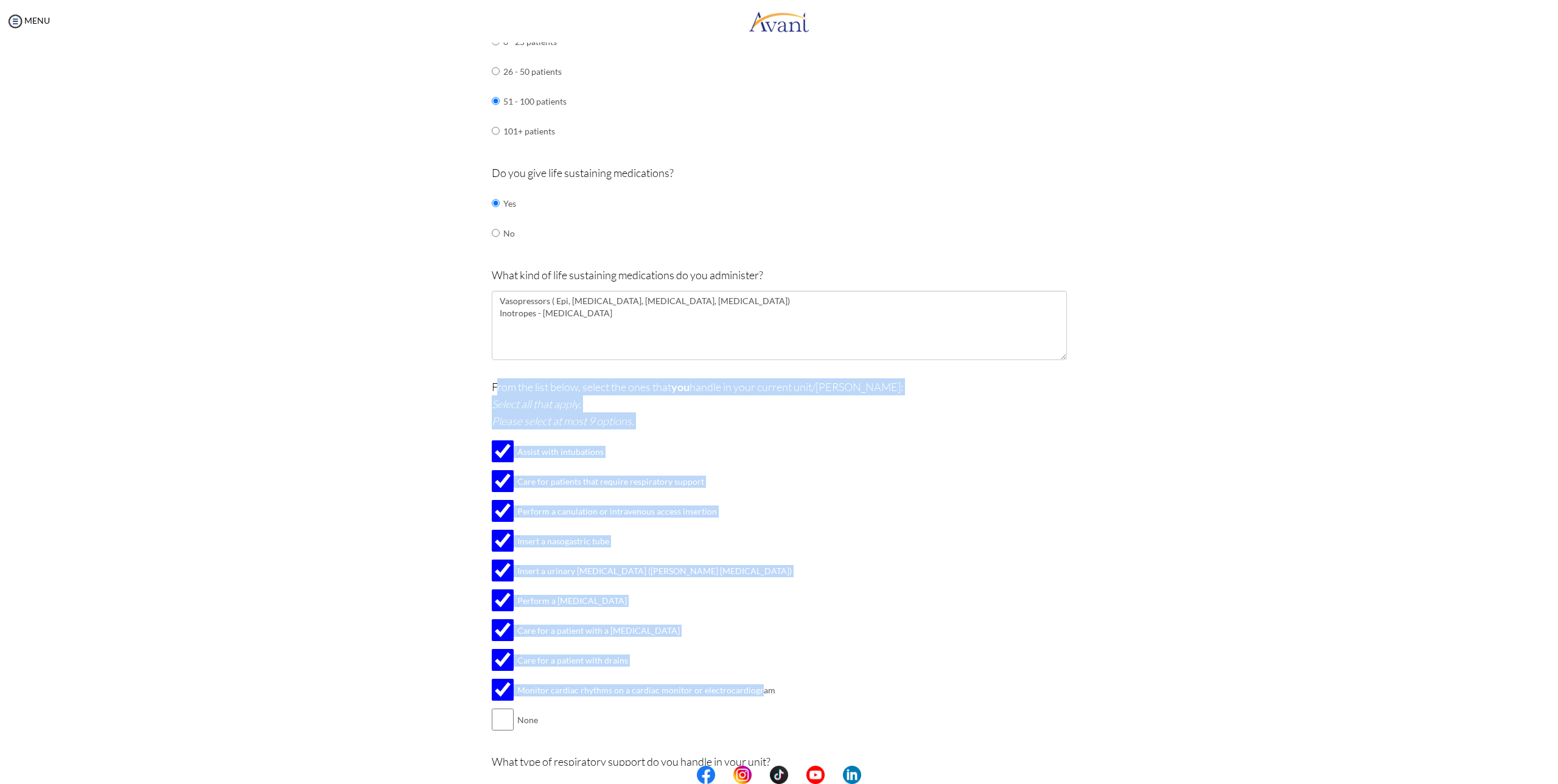
drag, startPoint x: 492, startPoint y: 386, endPoint x: 751, endPoint y: 690, distance: 399.4
click at [751, 690] on div "From the list below, select the ones that you handle in your current unit/[PERS…" at bounding box center [779, 562] width 575 height 369
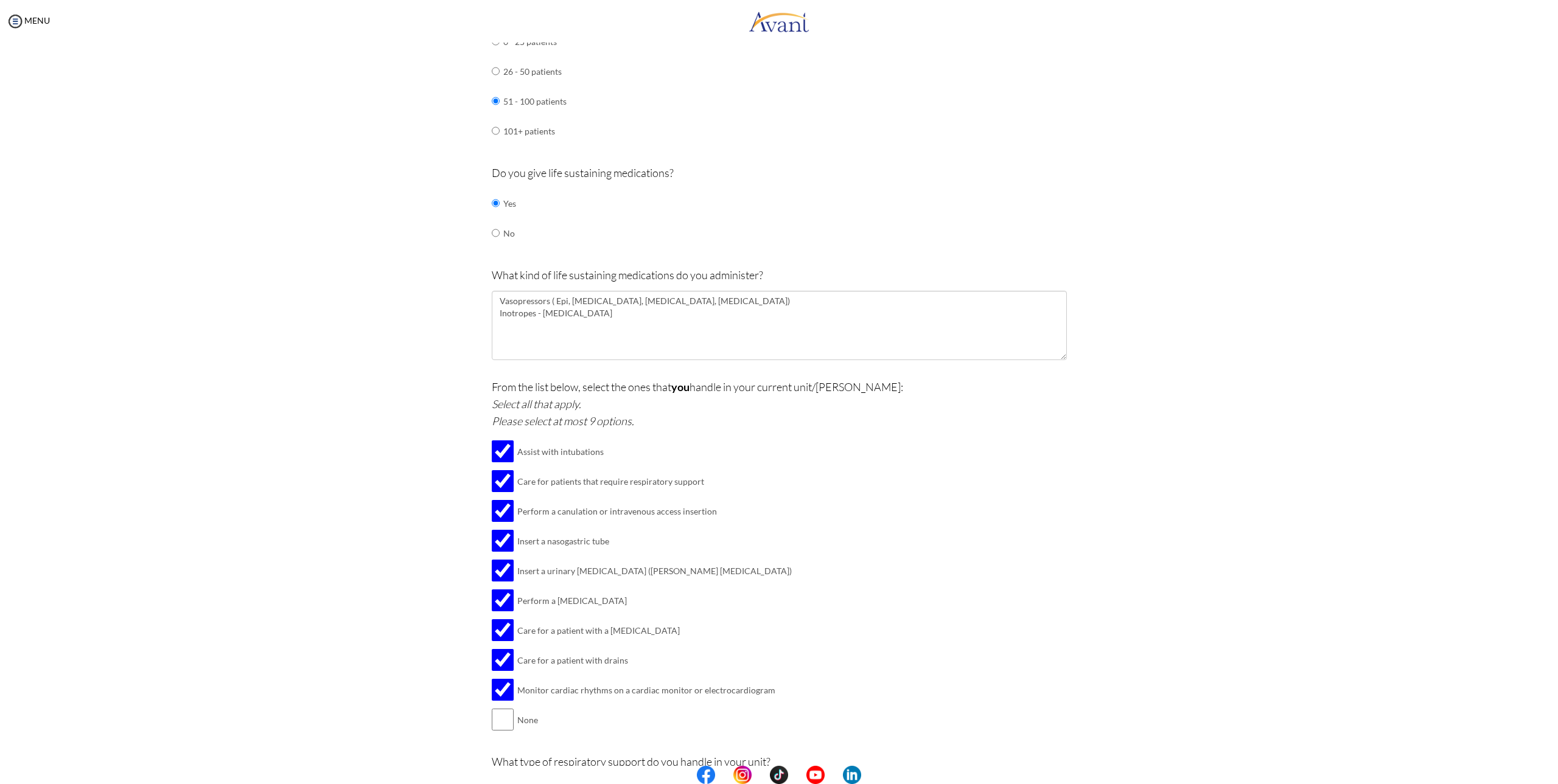
click at [771, 691] on div "From the list below, select the ones that you handle in your current unit/[PERS…" at bounding box center [779, 562] width 575 height 369
click at [484, 389] on div "Are you currently in school now? Yes No Have you taken the NCLEX-RN exam before…" at bounding box center [779, 181] width 593 height 1752
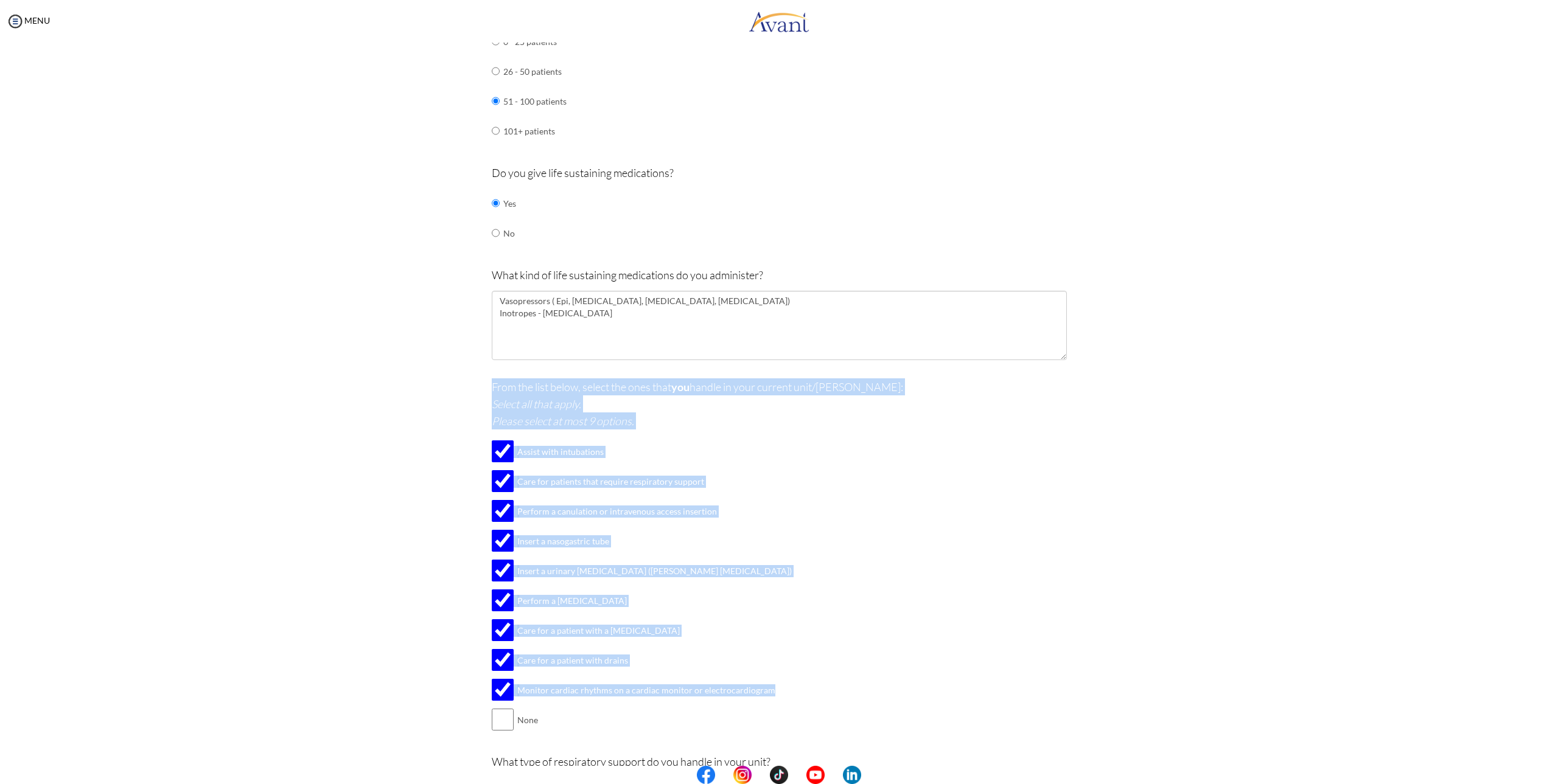
drag, startPoint x: 488, startPoint y: 388, endPoint x: 763, endPoint y: 690, distance: 408.4
click at [761, 689] on div "From the list below, select the ones that you handle in your current unit/[PERS…" at bounding box center [779, 562] width 575 height 369
copy div "From the list below, select the ones that you handle in your current unit/[PERS…"
click at [442, 435] on div "Are you currently in school now? Yes No Have you taken the NCLEX-RN exam before…" at bounding box center [779, 181] width 712 height 1752
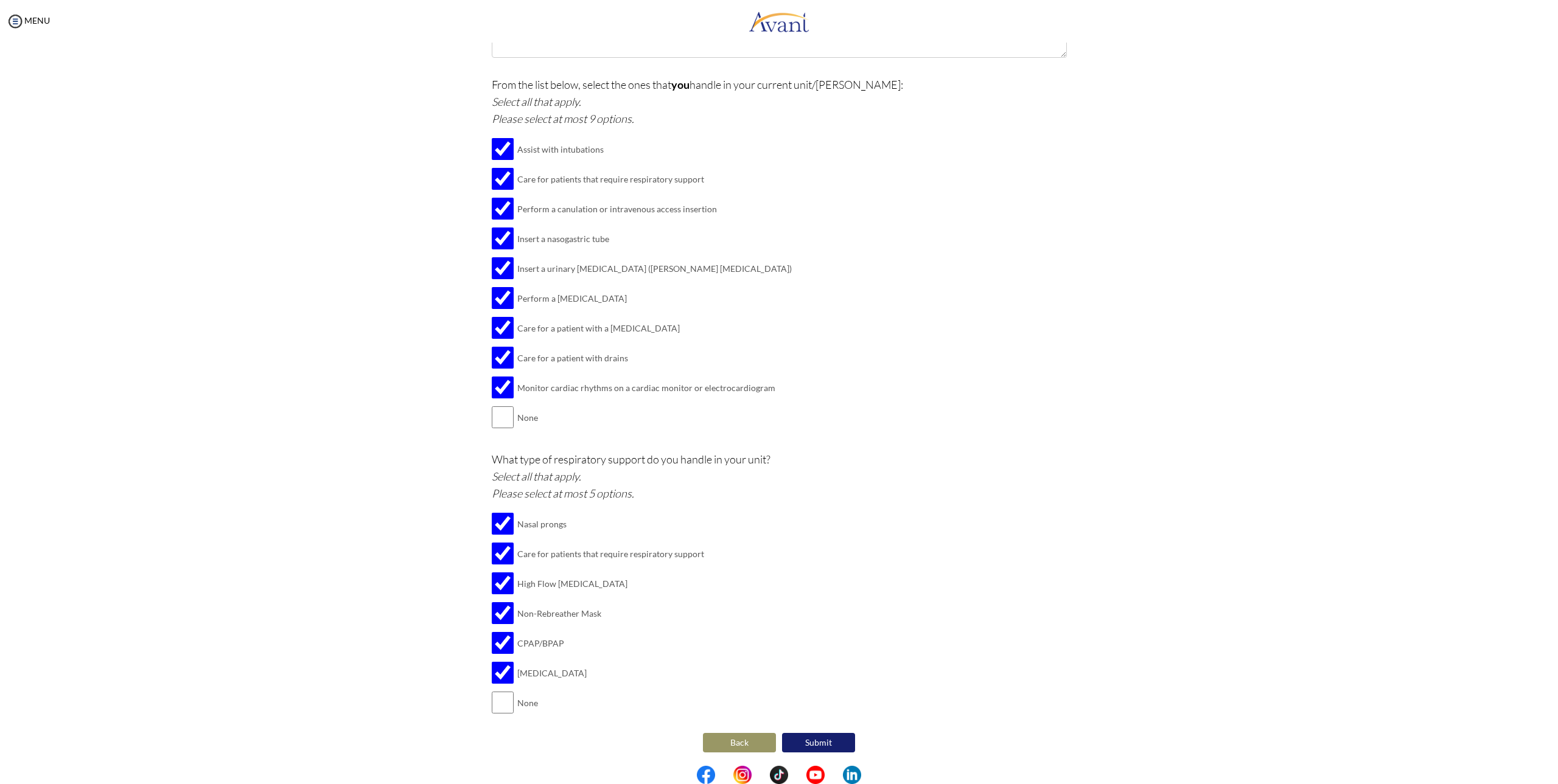
scroll to position [1104, 0]
drag, startPoint x: 491, startPoint y: 458, endPoint x: 607, endPoint y: 666, distance: 238.2
click at [605, 666] on div "What type of respiratory support do you handle in your unit? Select all that ap…" at bounding box center [779, 588] width 575 height 279
copy div "What type of respiratory support do you handle in your unit? Select all that ap…"
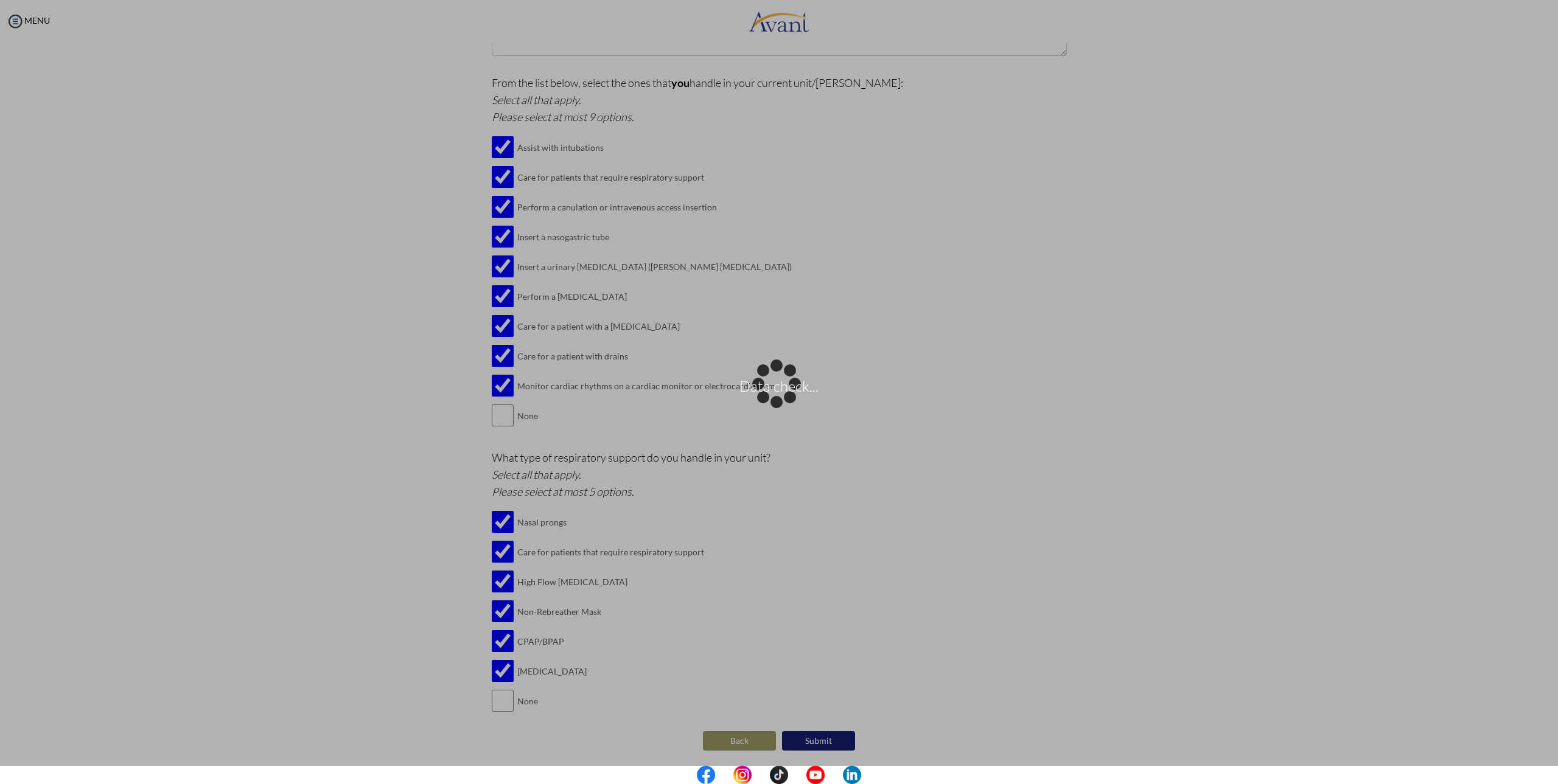
click at [771, 401] on div "Data check..." at bounding box center [779, 392] width 17 height 17
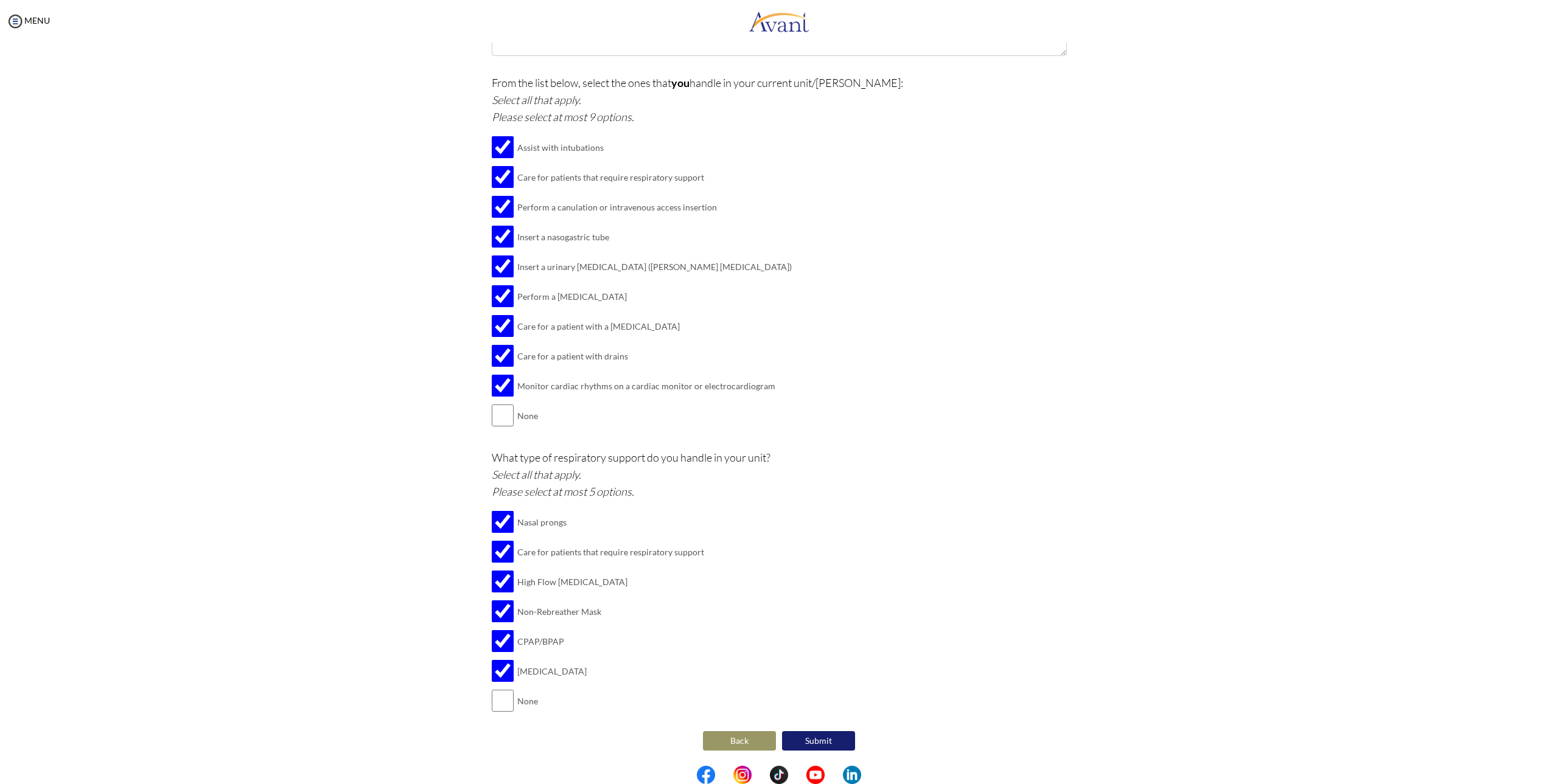
click at [827, 734] on button "Submit" at bounding box center [818, 741] width 73 height 19
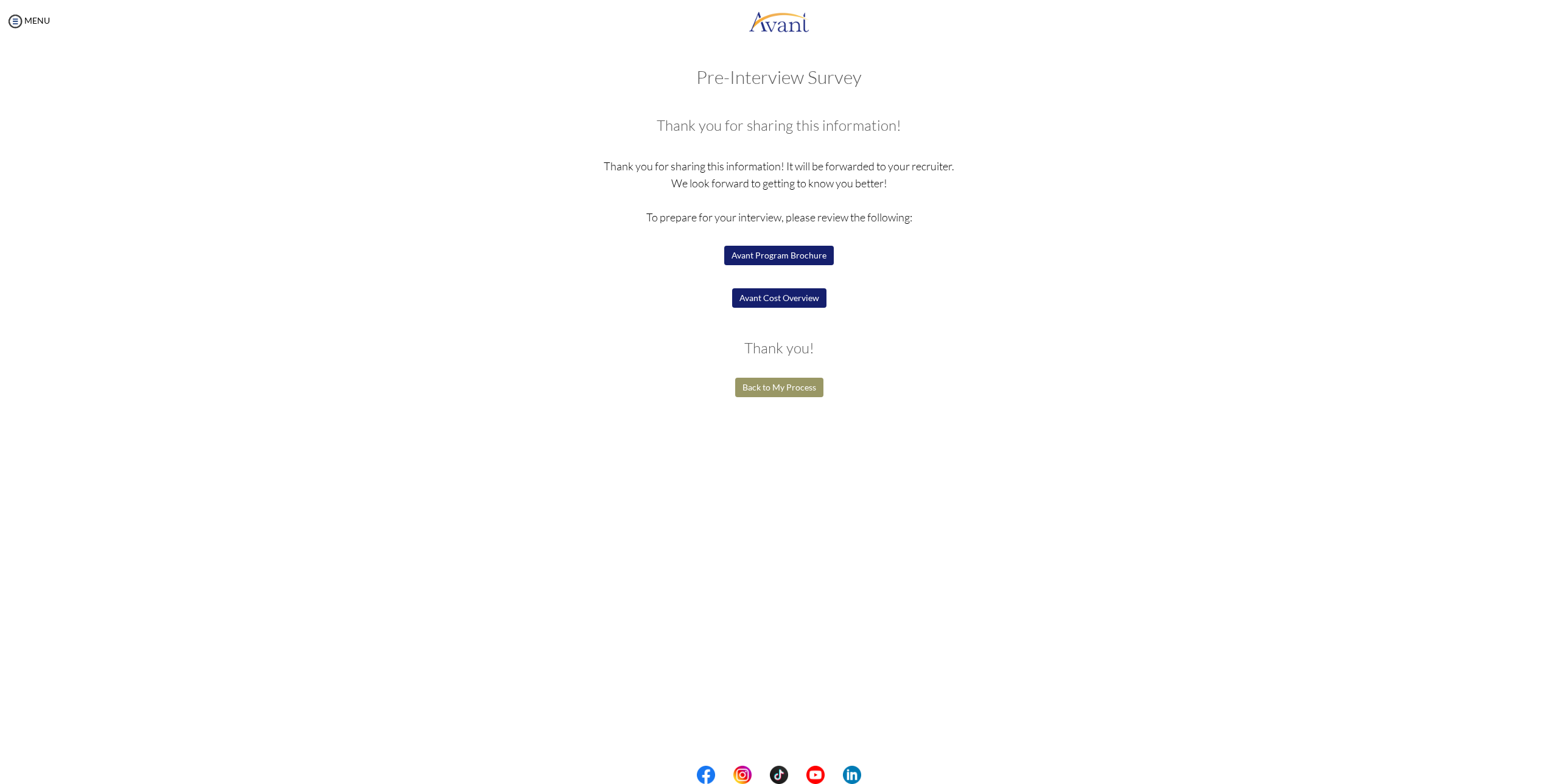
click at [778, 386] on button "Back to My Process" at bounding box center [779, 387] width 88 height 19
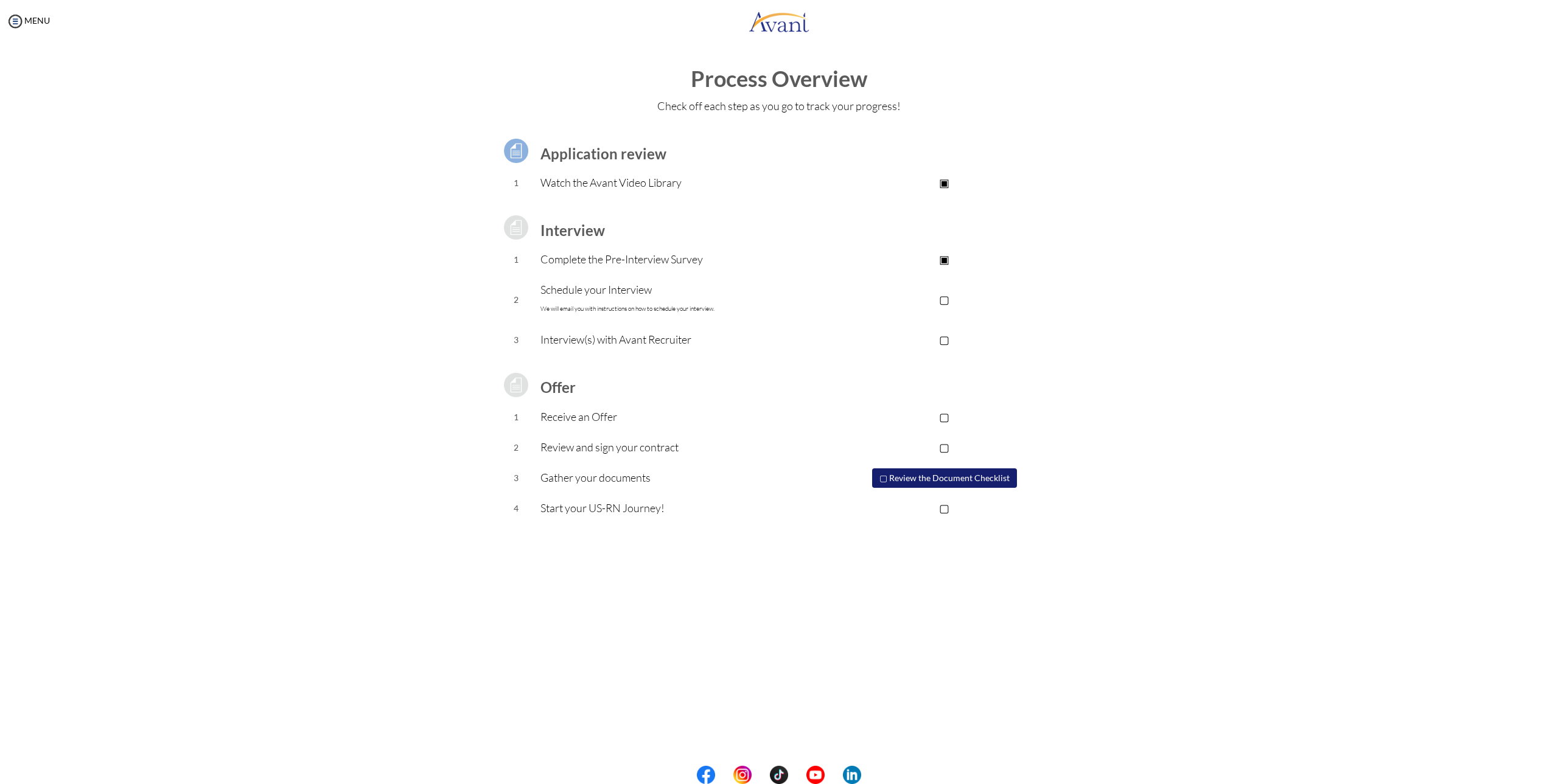
click at [593, 291] on p "Schedule your Interview We will email you with instructions on how to schedule …" at bounding box center [681, 299] width 282 height 37
click at [950, 301] on p "▢" at bounding box center [944, 299] width 244 height 17
click at [946, 298] on p "▣" at bounding box center [944, 299] width 244 height 17
click at [581, 289] on p "Schedule your Interview We will email you with instructions on how to schedule …" at bounding box center [681, 299] width 282 height 37
click at [618, 348] on td "Interview(s) with Avant Recruiter" at bounding box center [681, 340] width 282 height 30
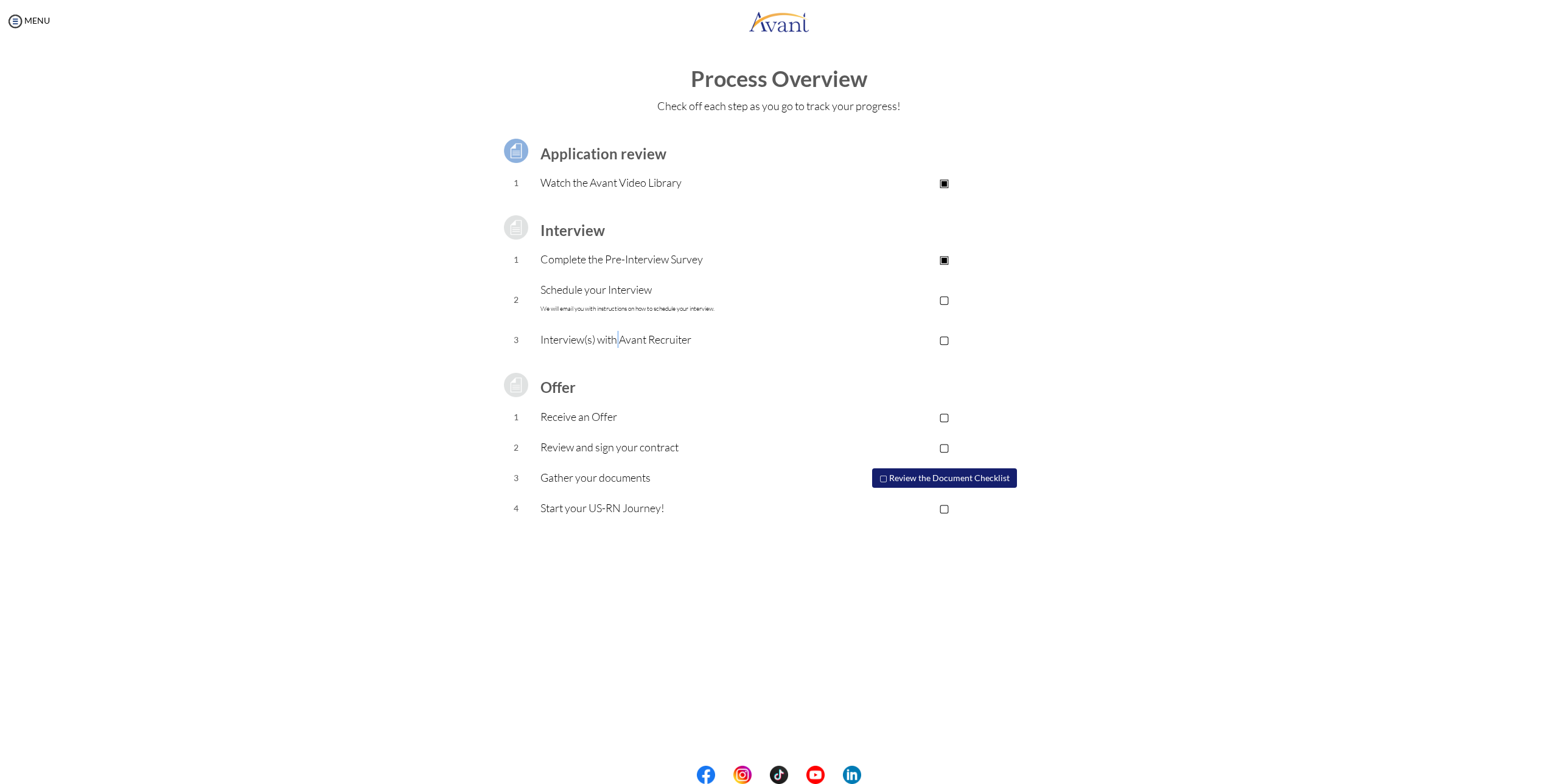
click at [618, 348] on td "Interview(s) with Avant Recruiter" at bounding box center [681, 340] width 282 height 30
click at [968, 482] on button "▢ Review the Document Checklist" at bounding box center [944, 478] width 145 height 19
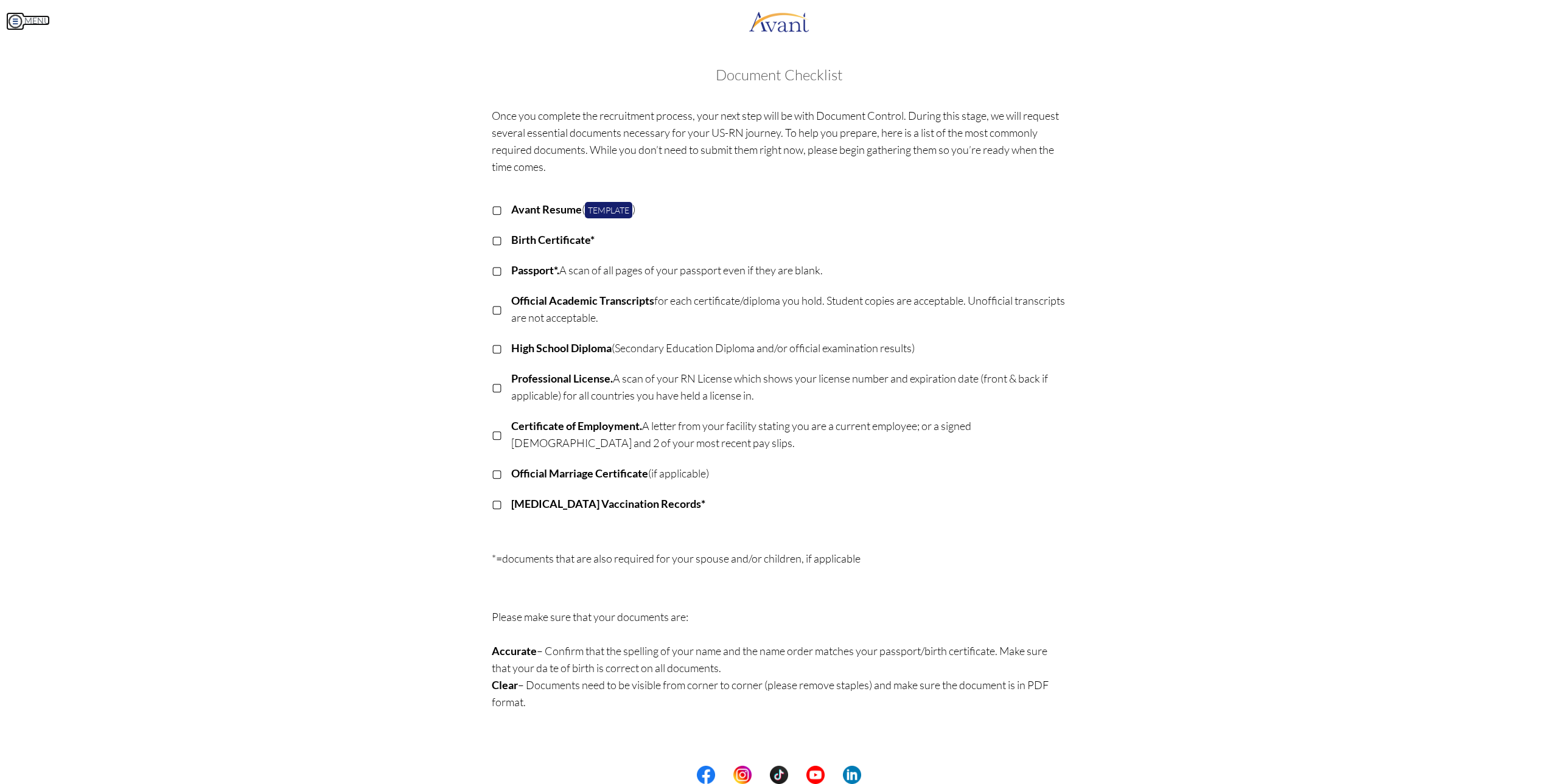
click at [50, 25] on link "MENU" at bounding box center [28, 21] width 44 height 10
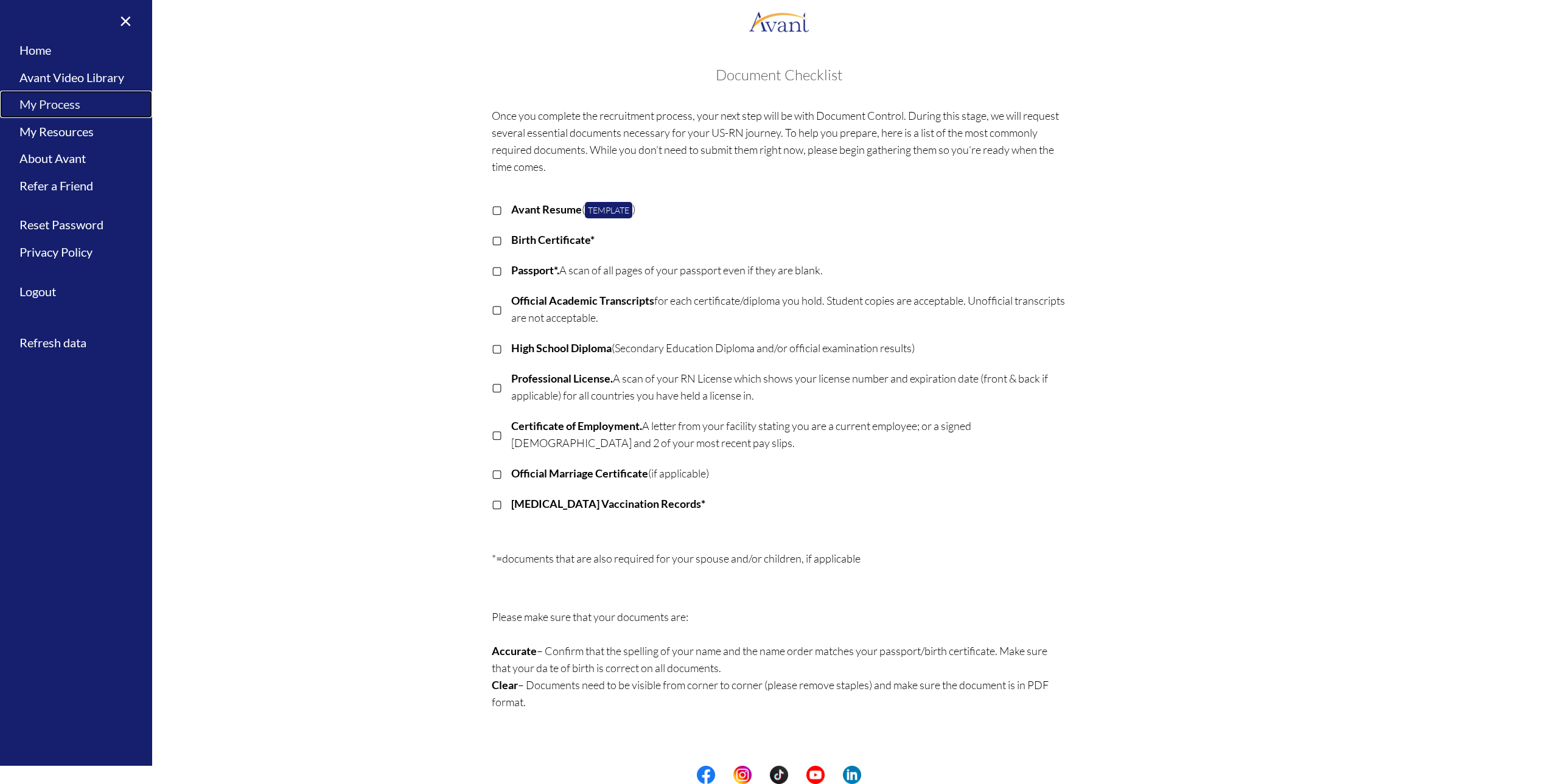
click at [81, 104] on link "My Process" at bounding box center [76, 104] width 152 height 27
